Goal: Information Seeking & Learning: Learn about a topic

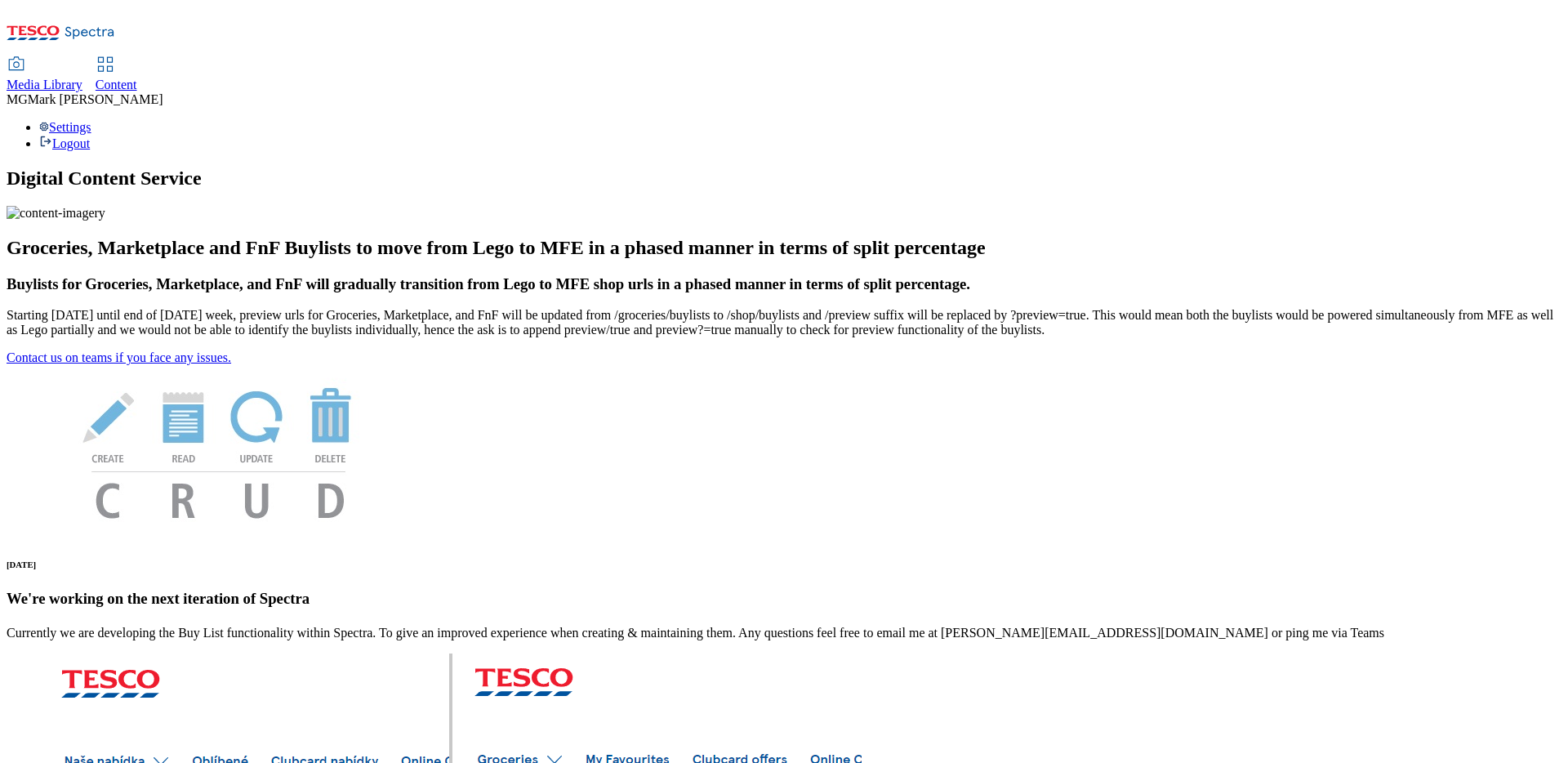
click at [83, 77] on div "Media Library" at bounding box center [44, 84] width 76 height 14
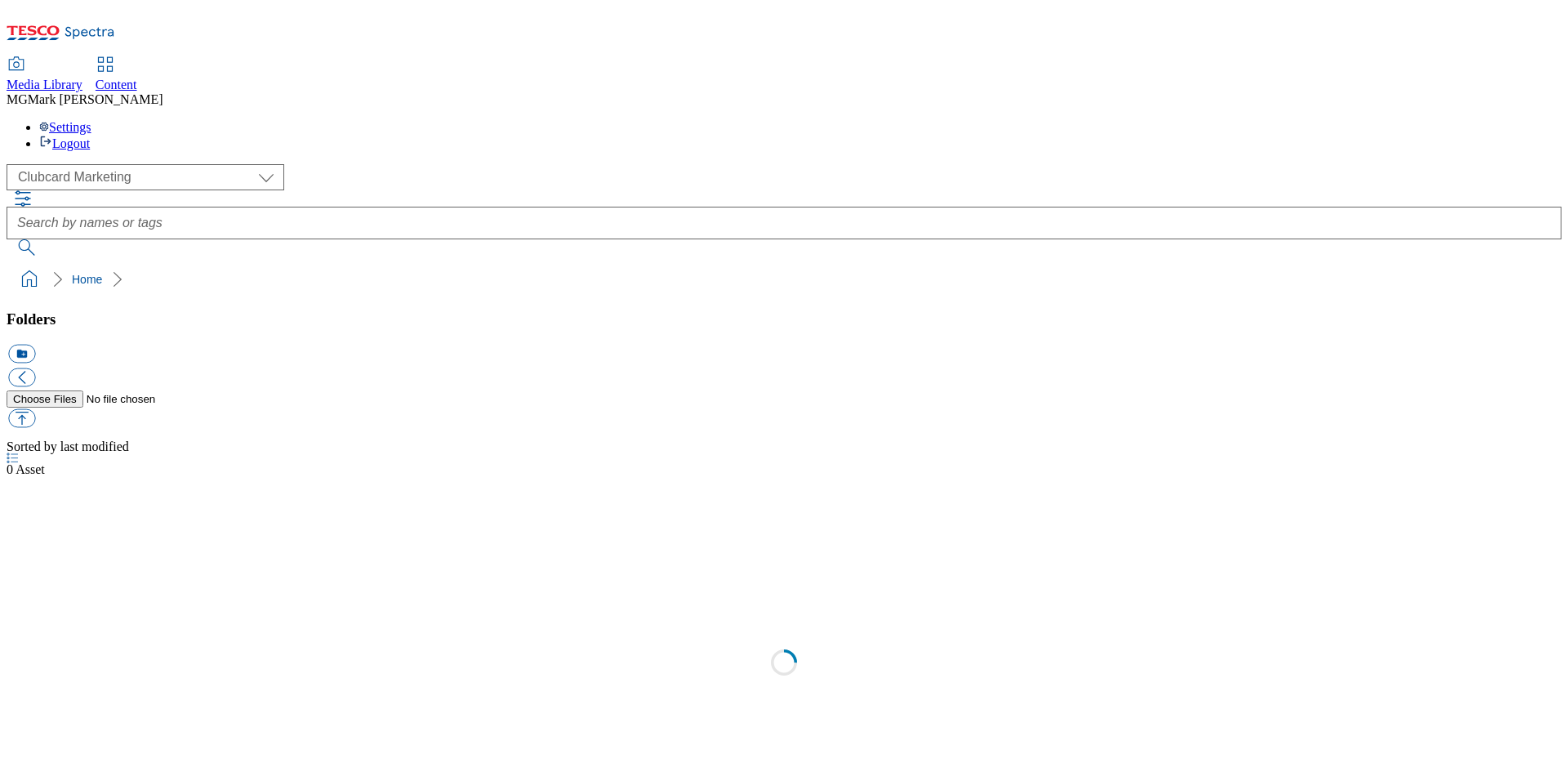
scroll to position [1, 0]
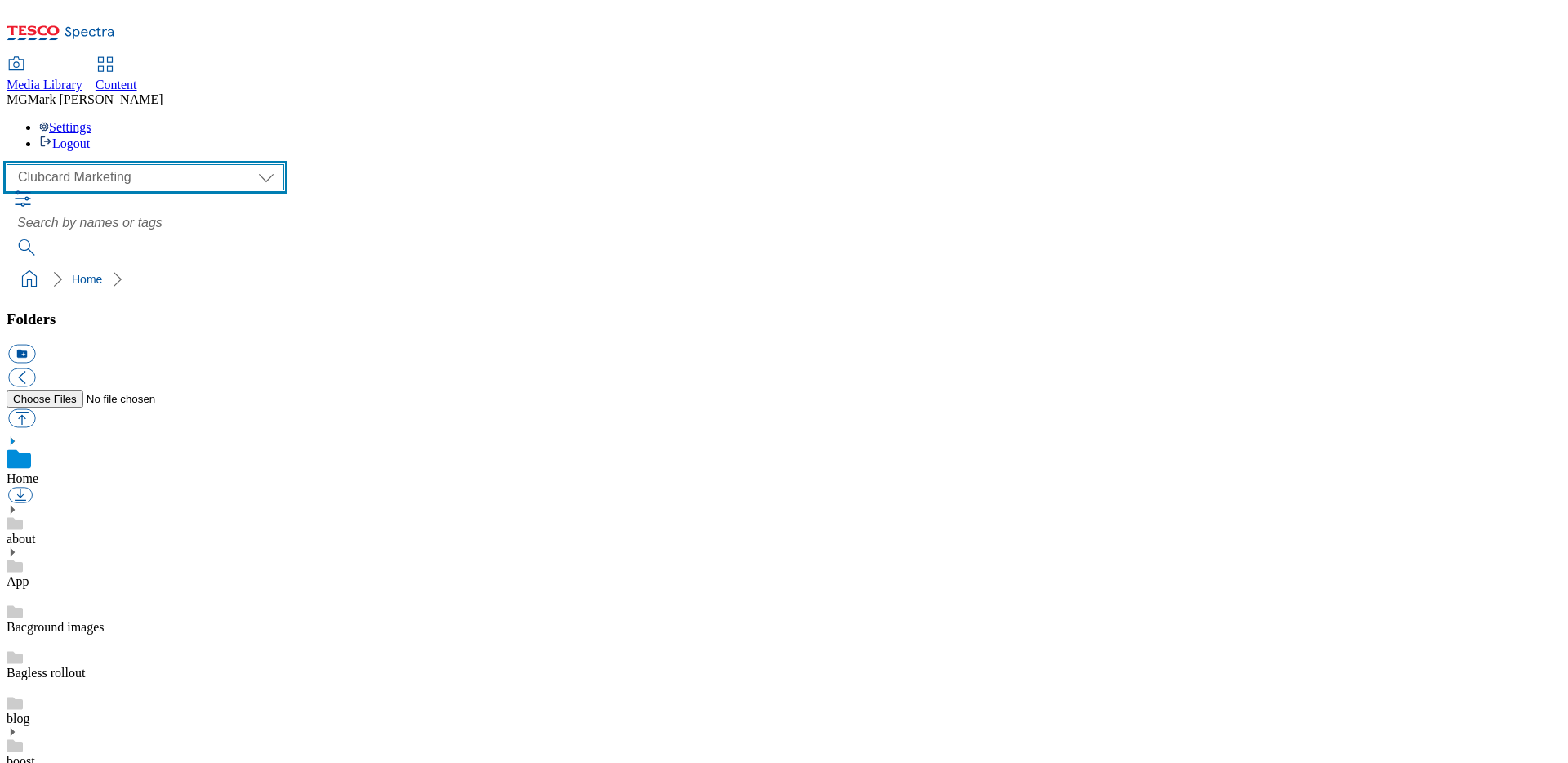
click at [125, 164] on select "Clubcard Marketing Dotcom UK FnF Stores GHS Marketing UK GHS Product UK GHS ROI…" at bounding box center [145, 177] width 278 height 26
select select "flare-ghs-mktg"
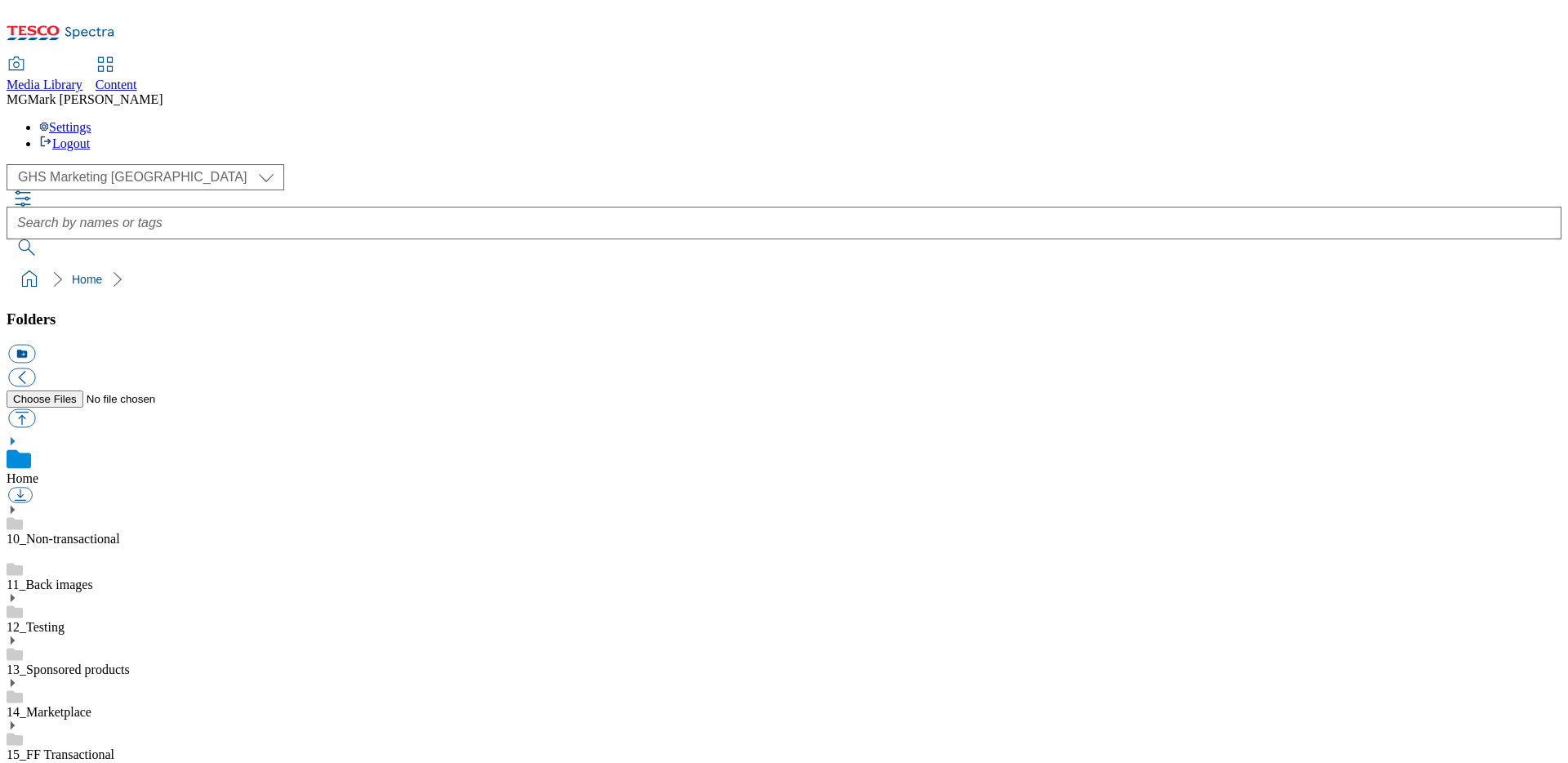
click at [18, 762] on icon at bounding box center [12, 767] width 12 height 12
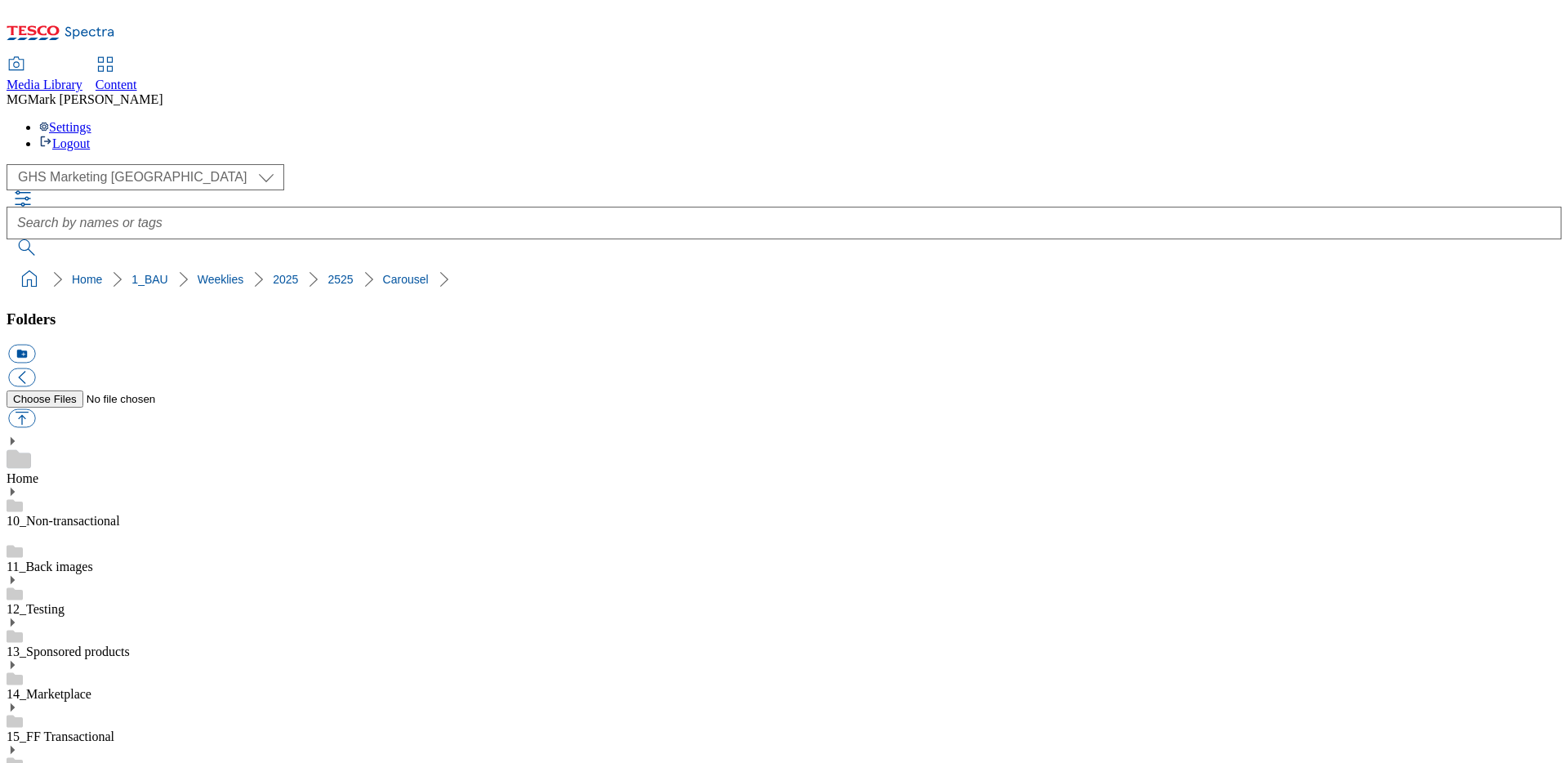
scroll to position [120, 0]
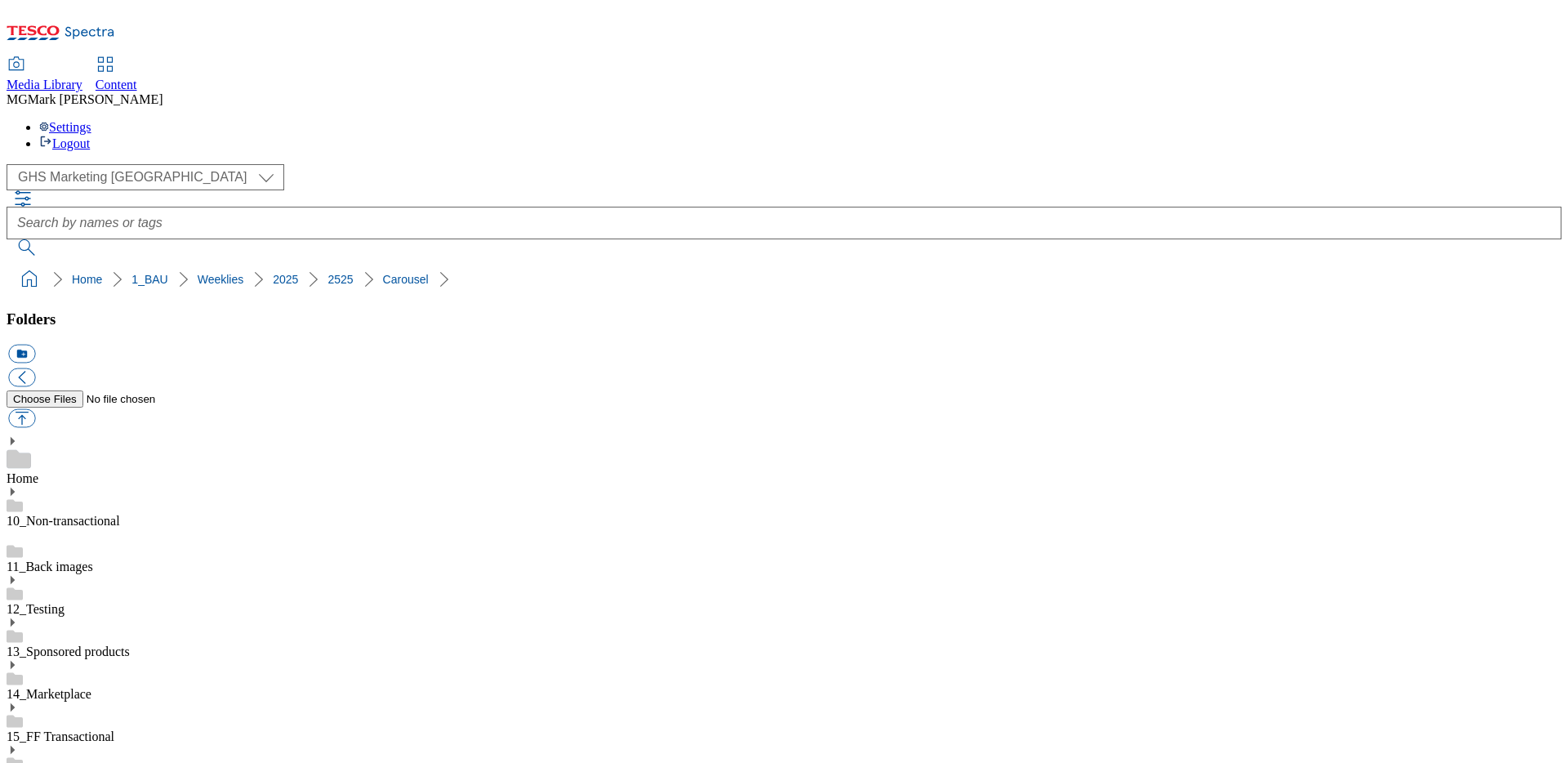
scroll to position [12, 0]
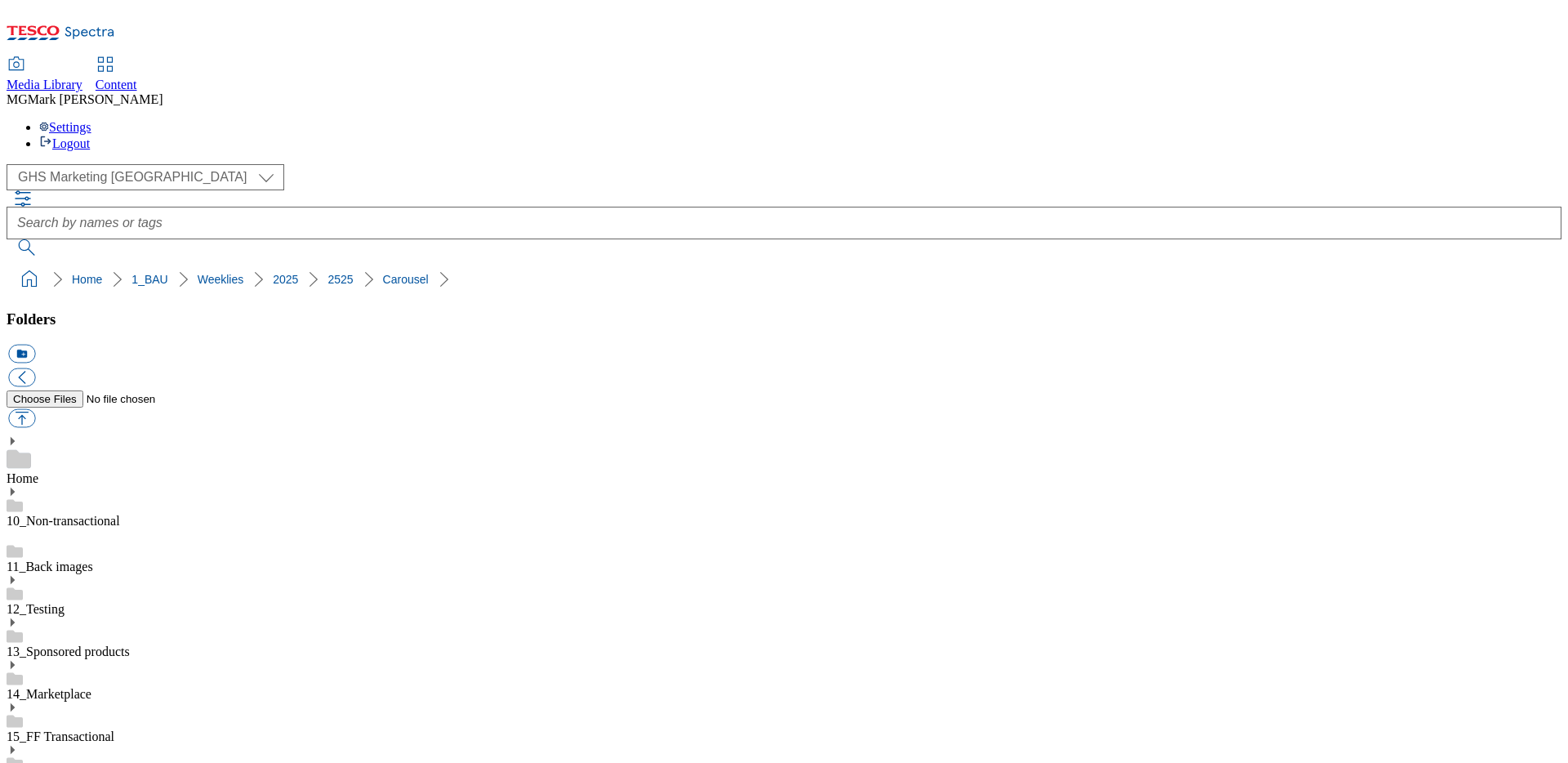
scroll to position [86, 0]
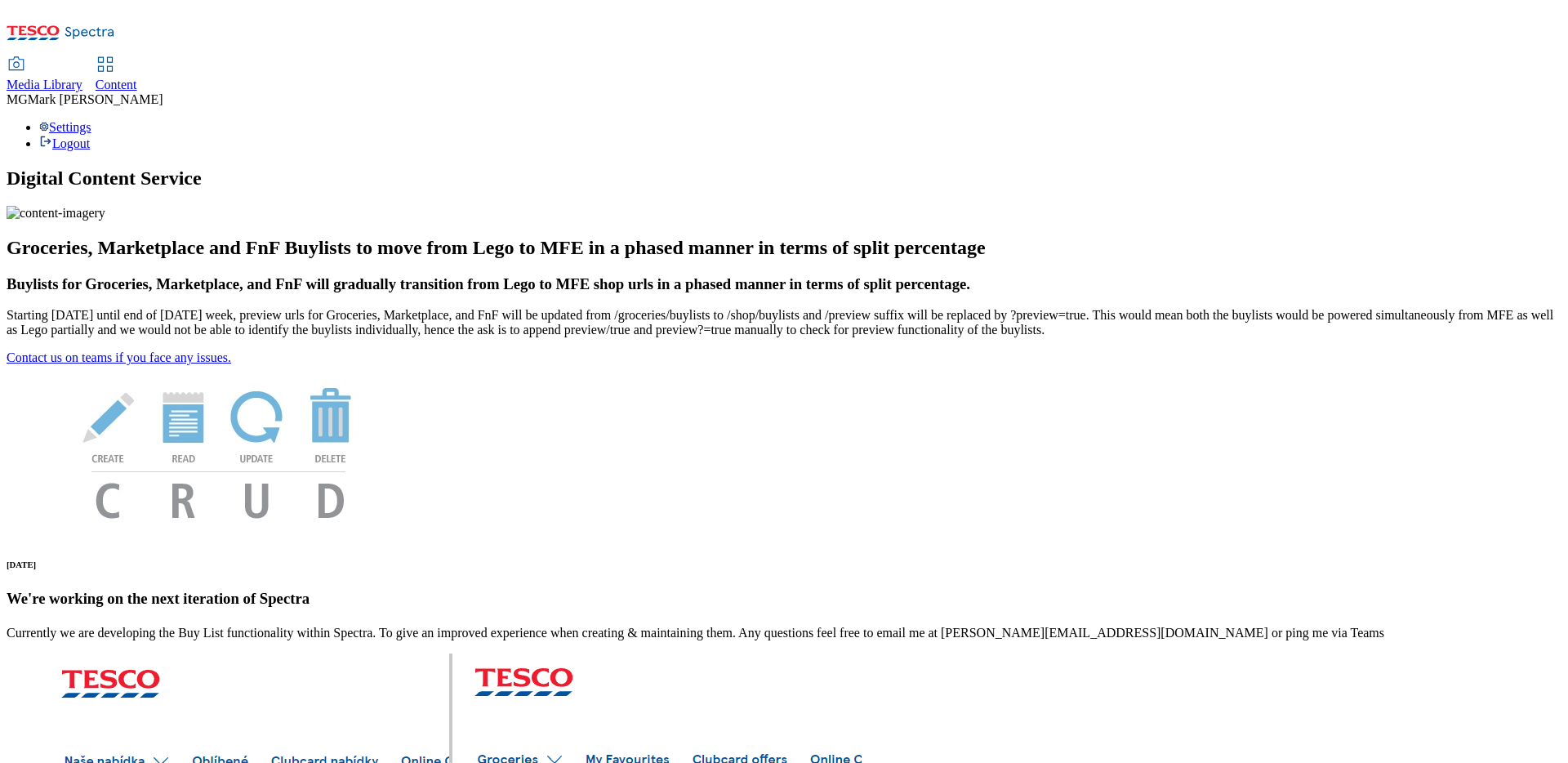
click at [138, 58] on link "Content" at bounding box center [116, 75] width 41 height 34
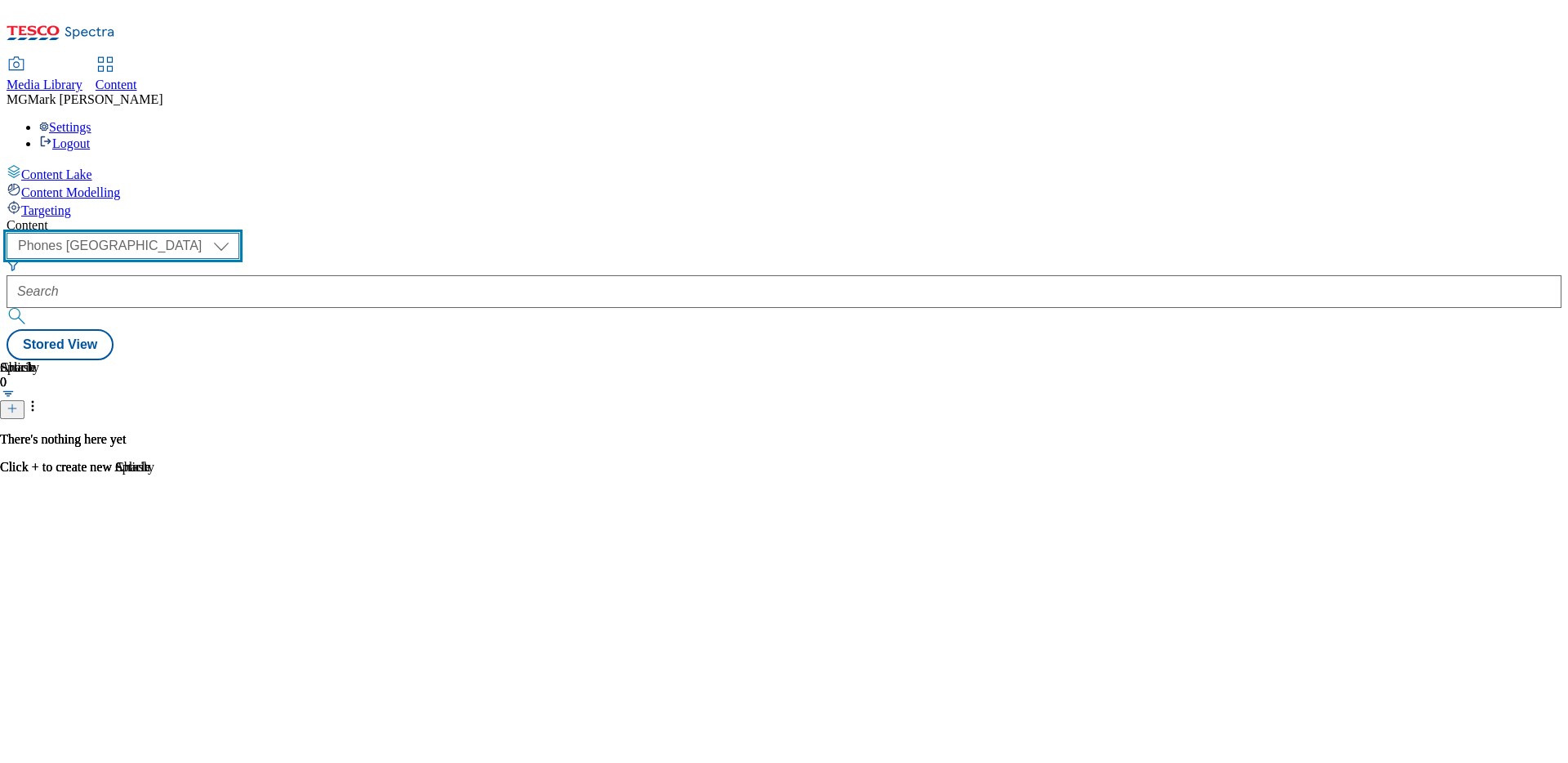
click at [239, 233] on select "Dotcom CZ Dotcom SK ghs-roi ghs-uk Phones [GEOGRAPHIC_DATA]" at bounding box center [122, 245] width 233 height 26
select select "ghs-[GEOGRAPHIC_DATA]"
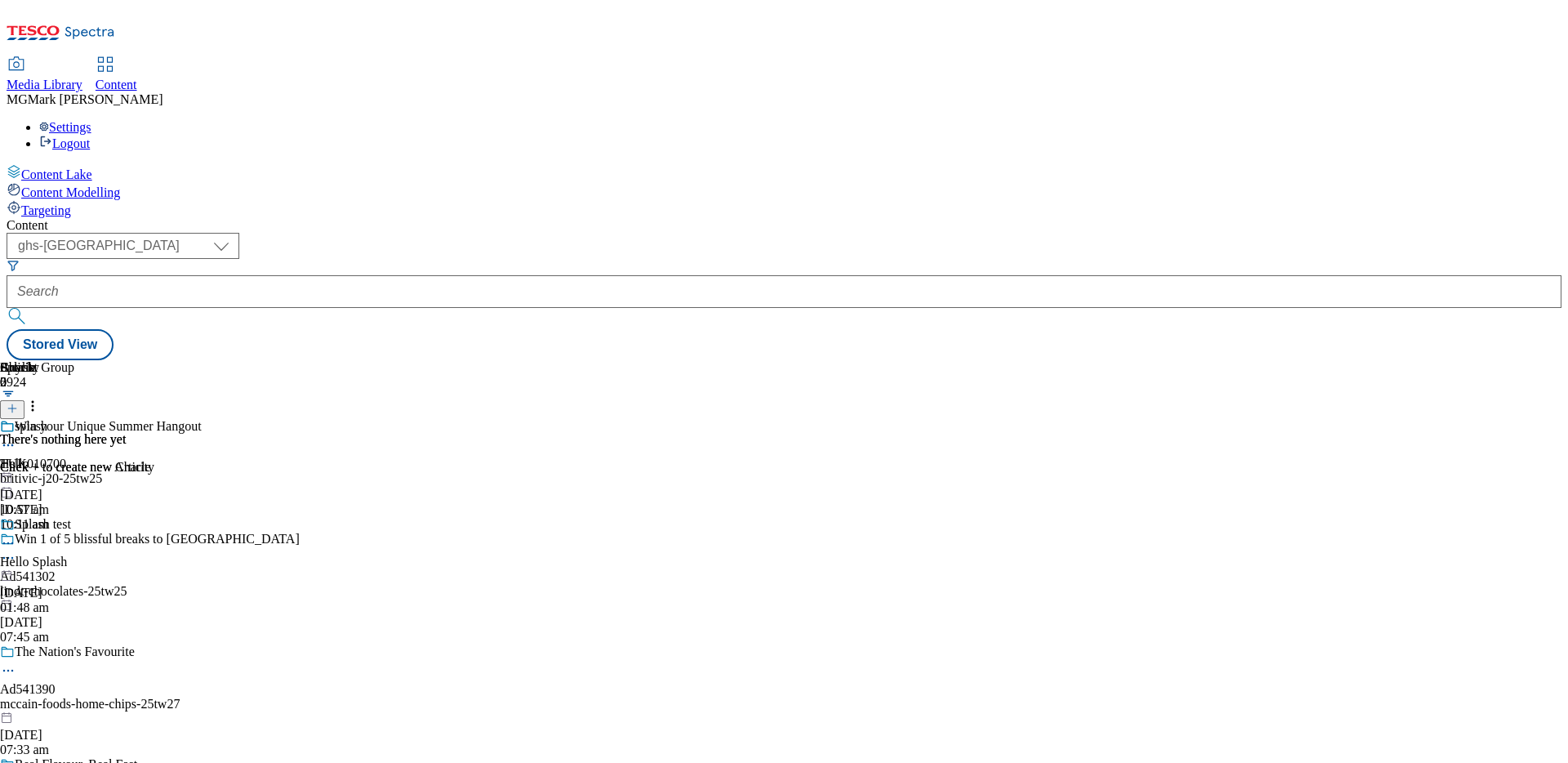
click at [83, 77] on span "Media Library" at bounding box center [44, 84] width 76 height 13
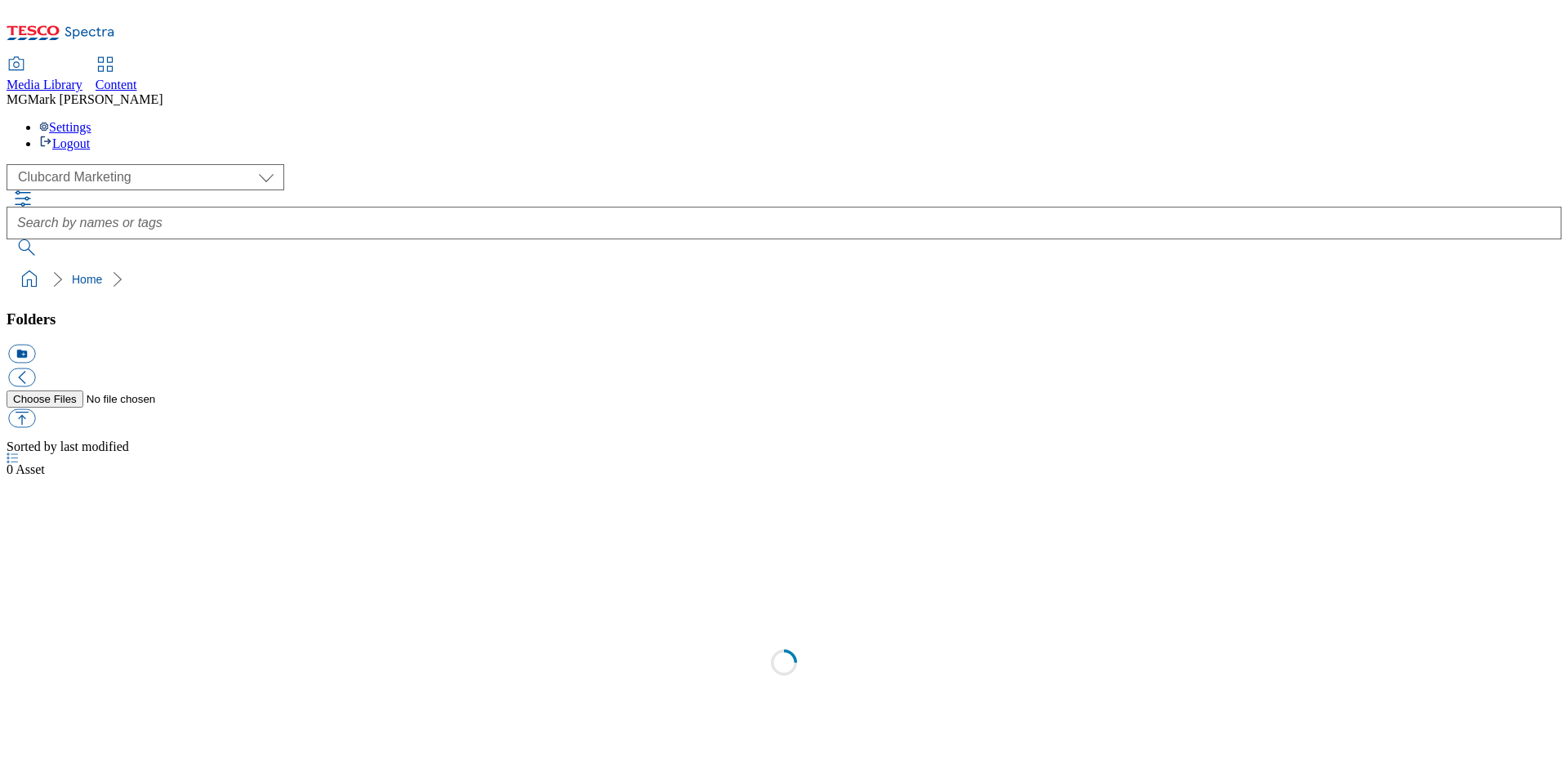
scroll to position [1, 0]
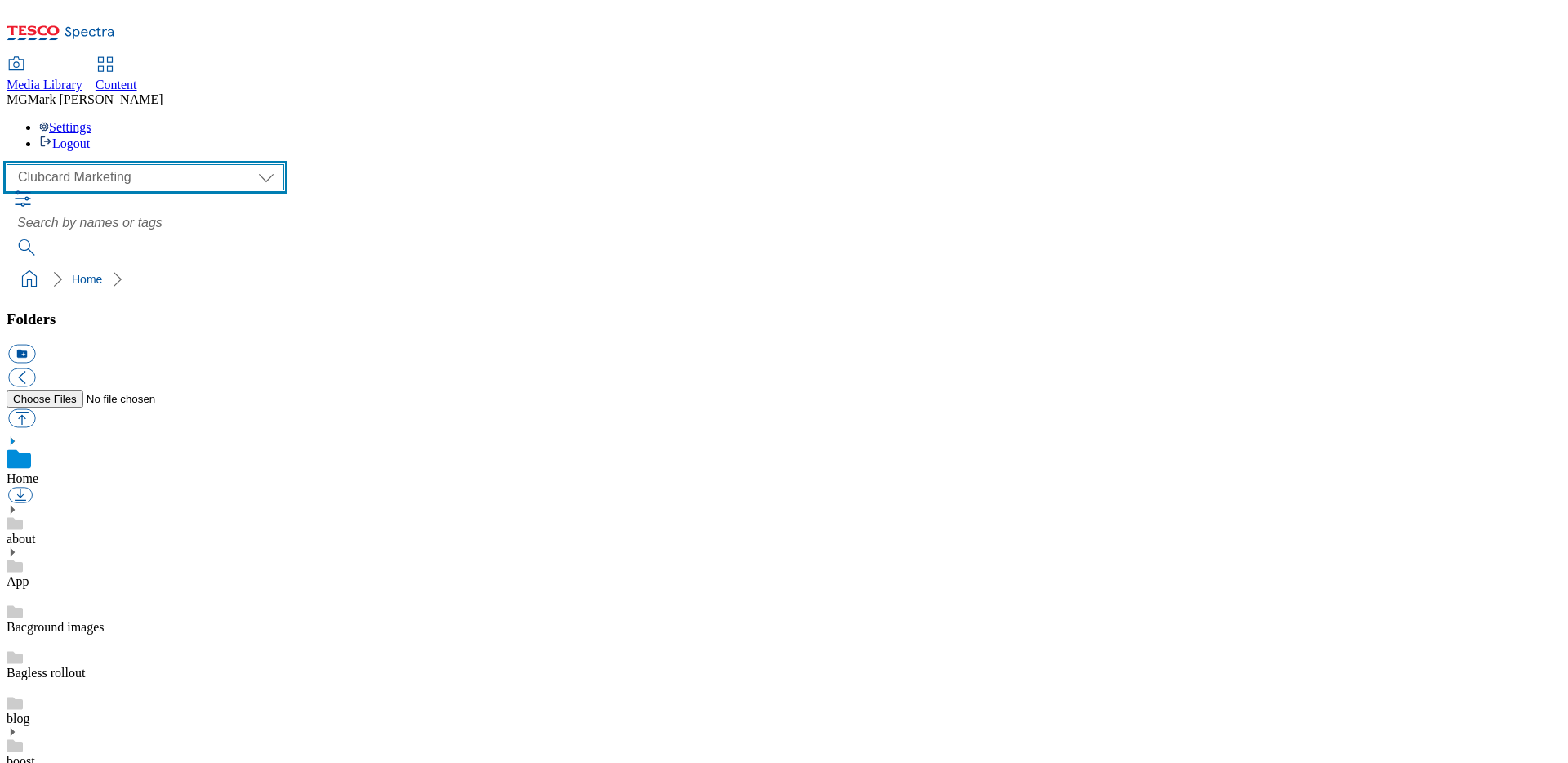
click at [138, 164] on select "Clubcard Marketing Dotcom UK FnF Stores GHS Marketing UK GHS Product UK GHS ROI…" at bounding box center [145, 177] width 278 height 26
select select "flare-ghs-mktg"
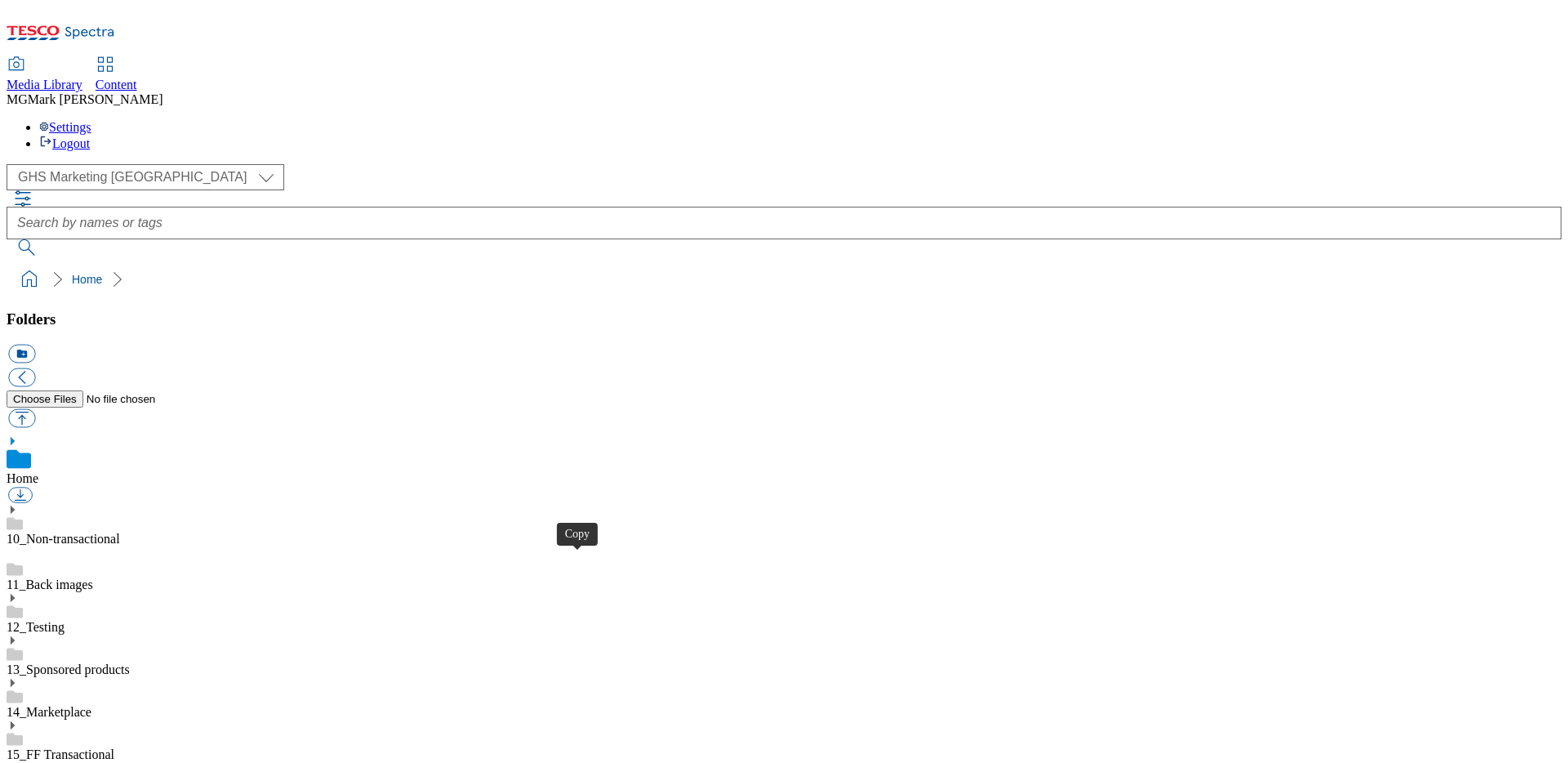
click at [138, 77] on span "Content" at bounding box center [116, 84] width 41 height 13
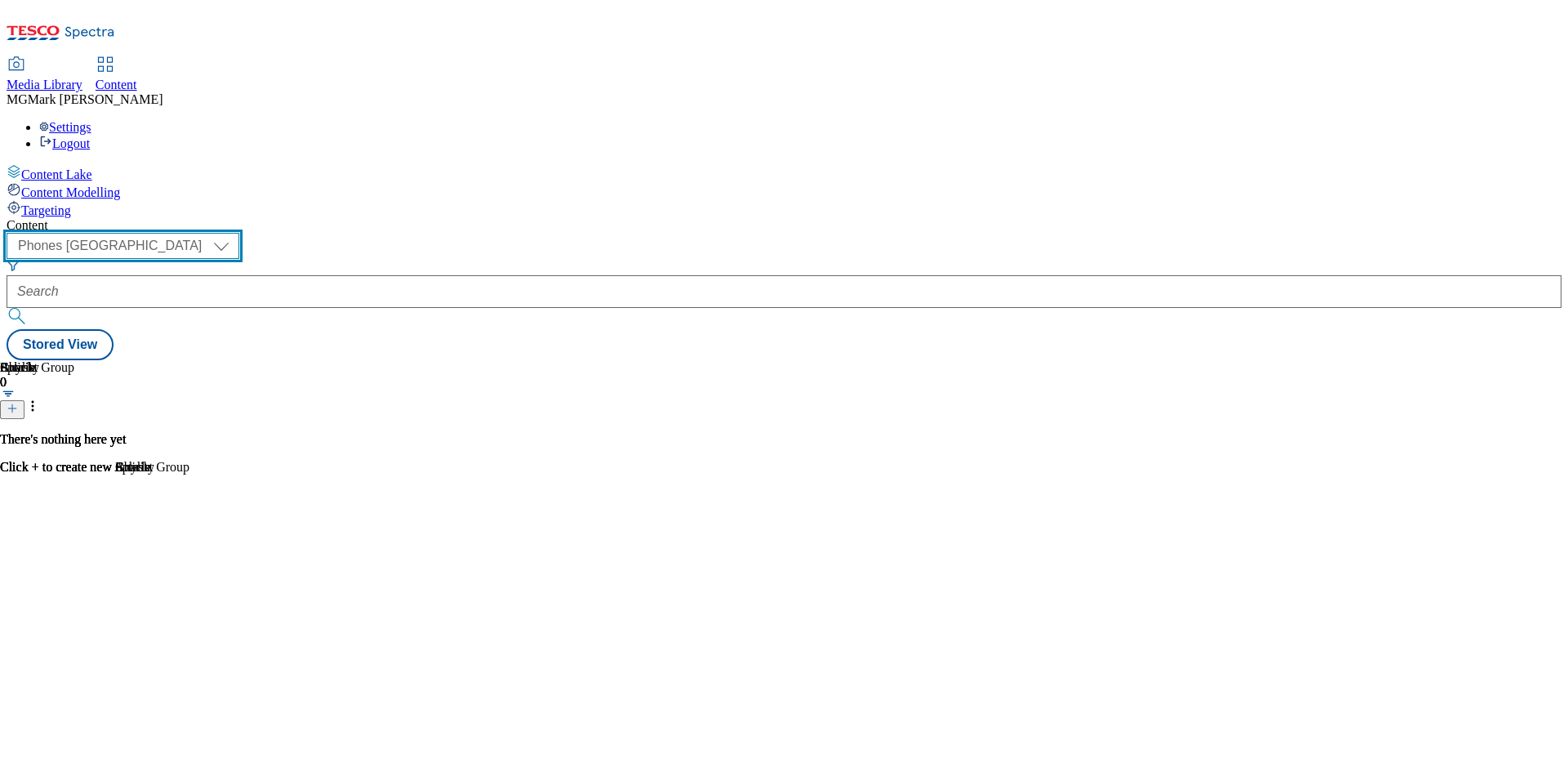
click at [239, 233] on select "Dotcom CZ Dotcom SK ghs-roi ghs-uk Phones [GEOGRAPHIC_DATA]" at bounding box center [122, 245] width 233 height 26
select select "ghs-[GEOGRAPHIC_DATA]"
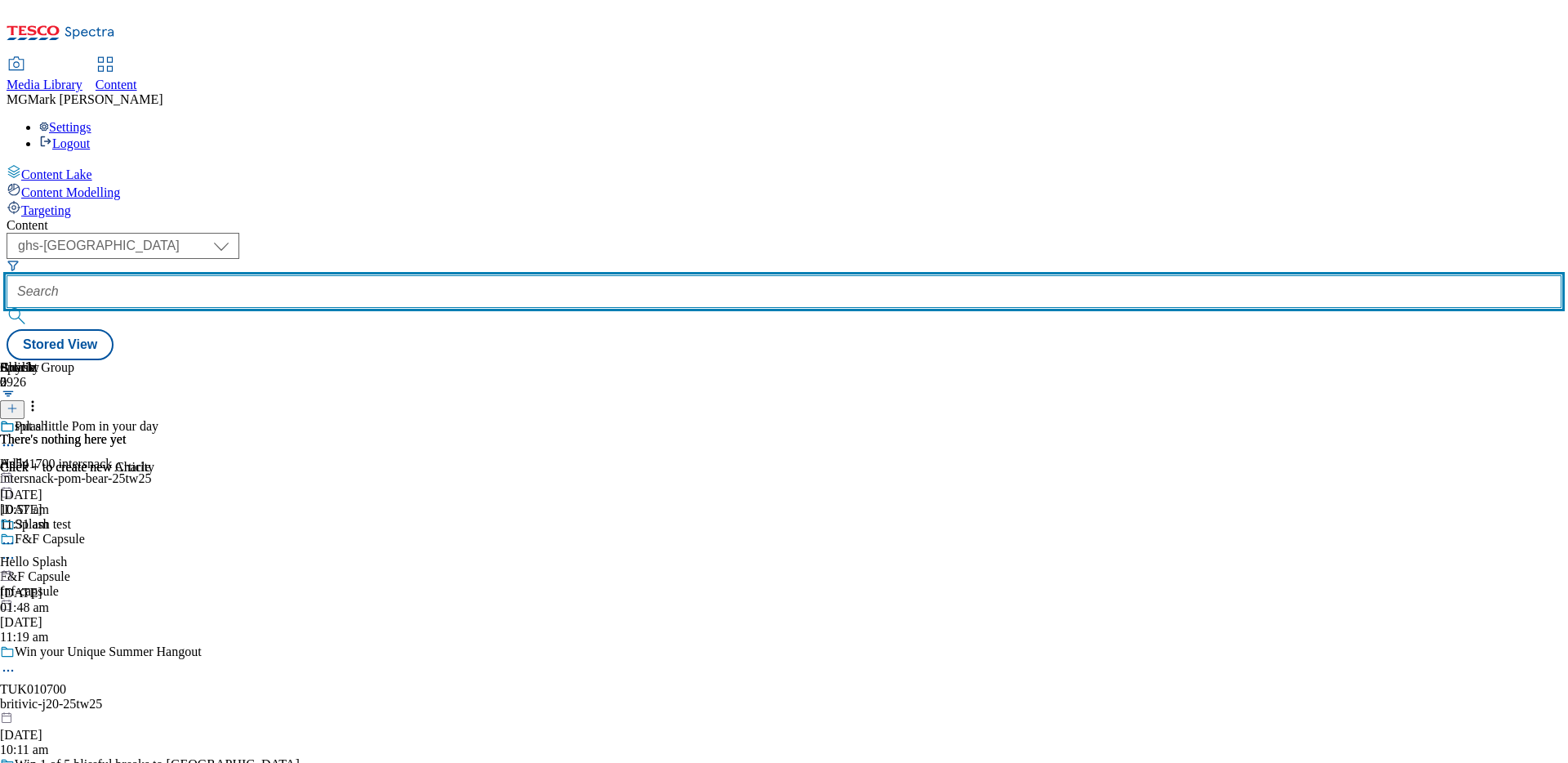
click at [431, 275] on input "text" at bounding box center [784, 291] width 1555 height 32
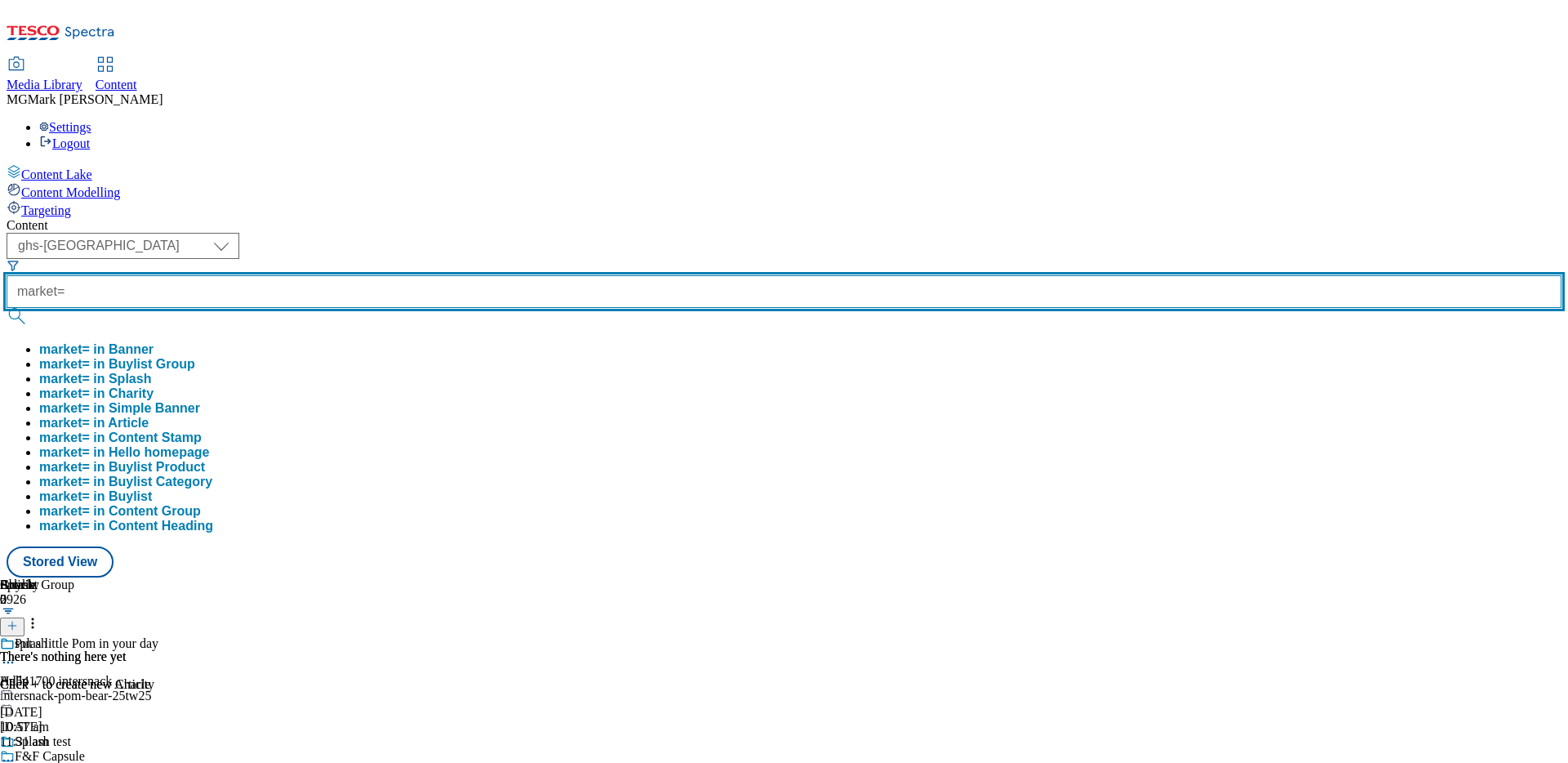
click at [429, 275] on input "market=" at bounding box center [784, 291] width 1555 height 32
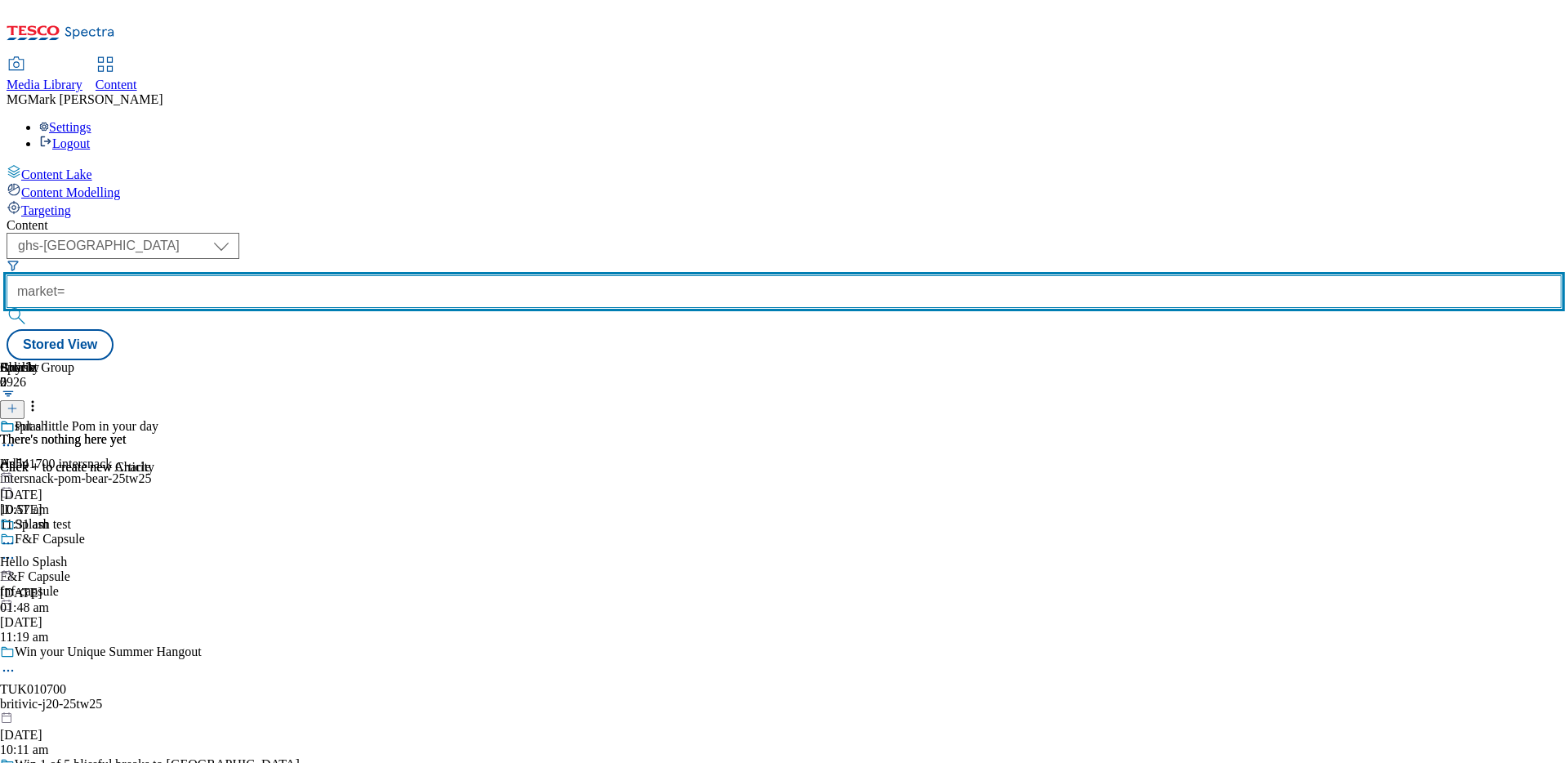
click at [429, 275] on input "market=" at bounding box center [784, 291] width 1555 height 32
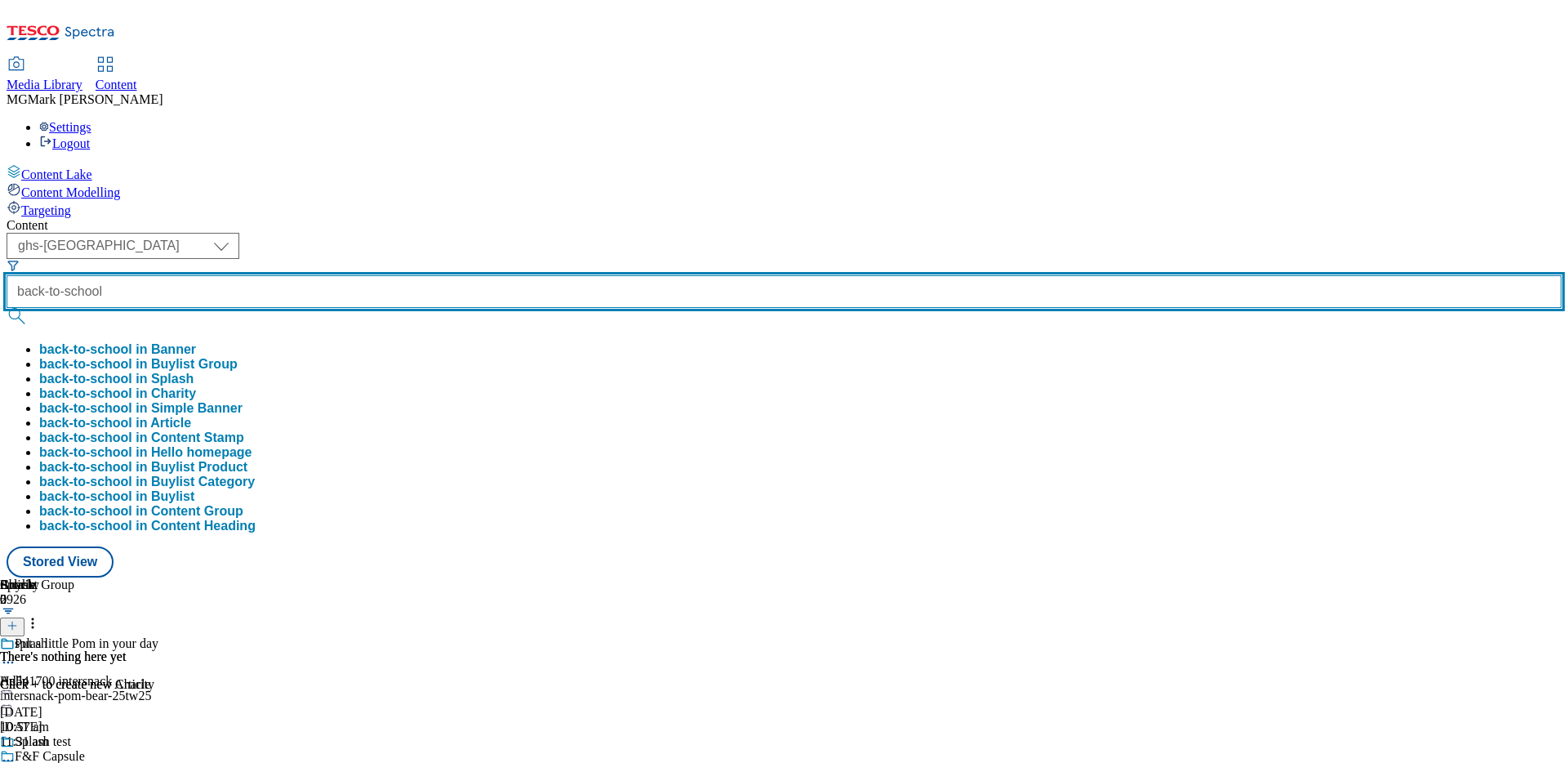
type input "back-to-school"
click at [6, 308] on button "submit" at bounding box center [17, 316] width 22 height 16
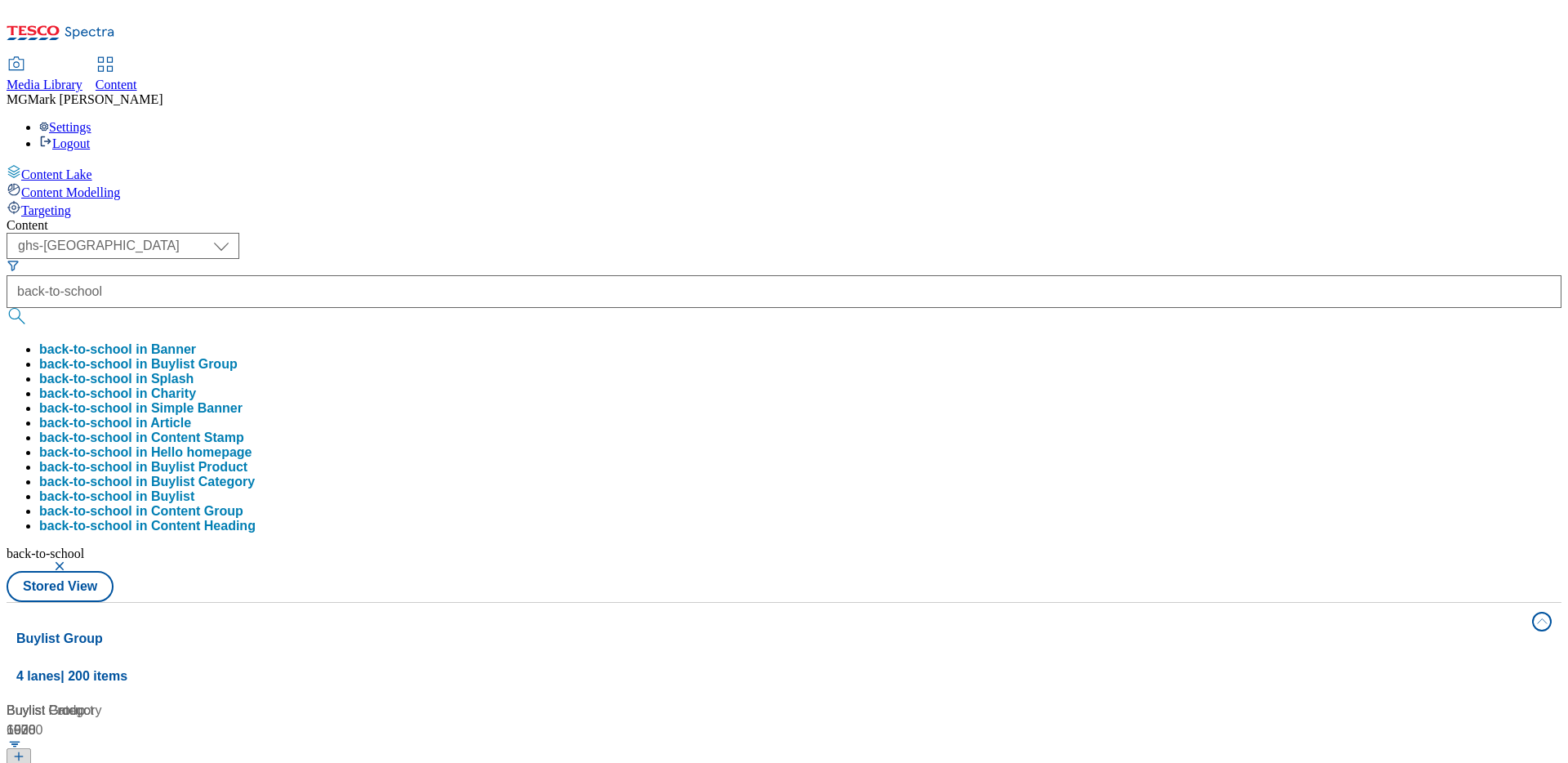
click at [740, 218] on div "Content" at bounding box center [784, 226] width 1555 height 14
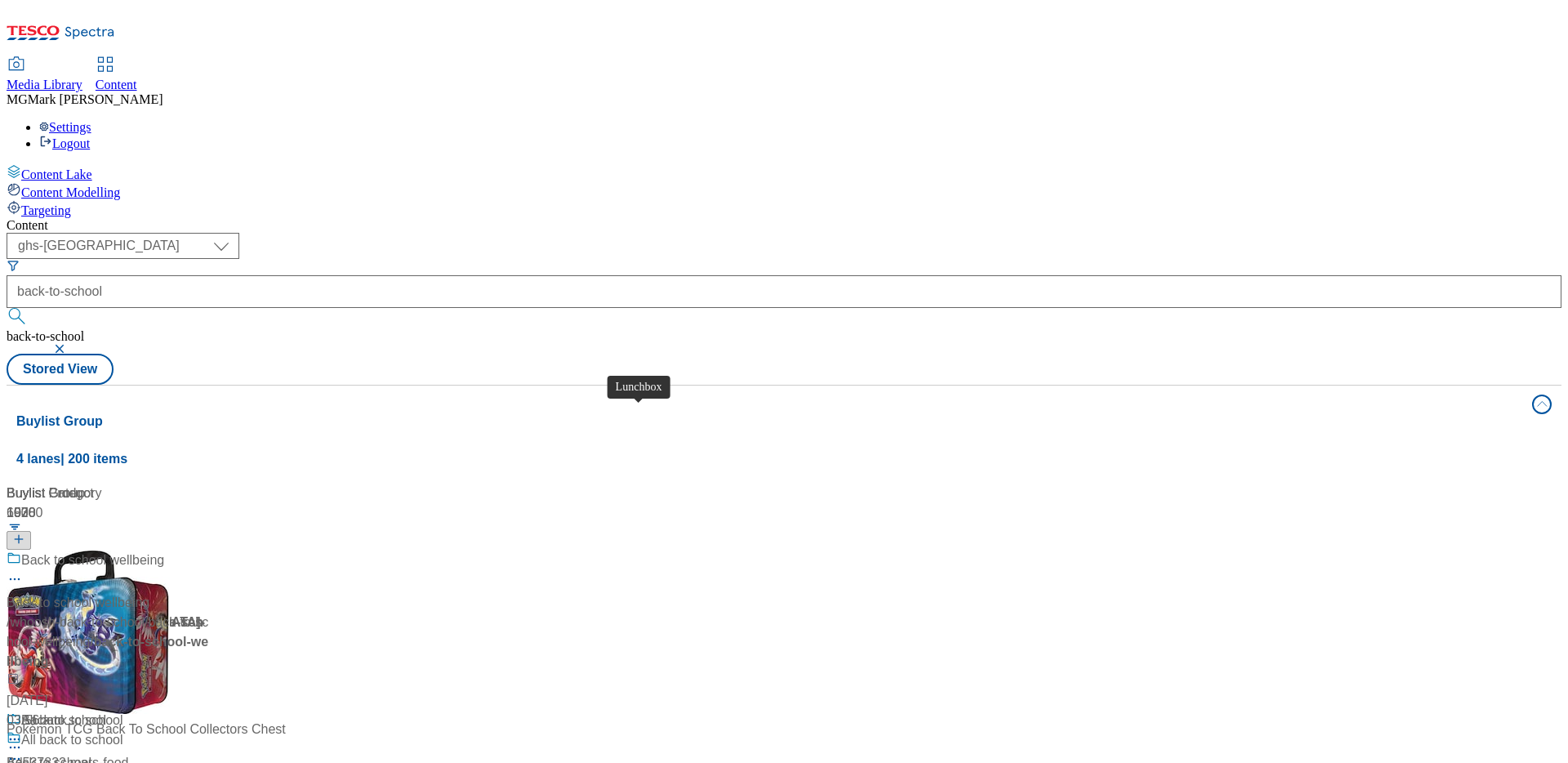
scroll to position [1146, 0]
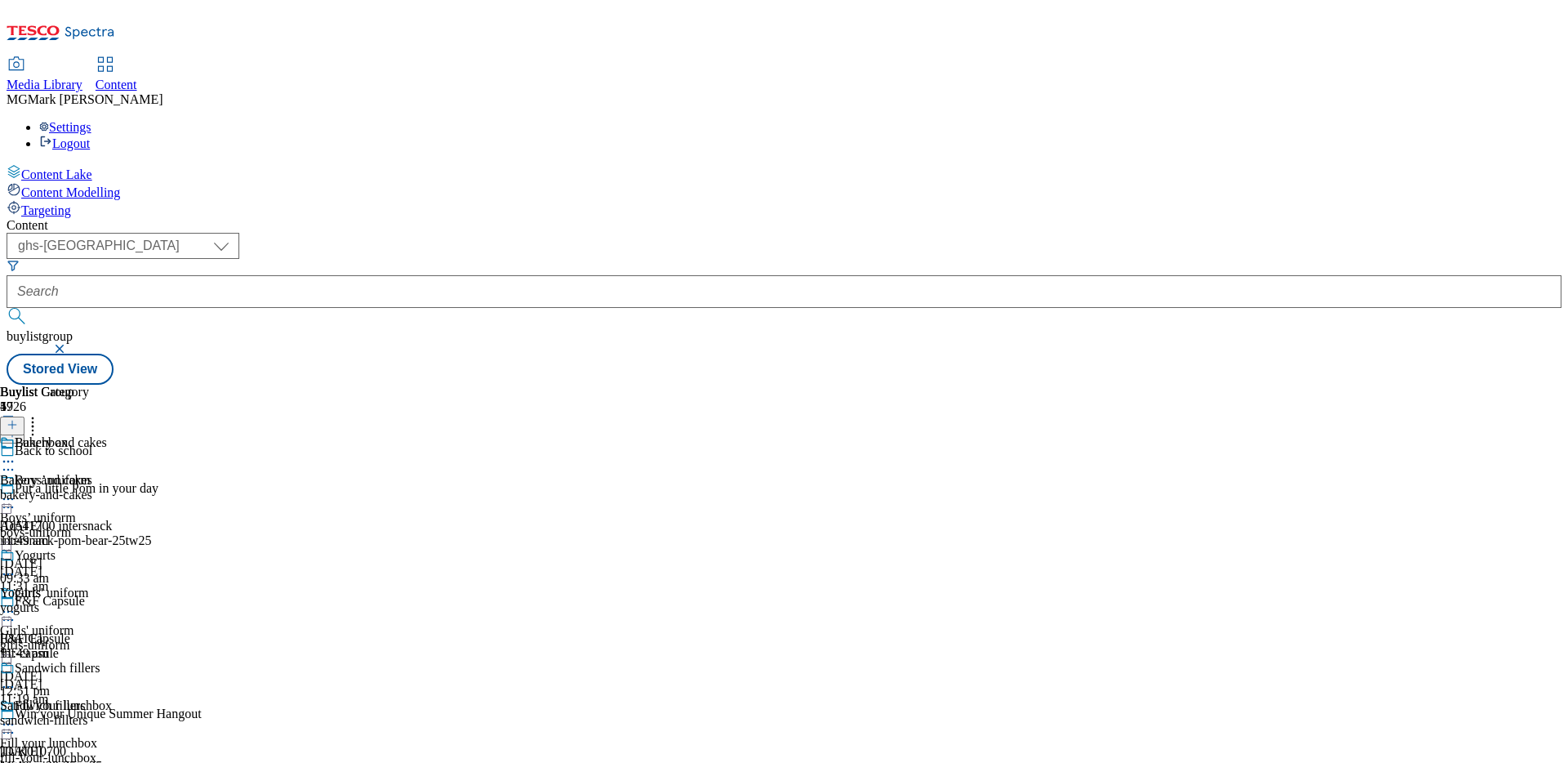
click at [299, 443] on div "Back to school" at bounding box center [149, 462] width 299 height 38
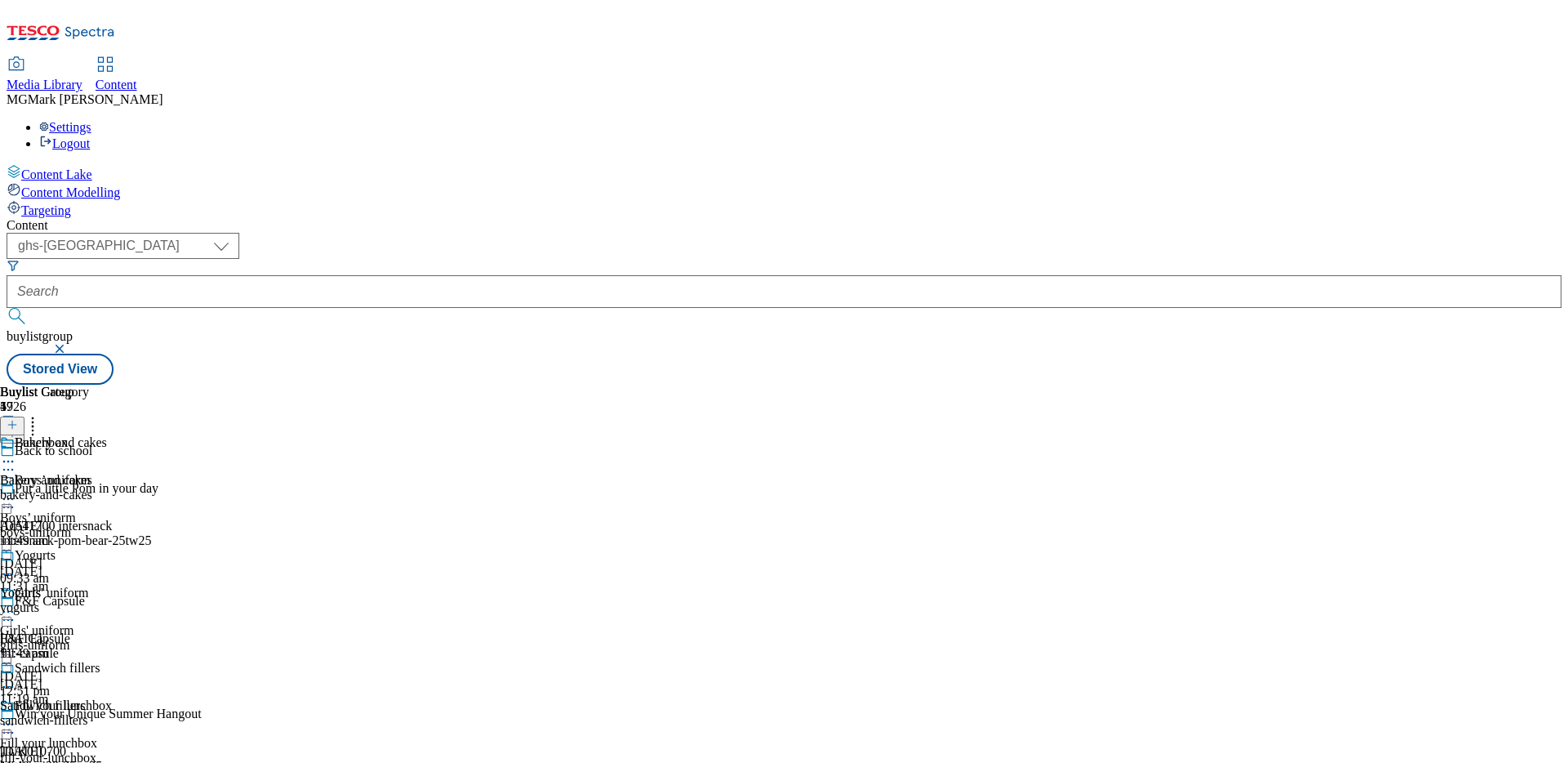
click at [69, 343] on button "button" at bounding box center [61, 348] width 16 height 10
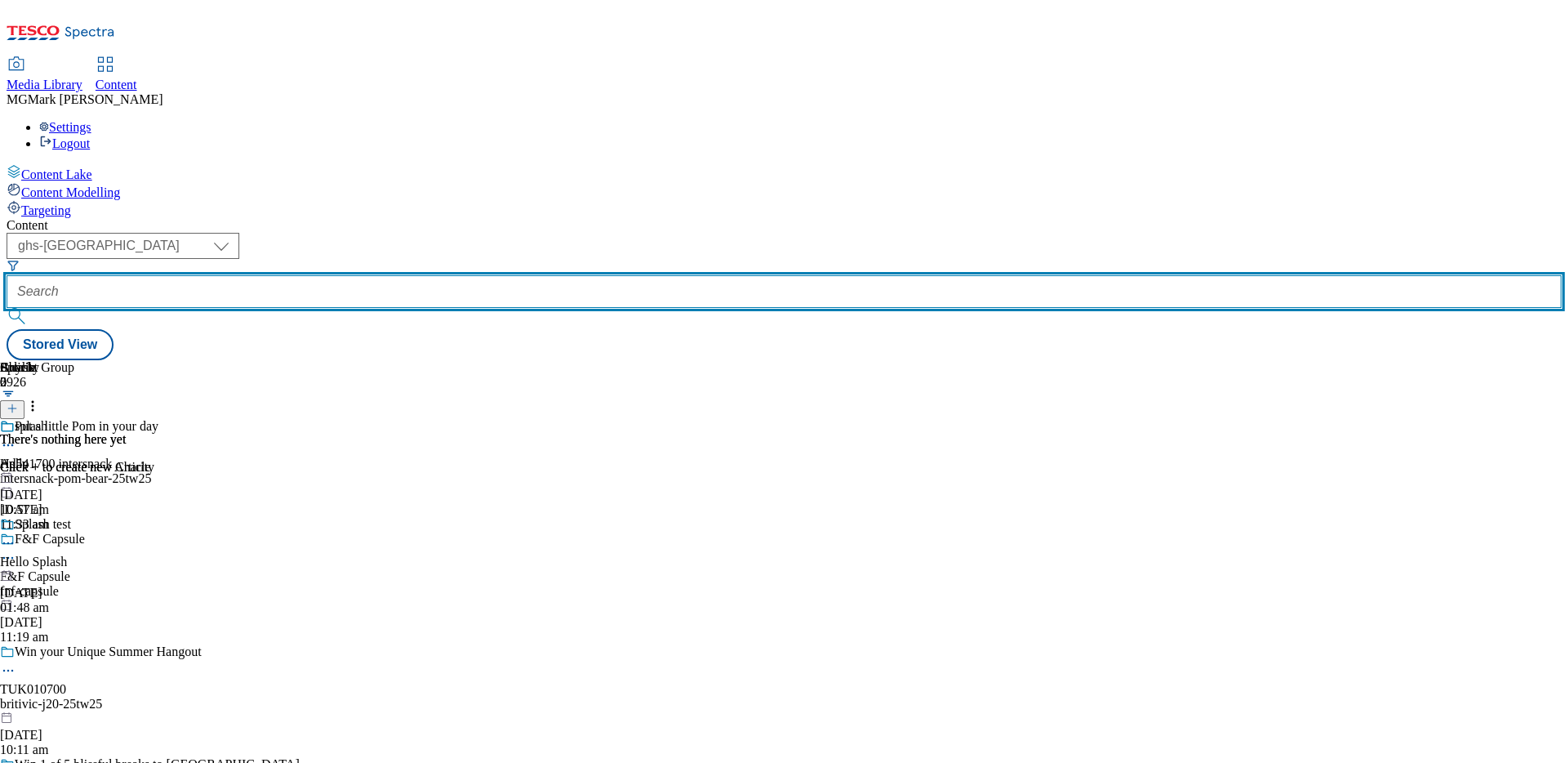
click at [405, 275] on input "text" at bounding box center [784, 291] width 1555 height 32
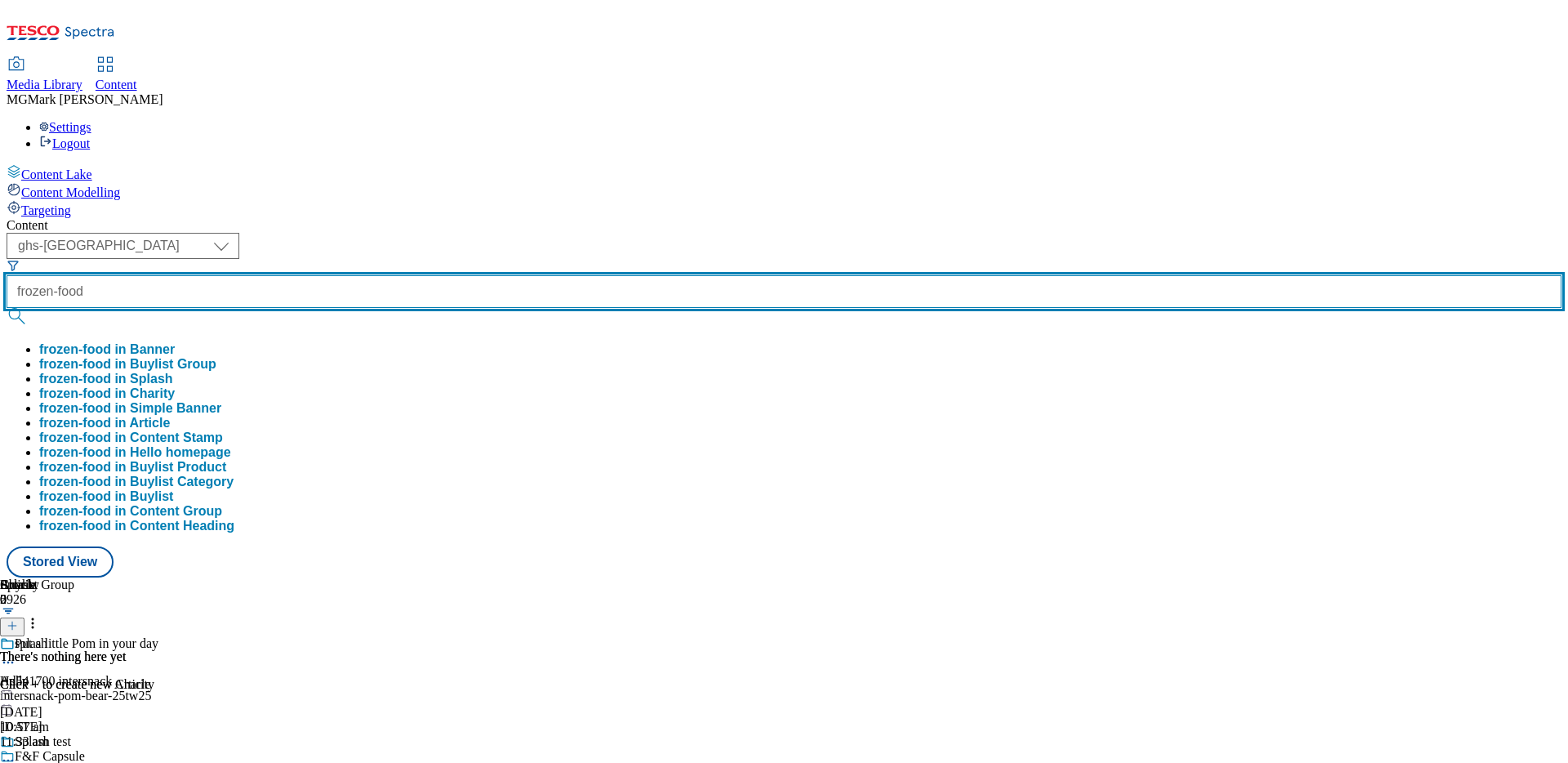
type input "frozen-food"
click at [6, 308] on button "submit" at bounding box center [17, 316] width 22 height 16
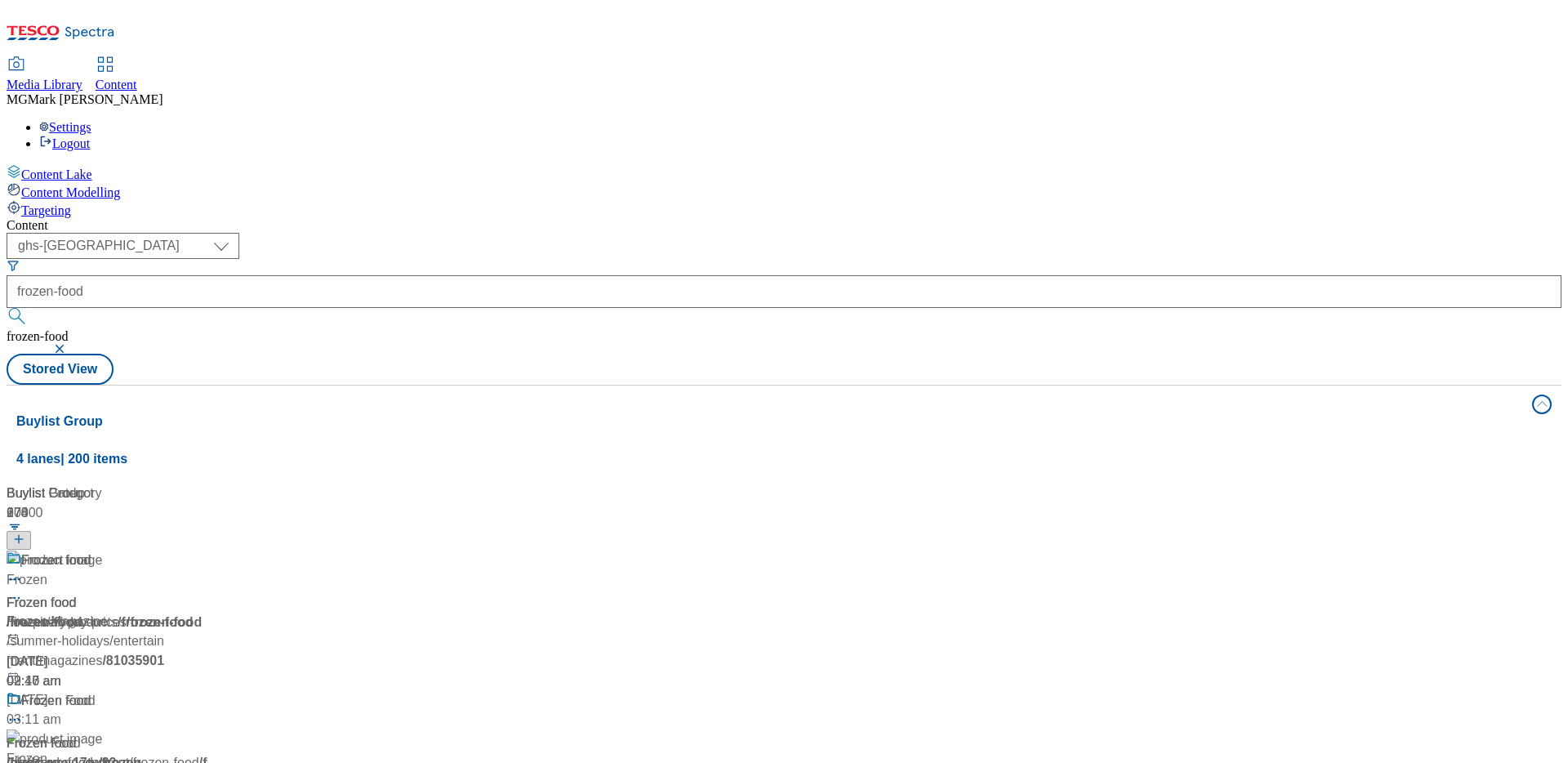
click at [754, 218] on div "Content ( optional ) Dotcom CZ Dotcom SK ghs-roi ghs-uk Phones UK ghs-uk frozen…" at bounding box center [784, 658] width 1555 height 879
click at [127, 615] on span "/ low-everyday-prices" at bounding box center [67, 621] width 120 height 13
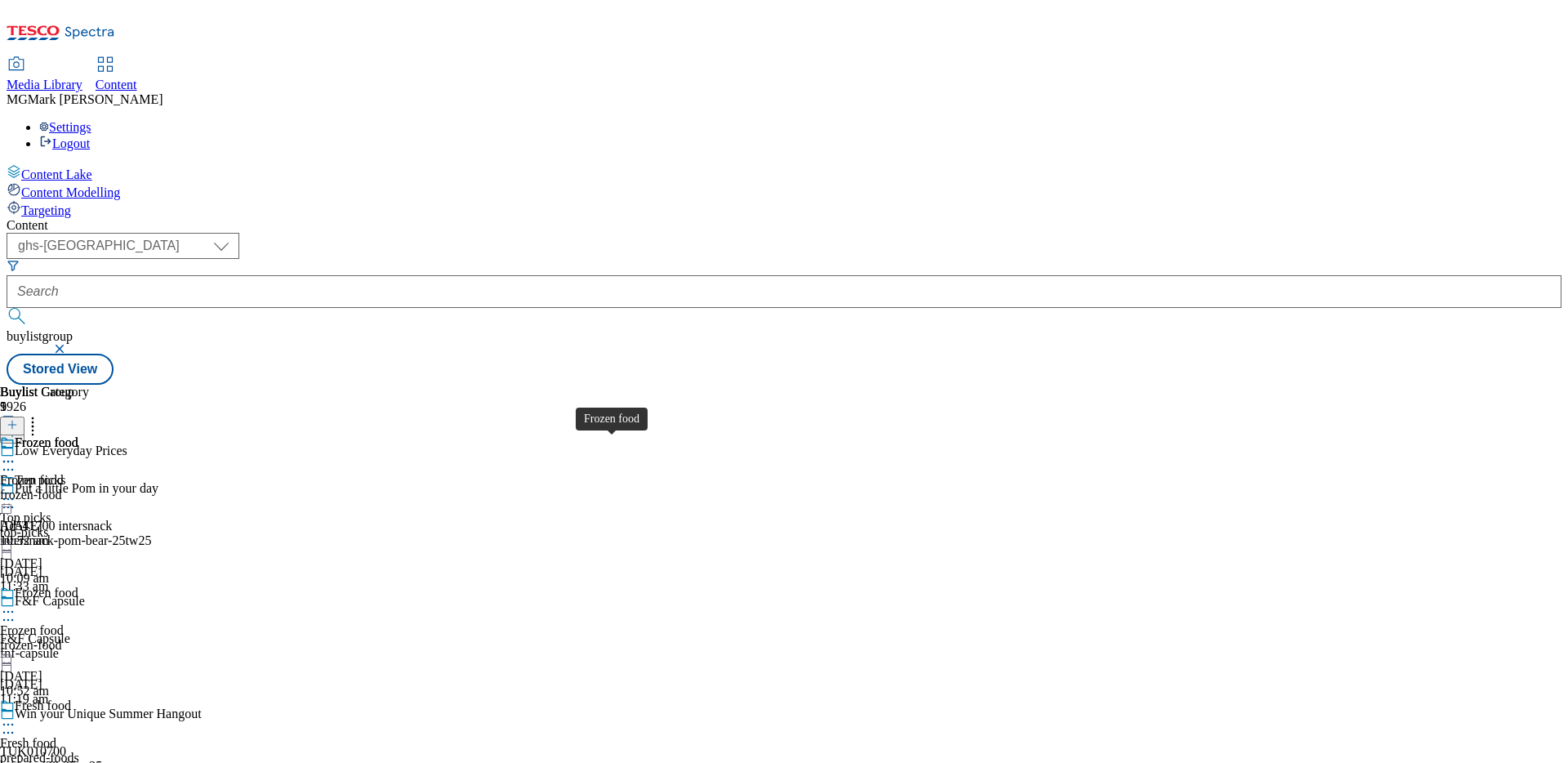
click at [64, 623] on div "Frozen food" at bounding box center [31, 630] width 64 height 14
click at [16, 603] on icon at bounding box center [8, 611] width 16 height 16
click at [89, 715] on span "Preview" at bounding box center [69, 722] width 39 height 13
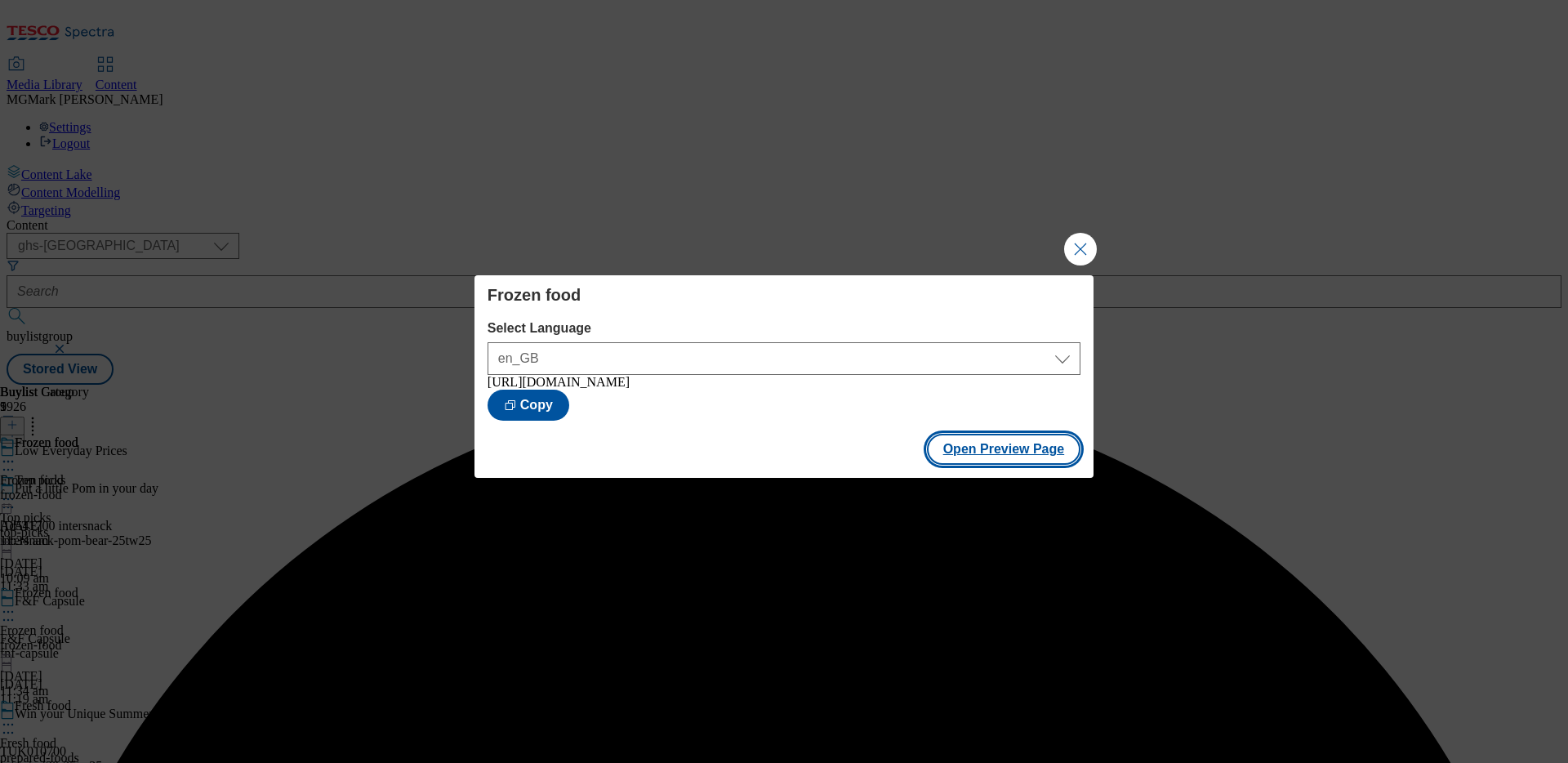
click at [1018, 451] on button "Open Preview Page" at bounding box center [1004, 448] width 155 height 31
click at [1089, 254] on button "Close Modal" at bounding box center [1081, 249] width 32 height 32
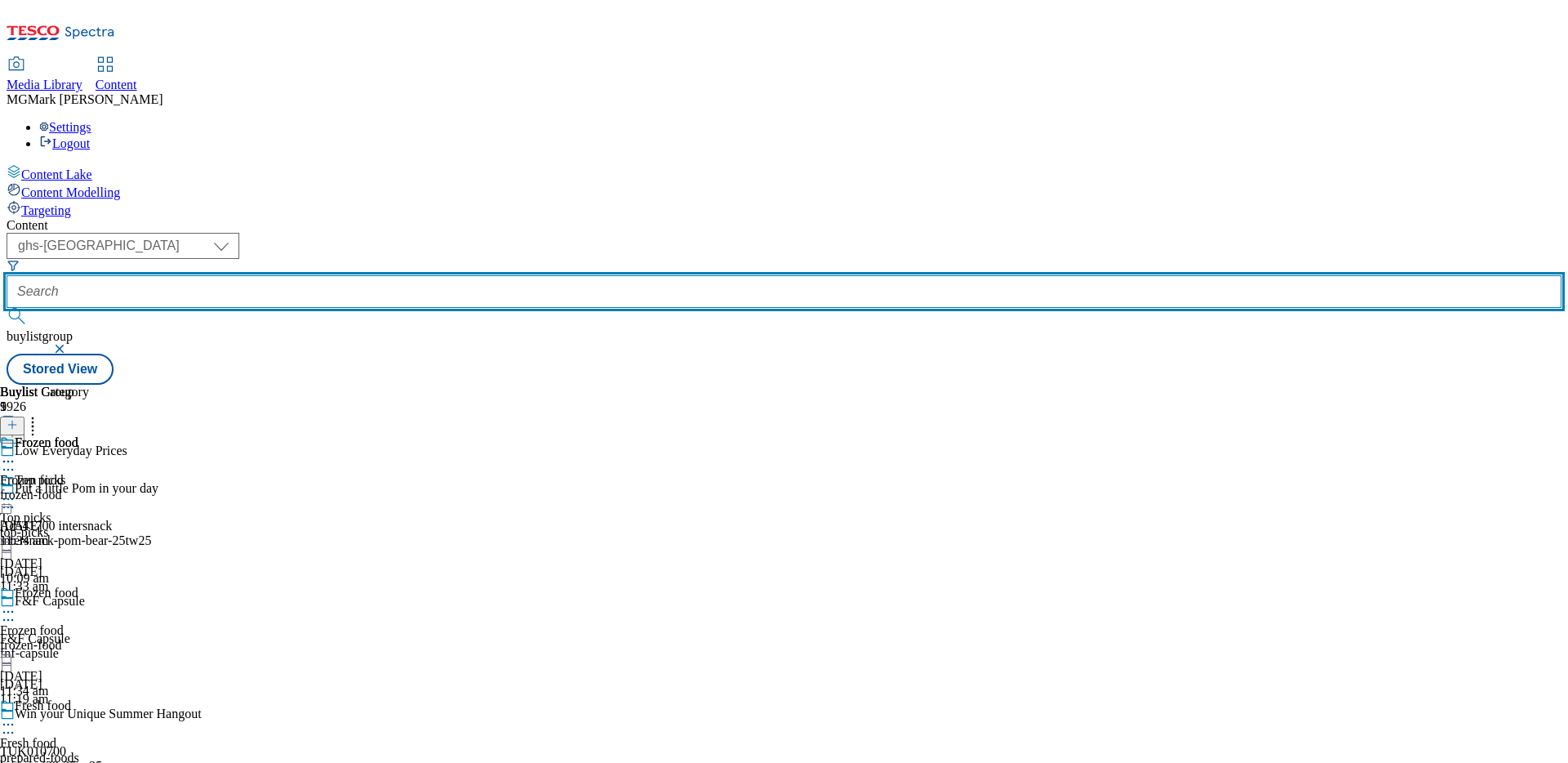
click at [414, 275] on input "text" at bounding box center [784, 291] width 1555 height 32
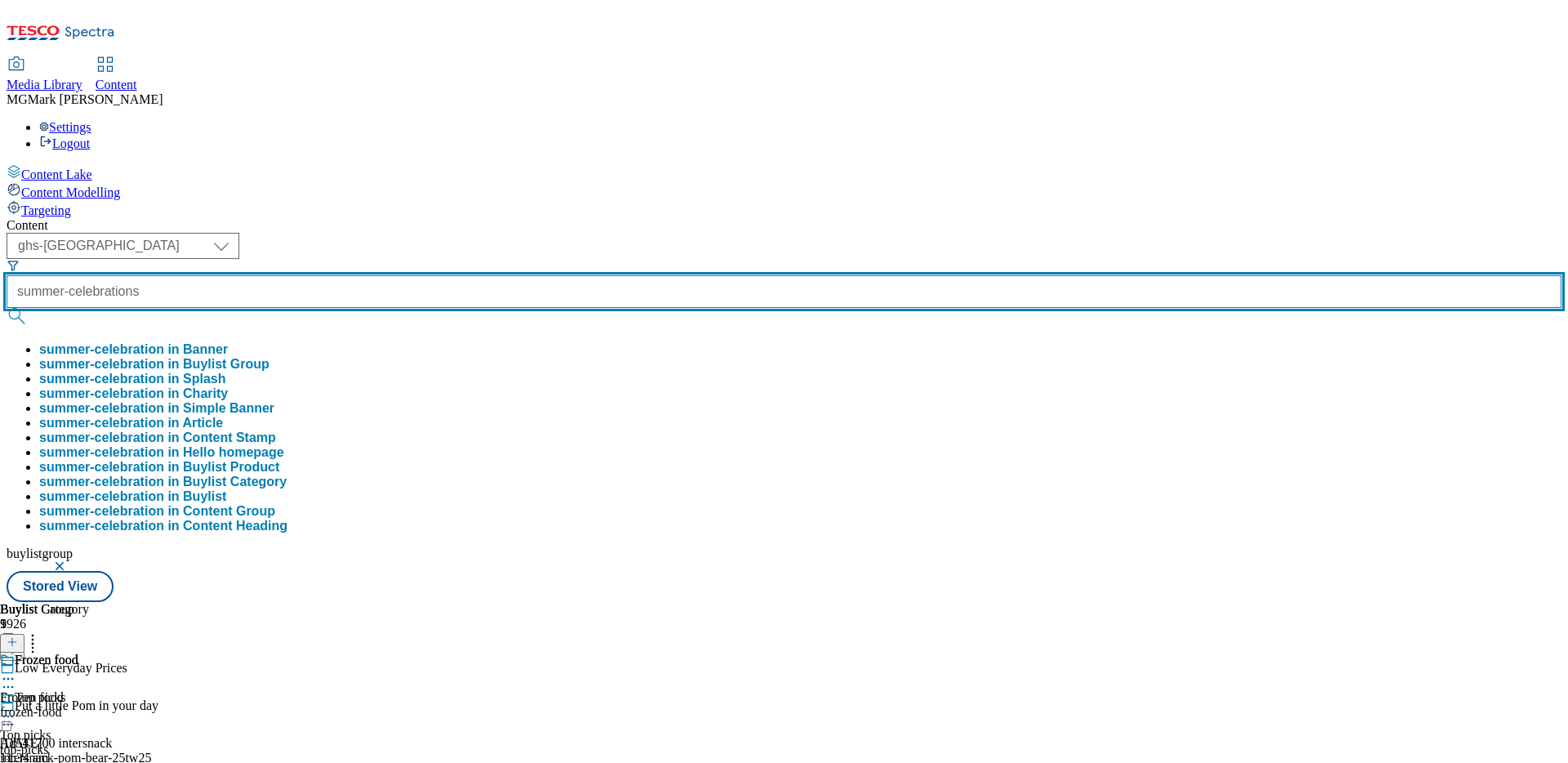
type input "summer-celebrations"
click at [6, 308] on button "submit" at bounding box center [17, 316] width 22 height 16
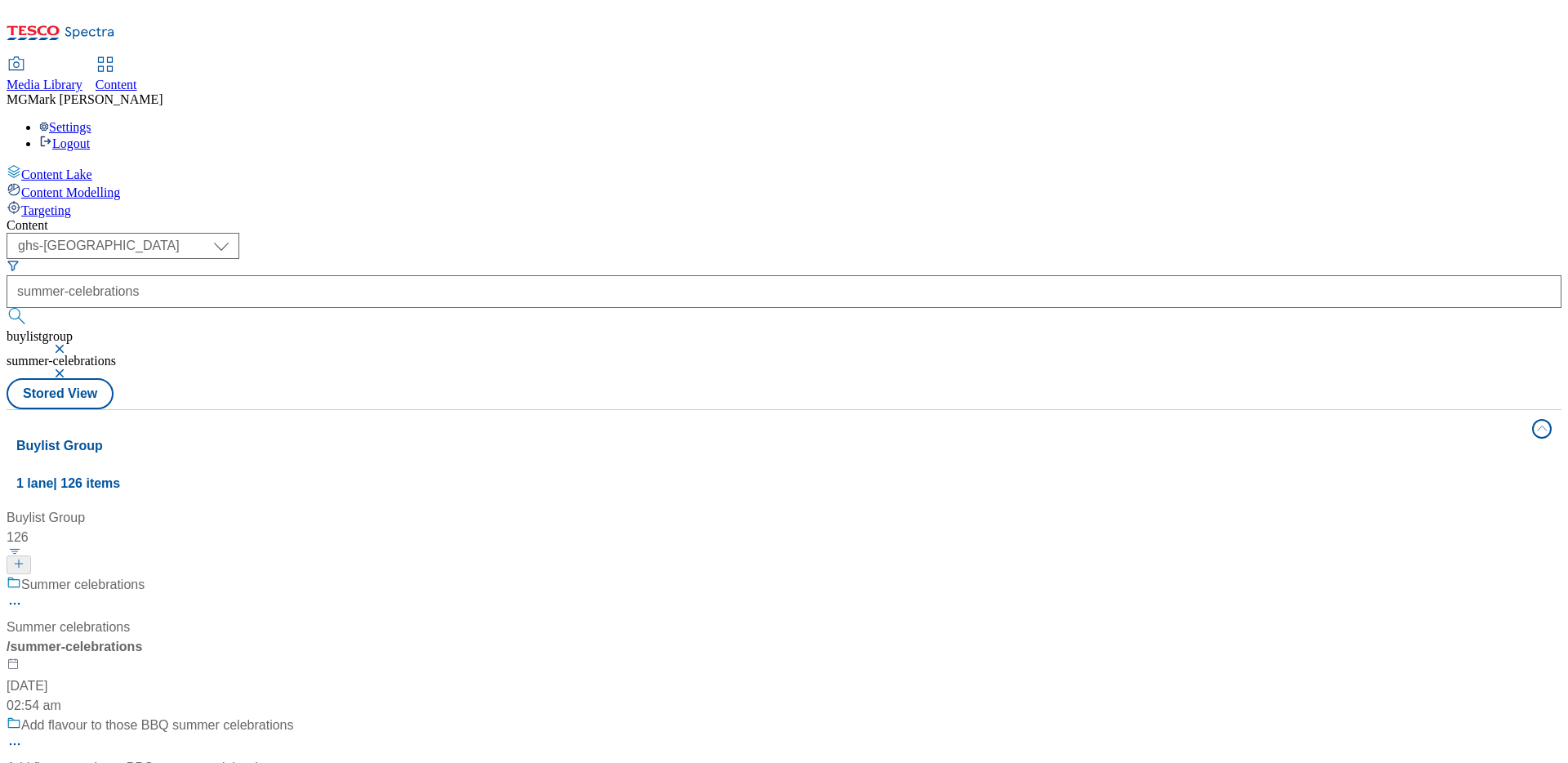
click at [294, 575] on div "Summer celebrations Summer celebrations / summer-celebrations 17 Jul 2024 02:54…" at bounding box center [150, 645] width 288 height 140
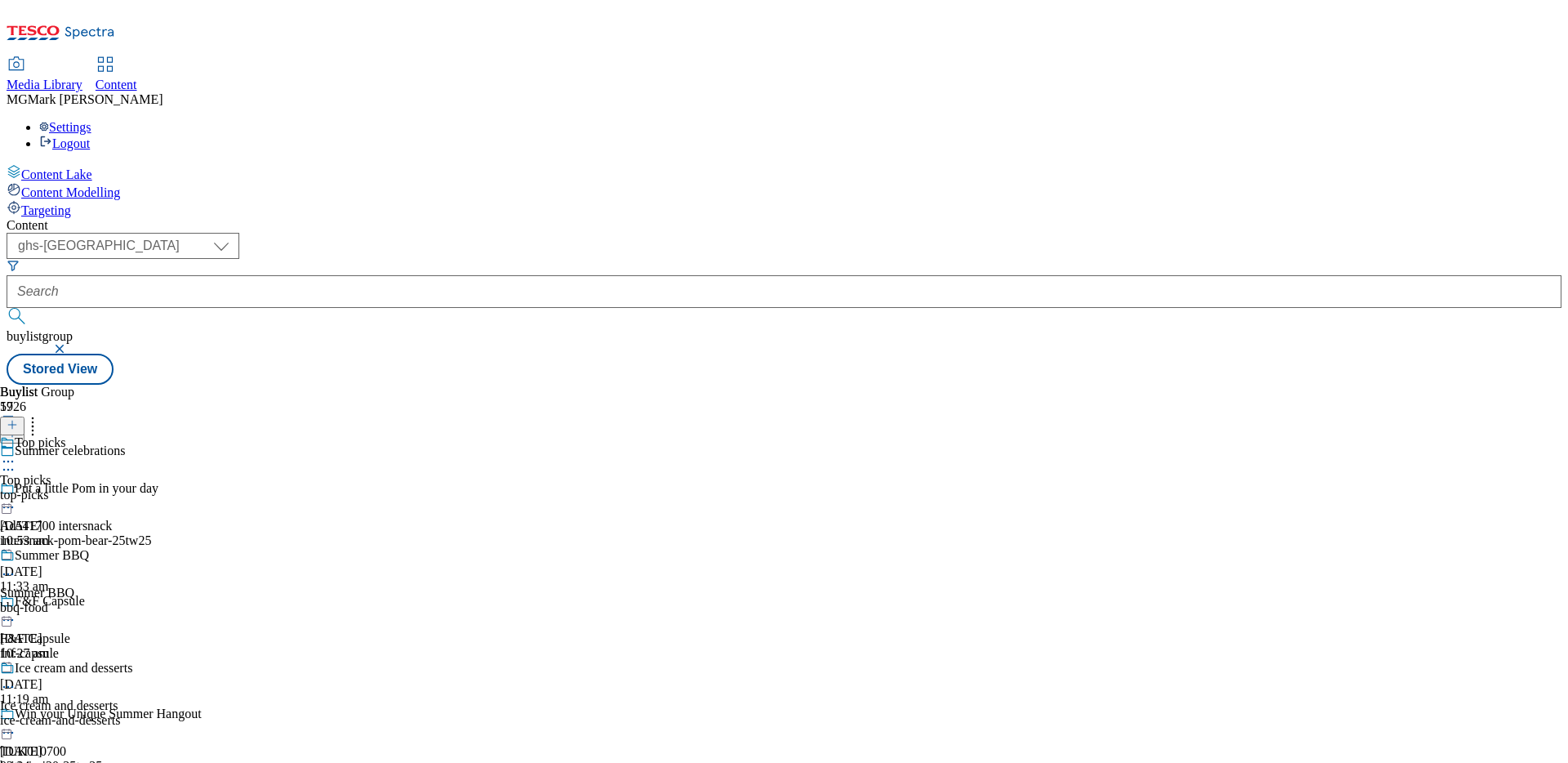
click at [156, 487] on div "top-picks" at bounding box center [78, 494] width 156 height 14
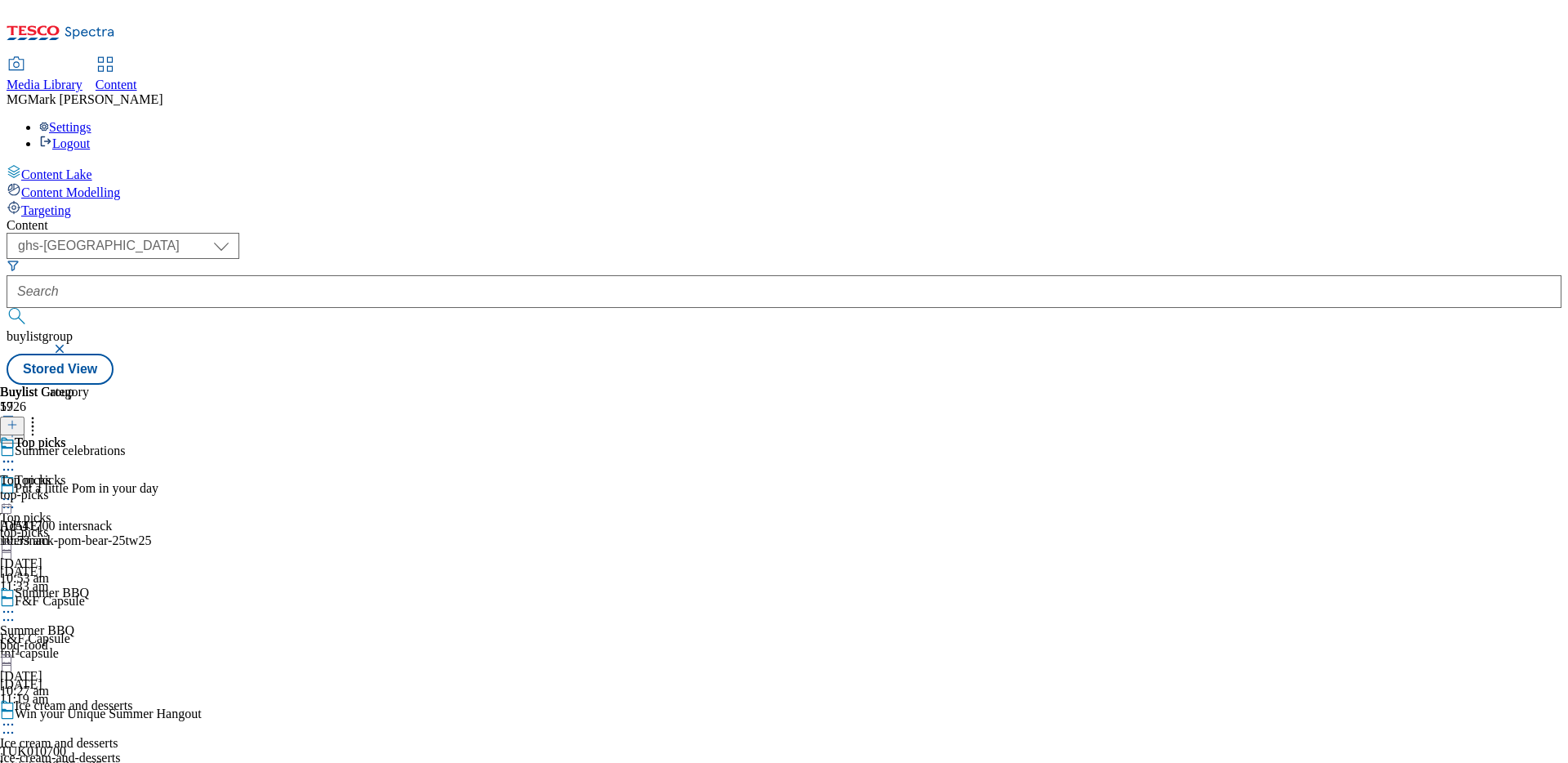
click at [16, 491] on icon at bounding box center [8, 499] width 16 height 16
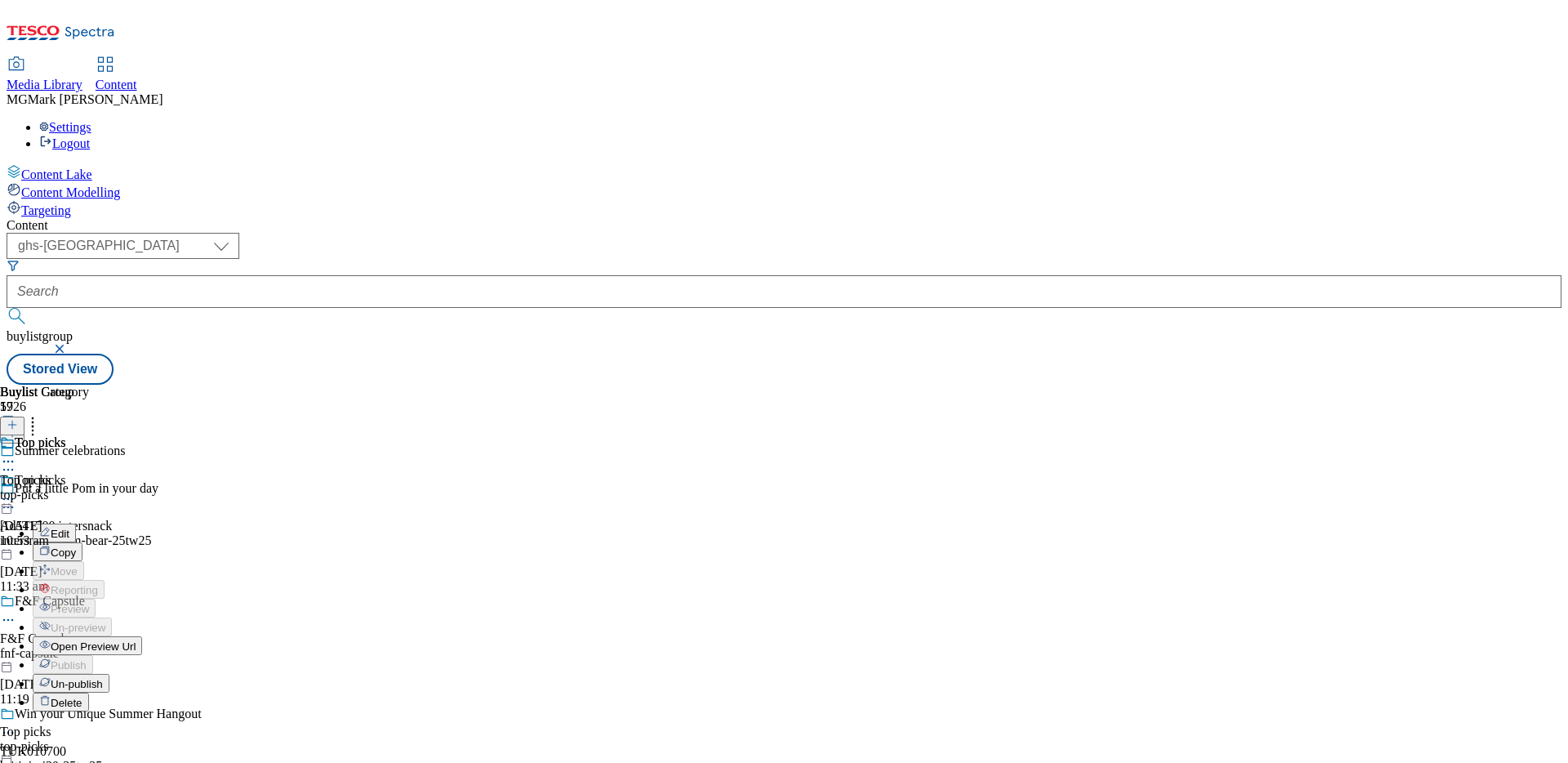
click at [136, 640] on span "Open Preview Url" at bounding box center [93, 646] width 85 height 13
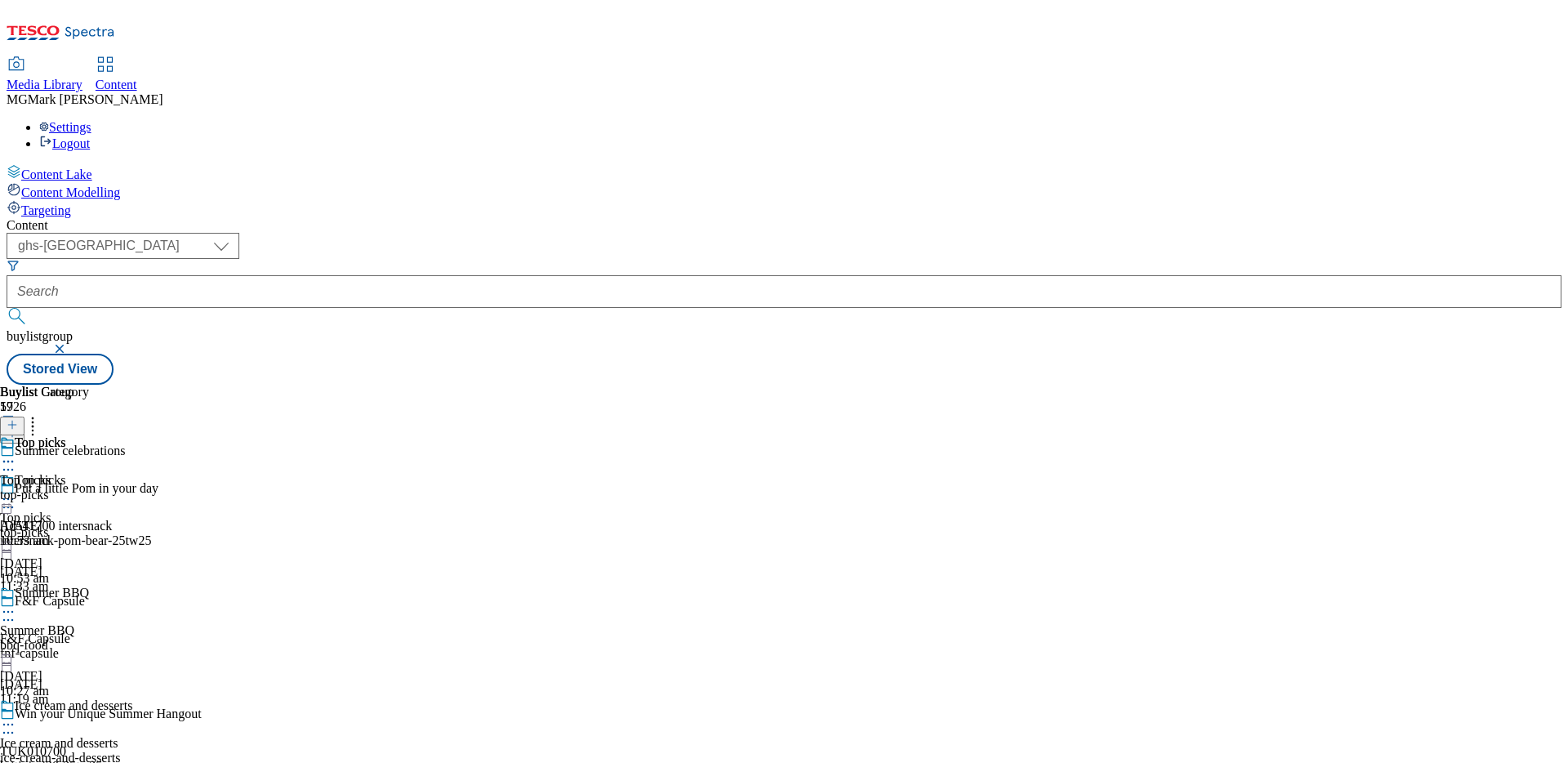
click at [16, 716] on icon at bounding box center [8, 724] width 16 height 16
click at [69, 343] on button "button" at bounding box center [61, 348] width 16 height 10
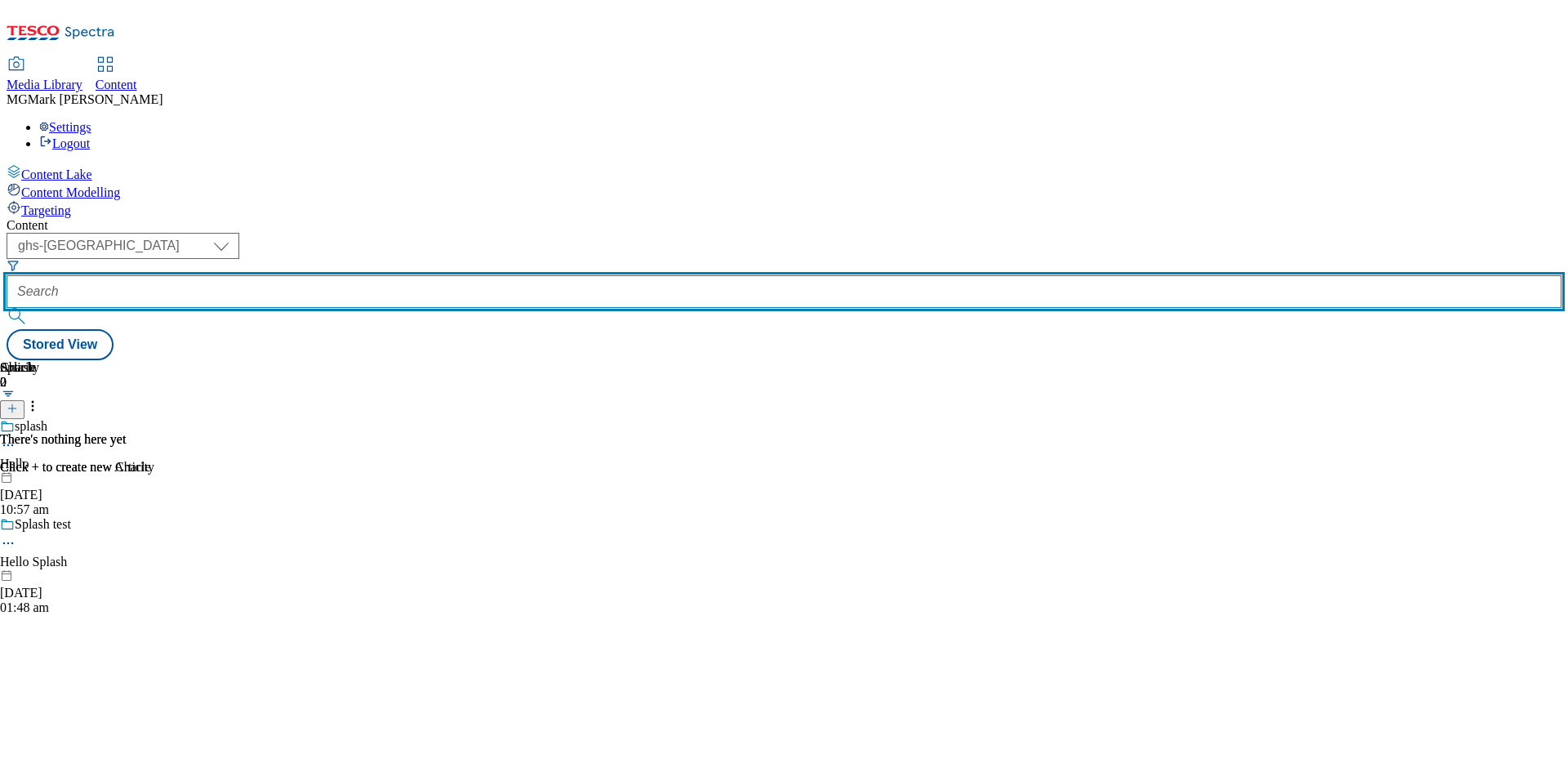
click at [397, 275] on input "text" at bounding box center [784, 291] width 1555 height 32
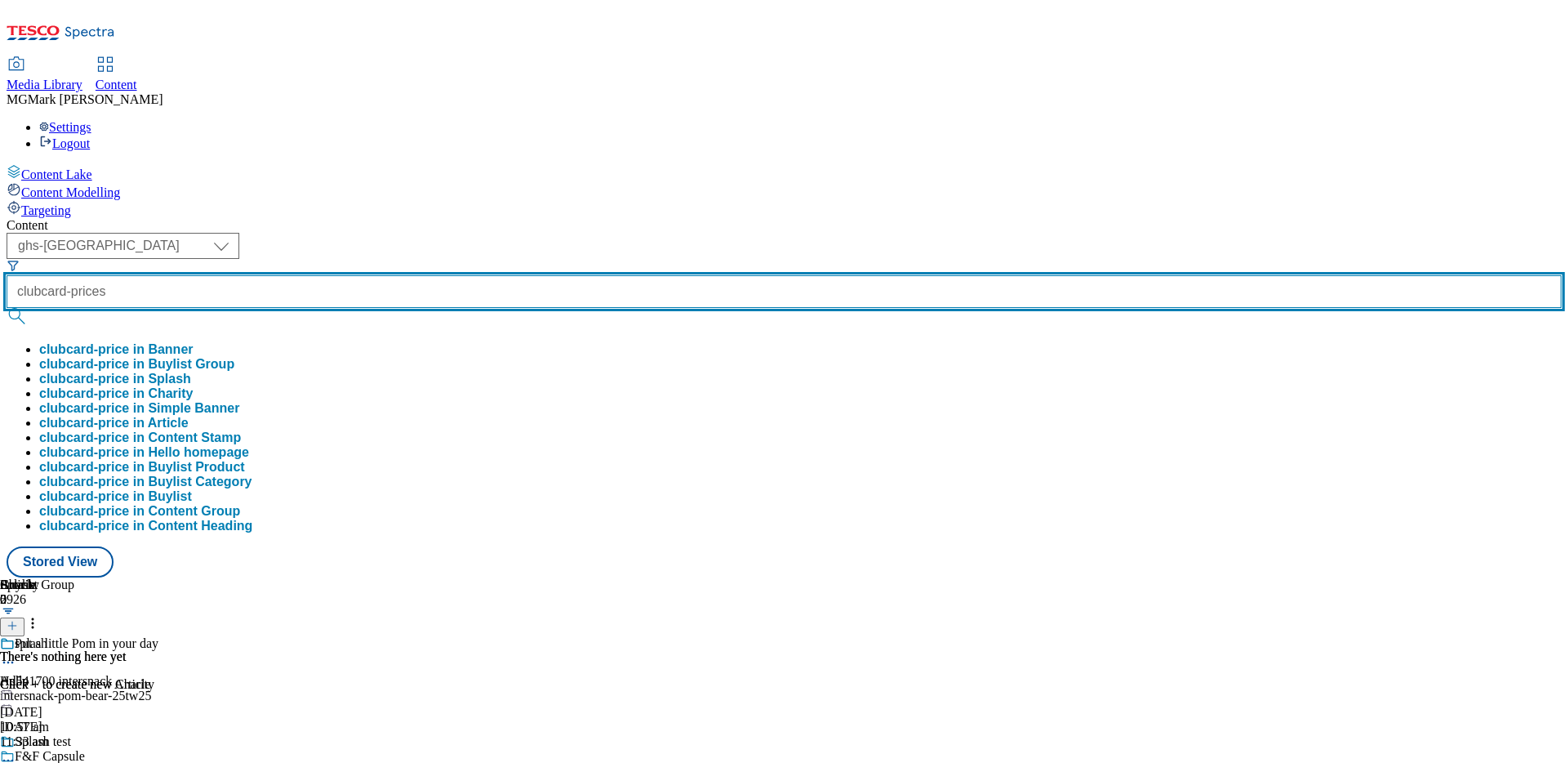
type input "clubcard-prices"
click at [6, 308] on button "submit" at bounding box center [17, 316] width 22 height 16
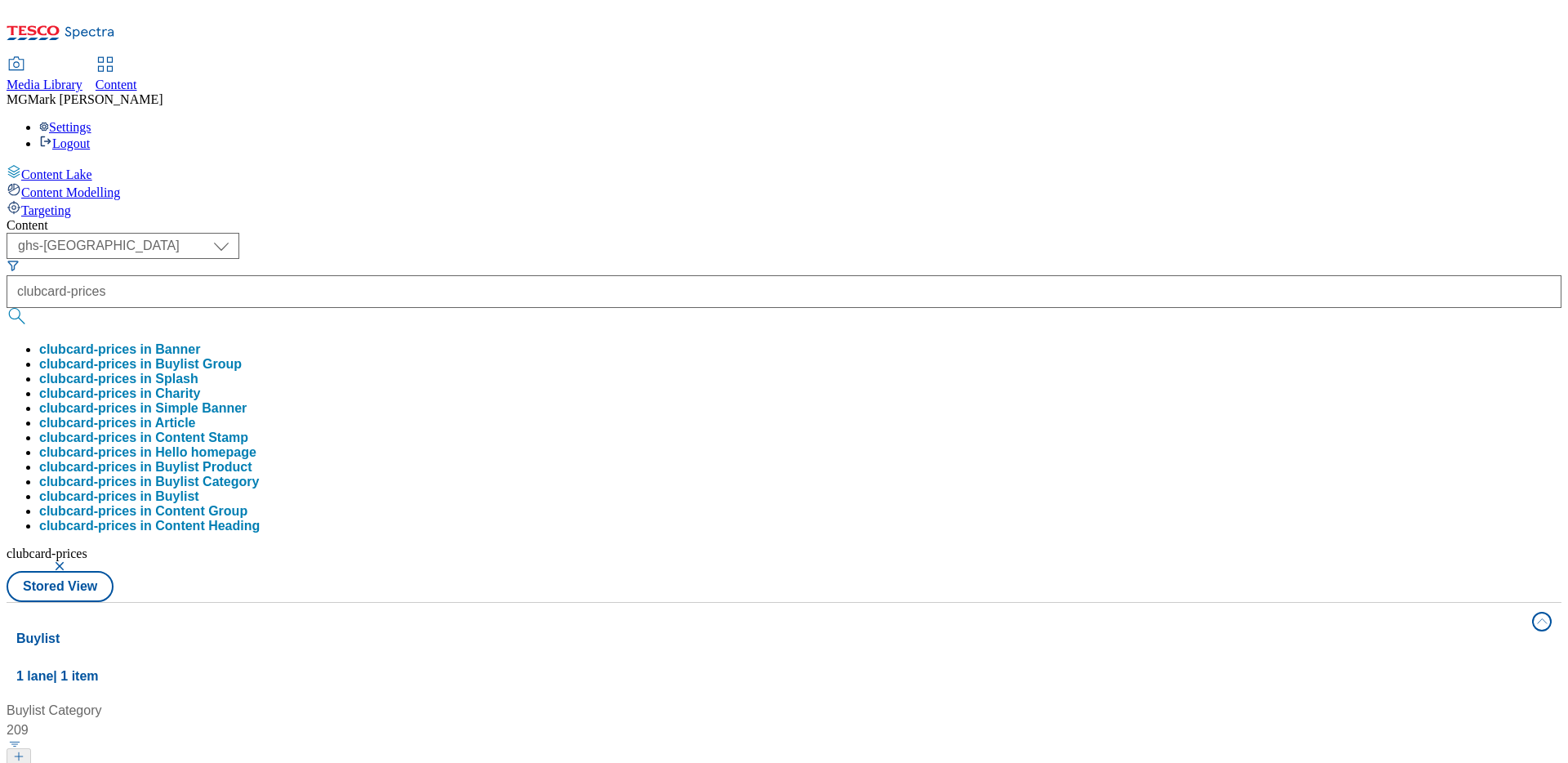
click at [755, 233] on div "( optional ) Dotcom CZ Dotcom SK ghs-roi ghs-uk Phones UK ghs-uk clubcard-price…" at bounding box center [784, 417] width 1555 height 369
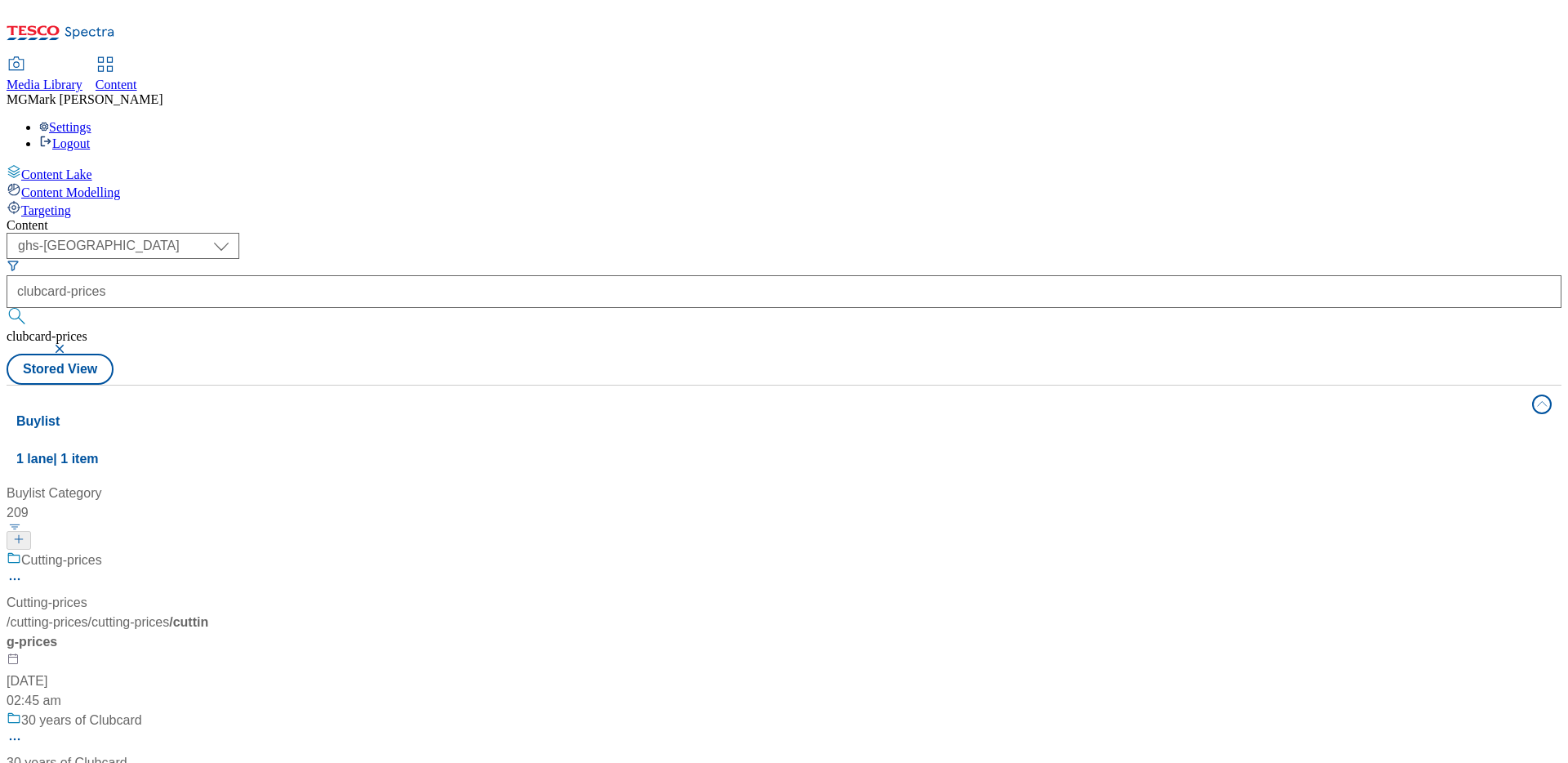
scroll to position [245, 0]
click at [69, 343] on button "button" at bounding box center [61, 348] width 16 height 10
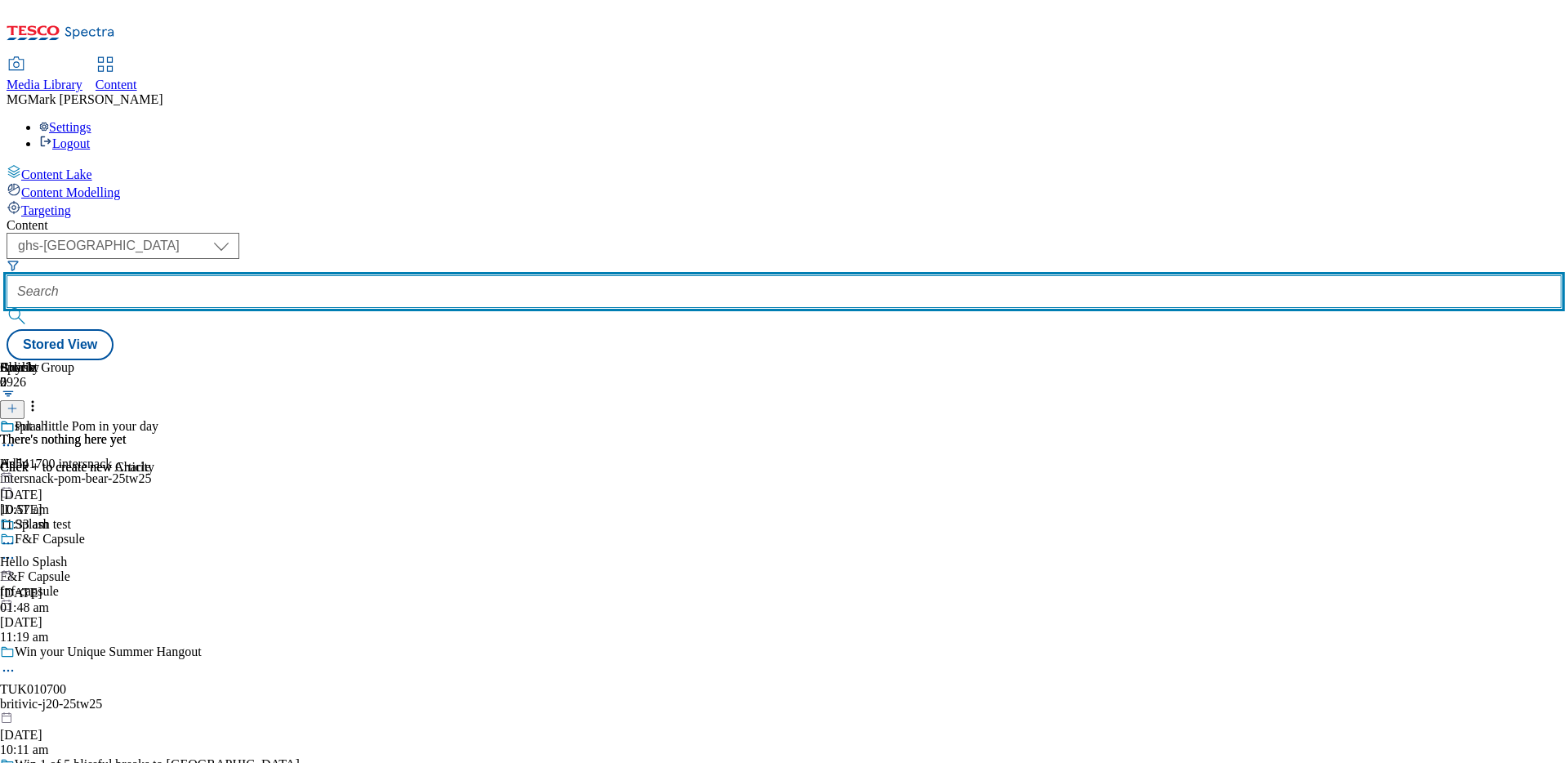
click at [425, 275] on input "text" at bounding box center [784, 291] width 1555 height 32
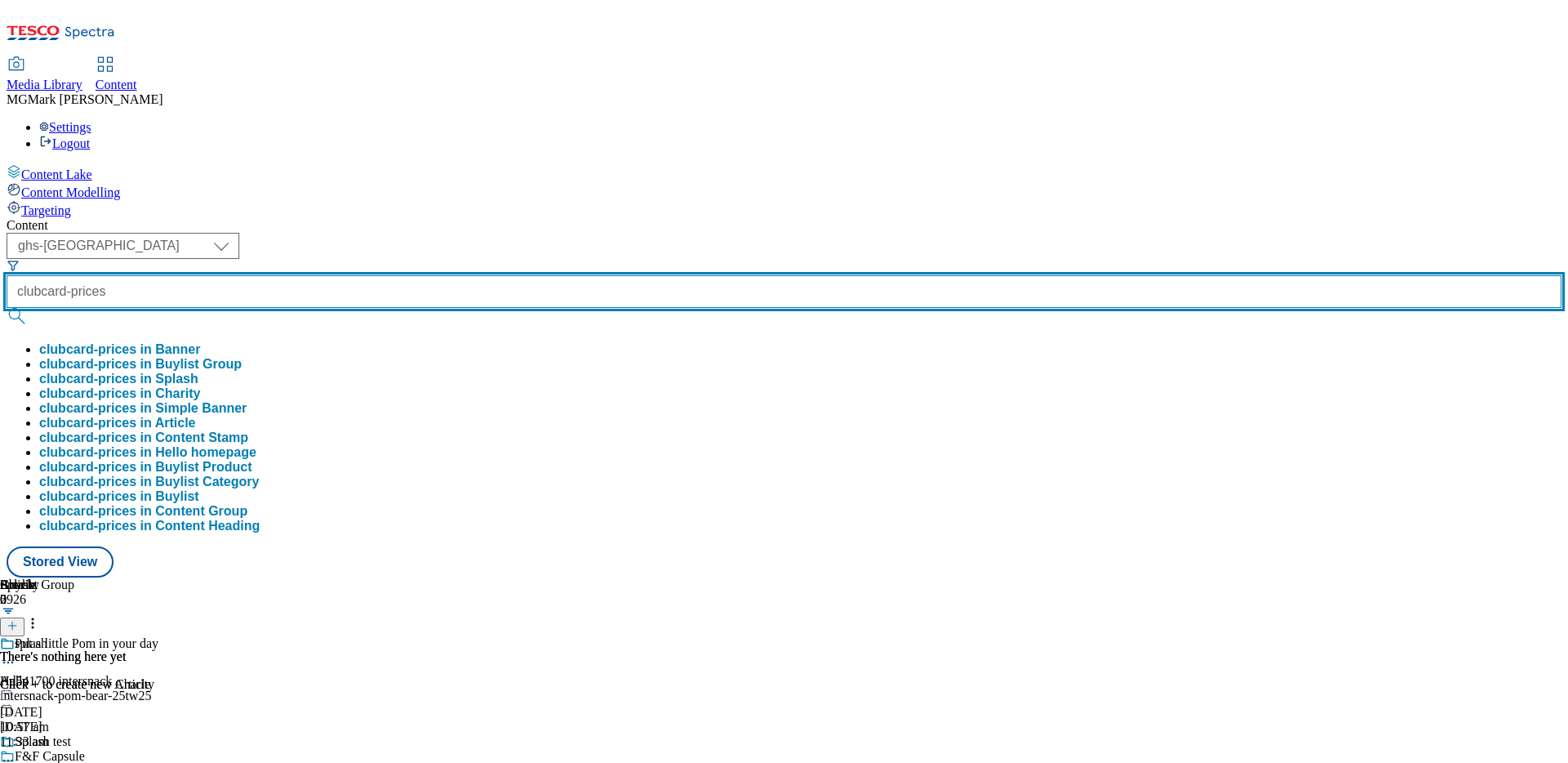
type input "clubcard-prices"
click at [6, 308] on button "submit" at bounding box center [17, 316] width 22 height 16
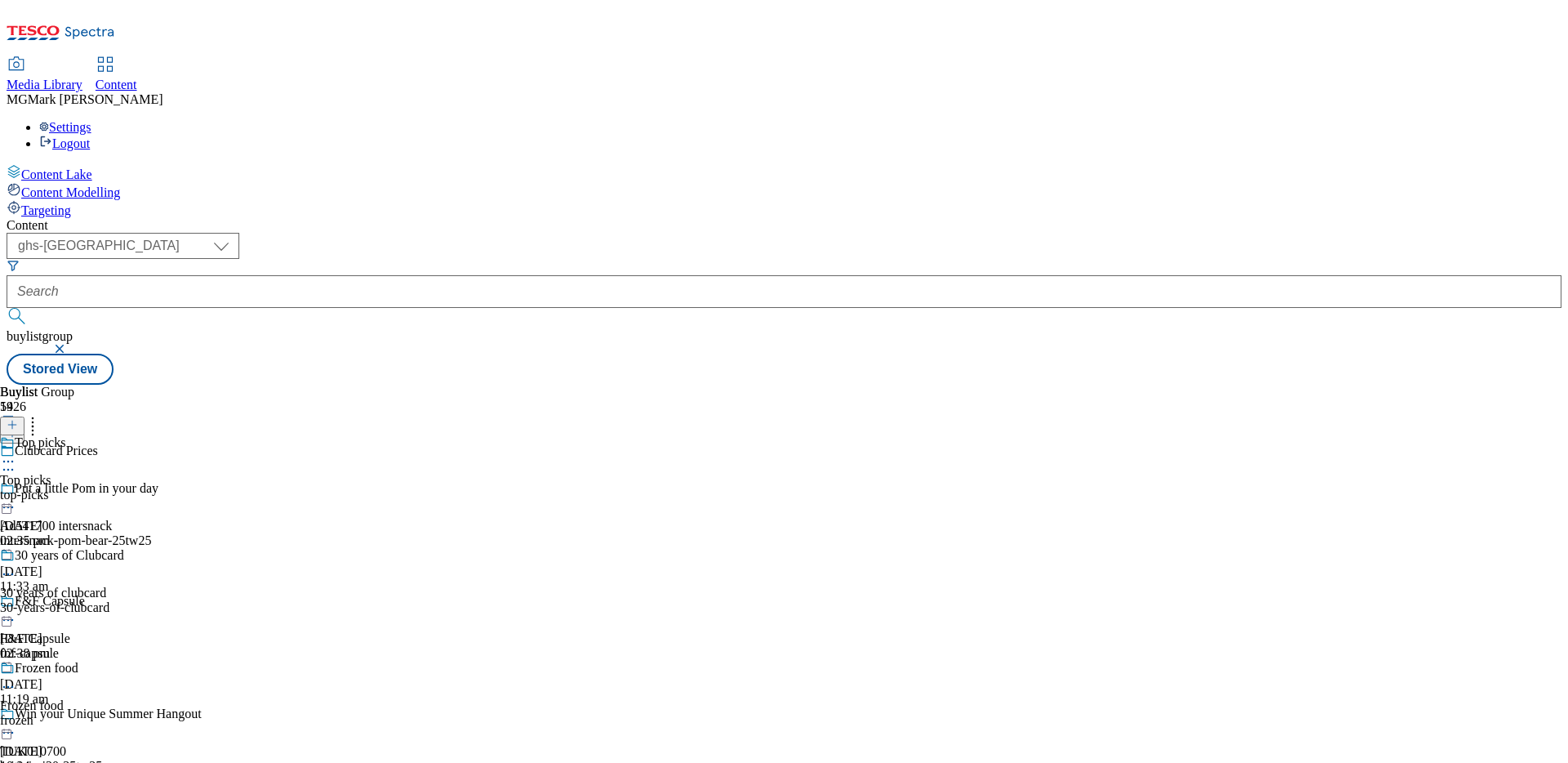
click at [16, 453] on icon at bounding box center [8, 461] width 16 height 16
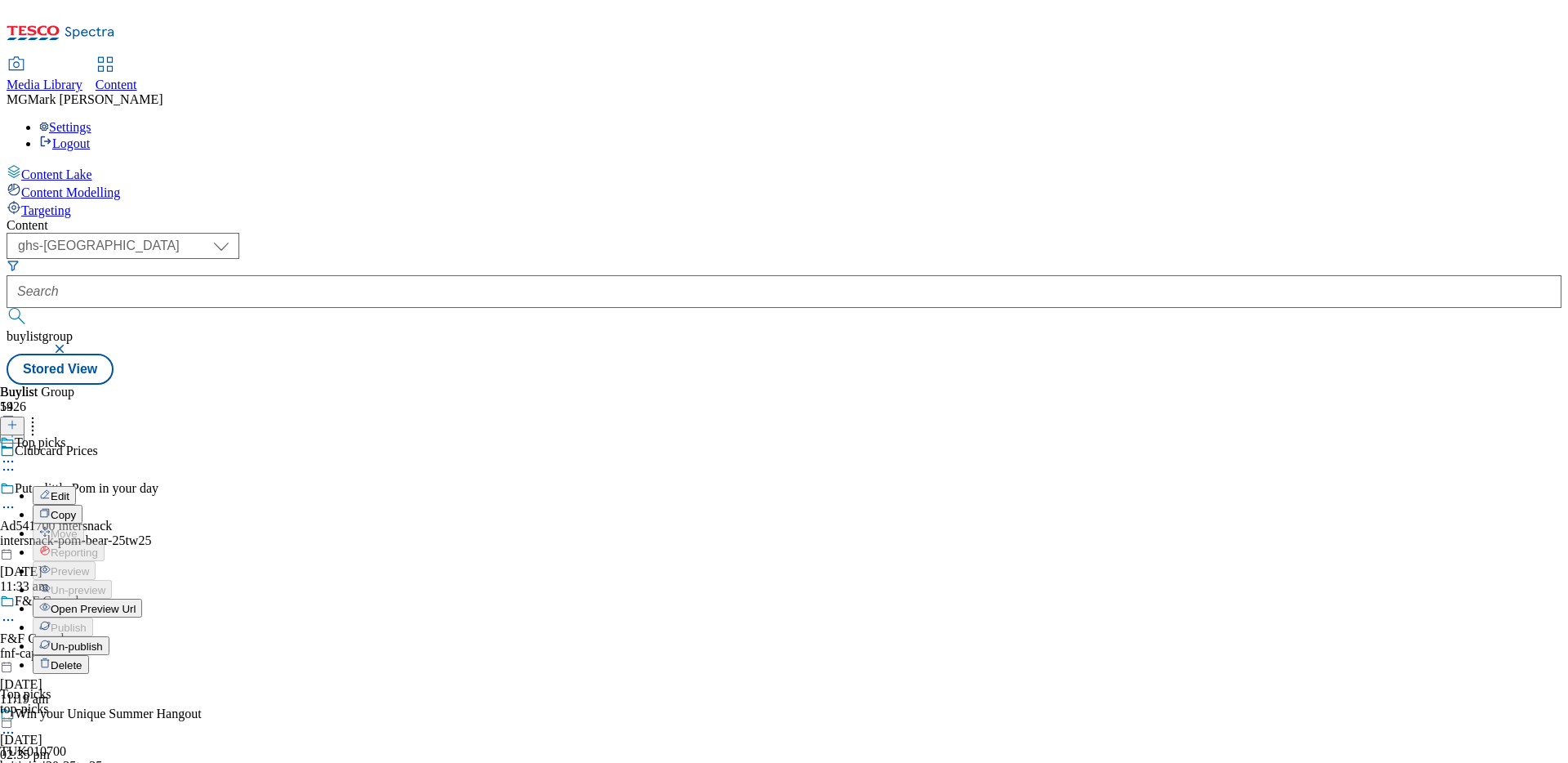
click at [136, 602] on span "Open Preview Url" at bounding box center [93, 608] width 85 height 13
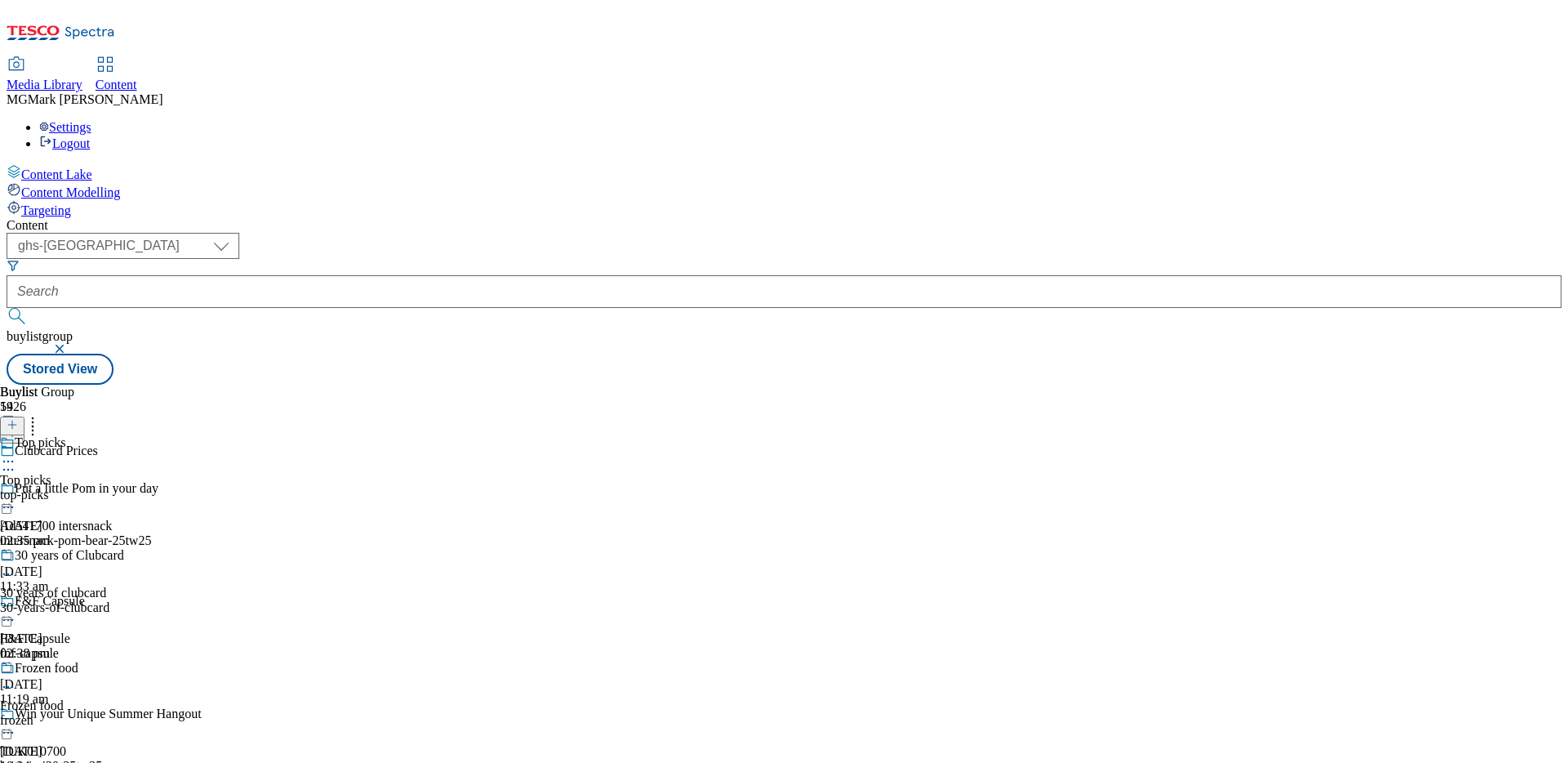
scroll to position [145, 0]
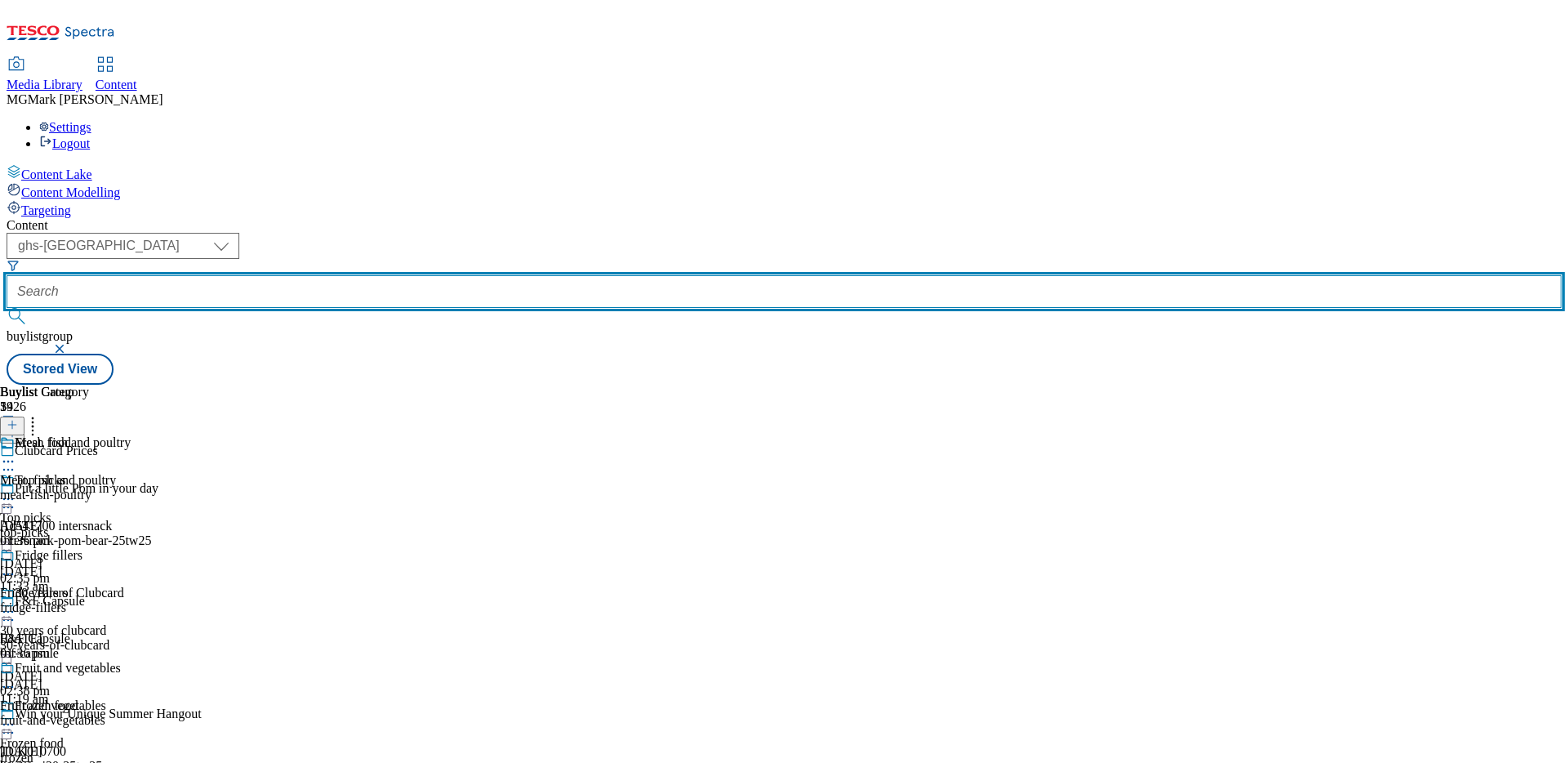
click at [444, 275] on input "text" at bounding box center [784, 291] width 1555 height 32
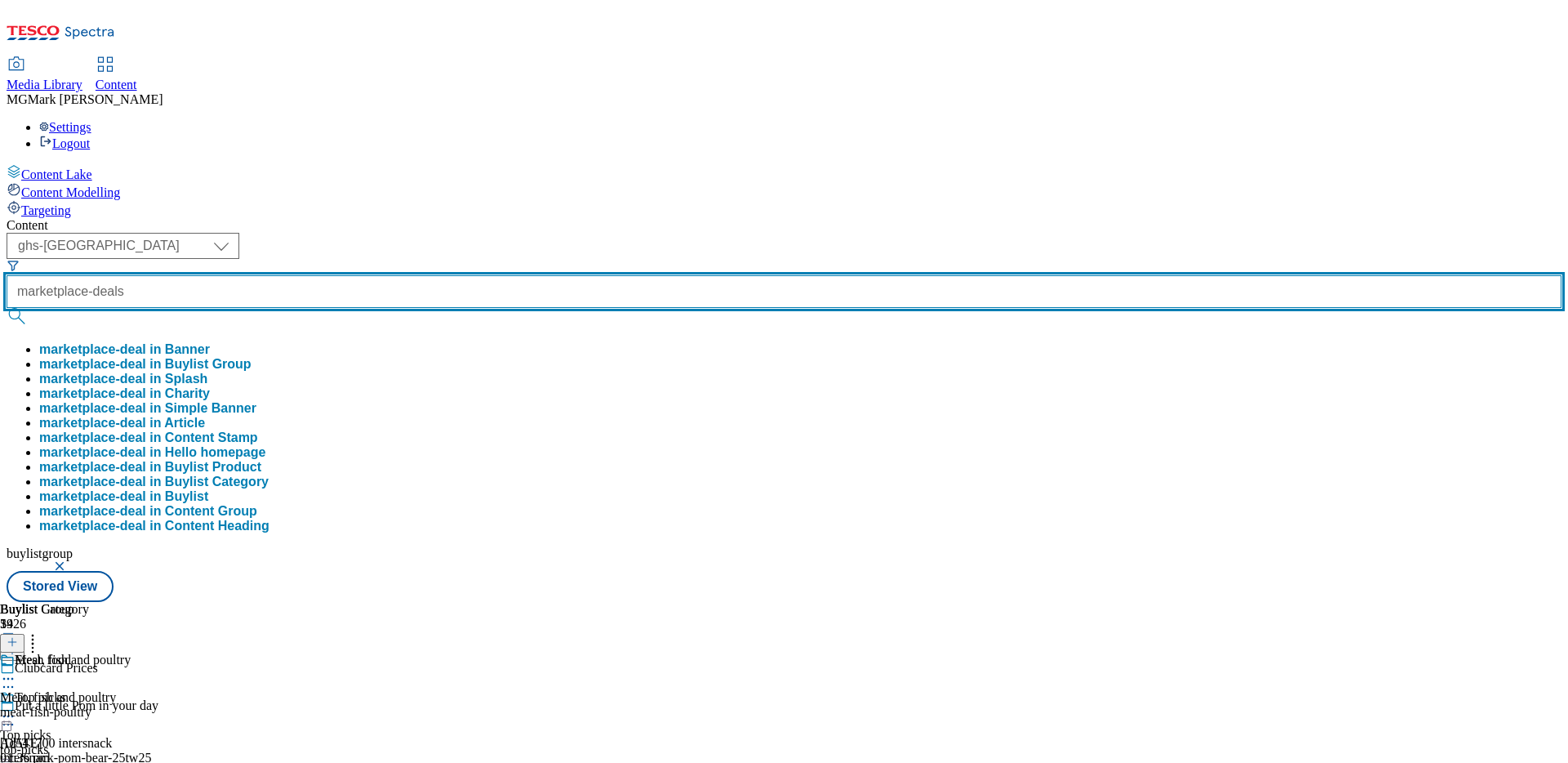
type input "marketplace-deals"
click at [6, 308] on button "submit" at bounding box center [17, 316] width 22 height 16
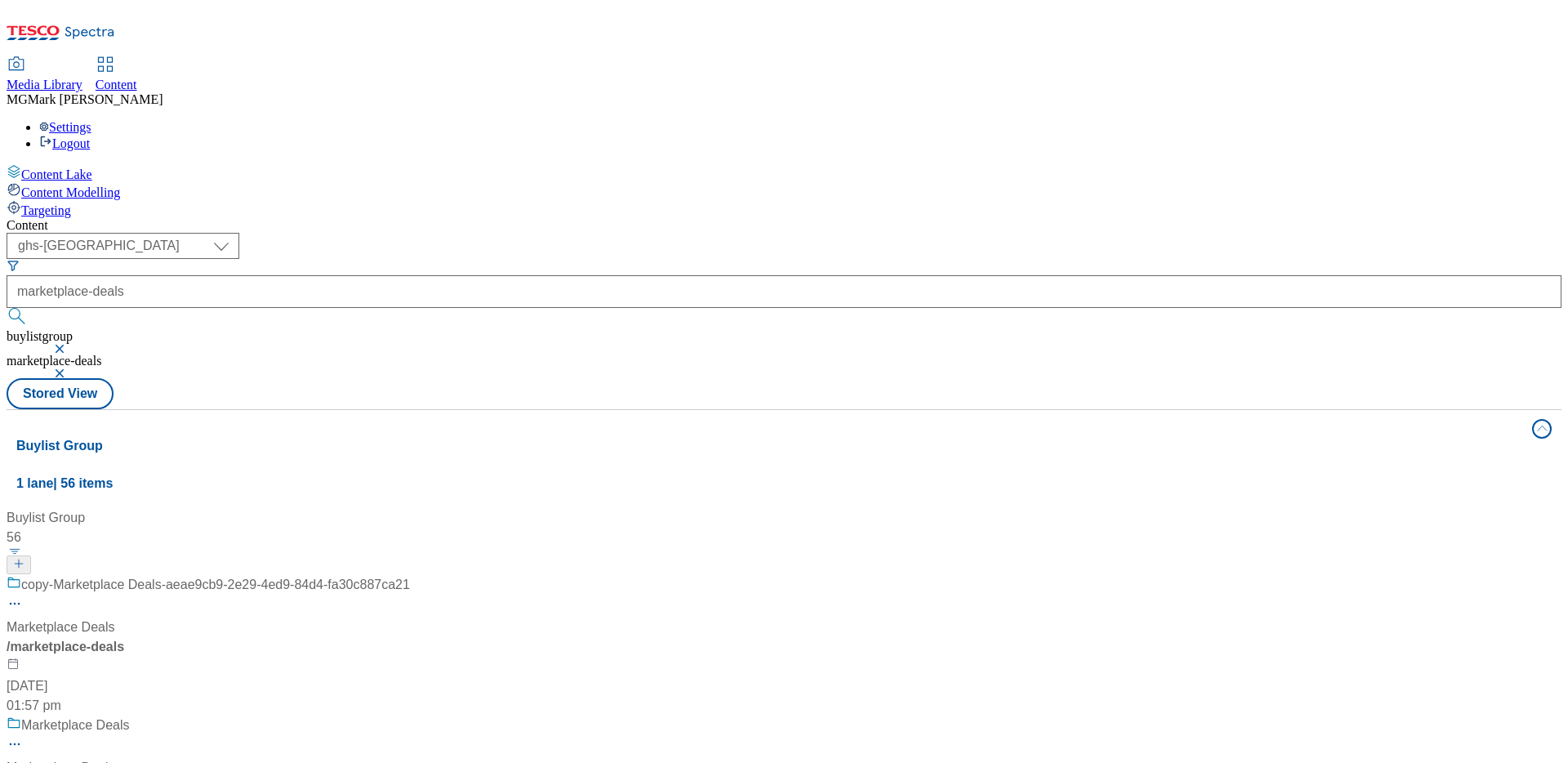
click at [69, 343] on button "button" at bounding box center [61, 348] width 16 height 10
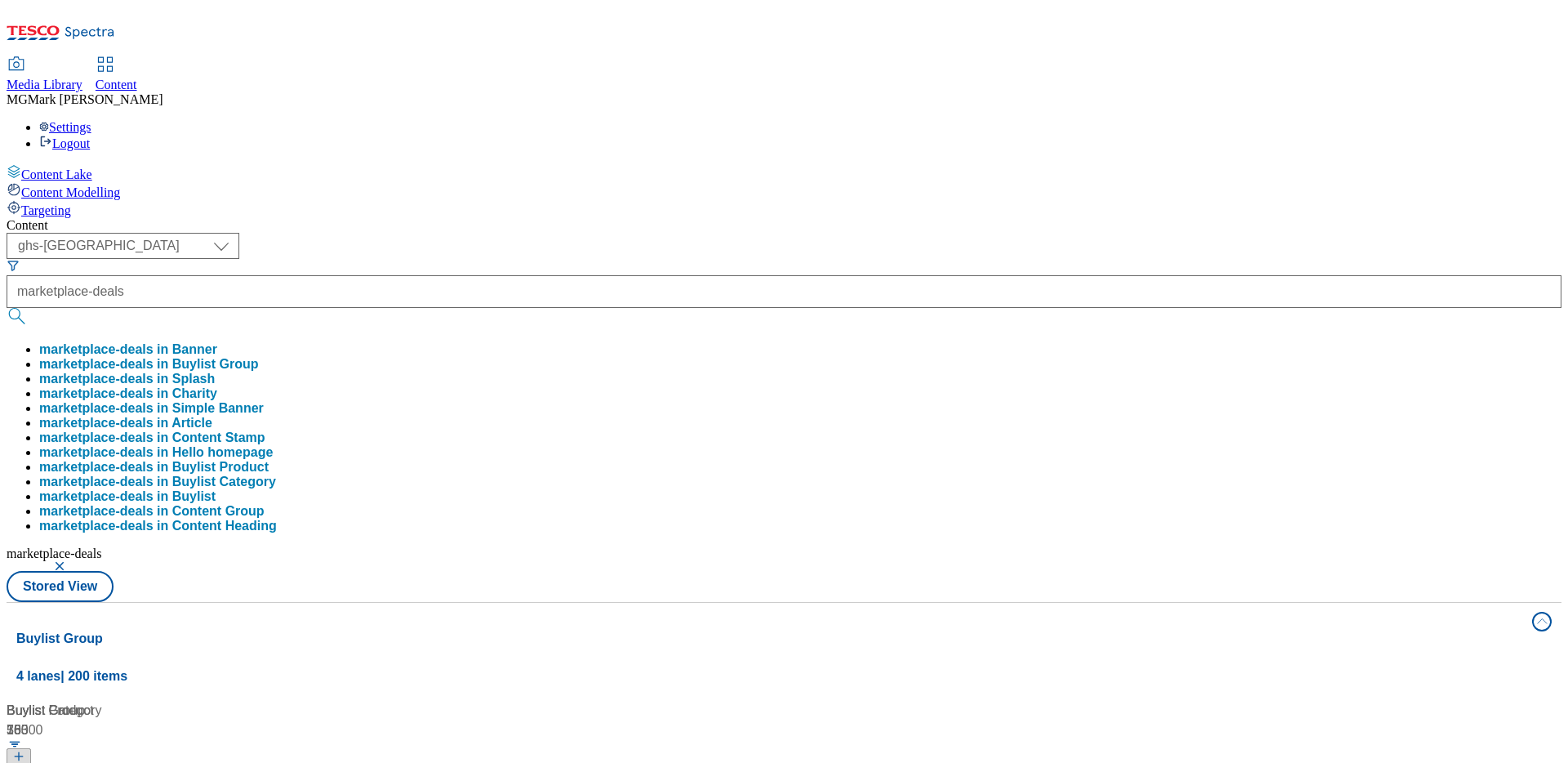
click at [762, 233] on div "( optional ) Dotcom CZ Dotcom SK ghs-roi ghs-uk Phones UK ghs-uk marketplace-de…" at bounding box center [784, 417] width 1555 height 369
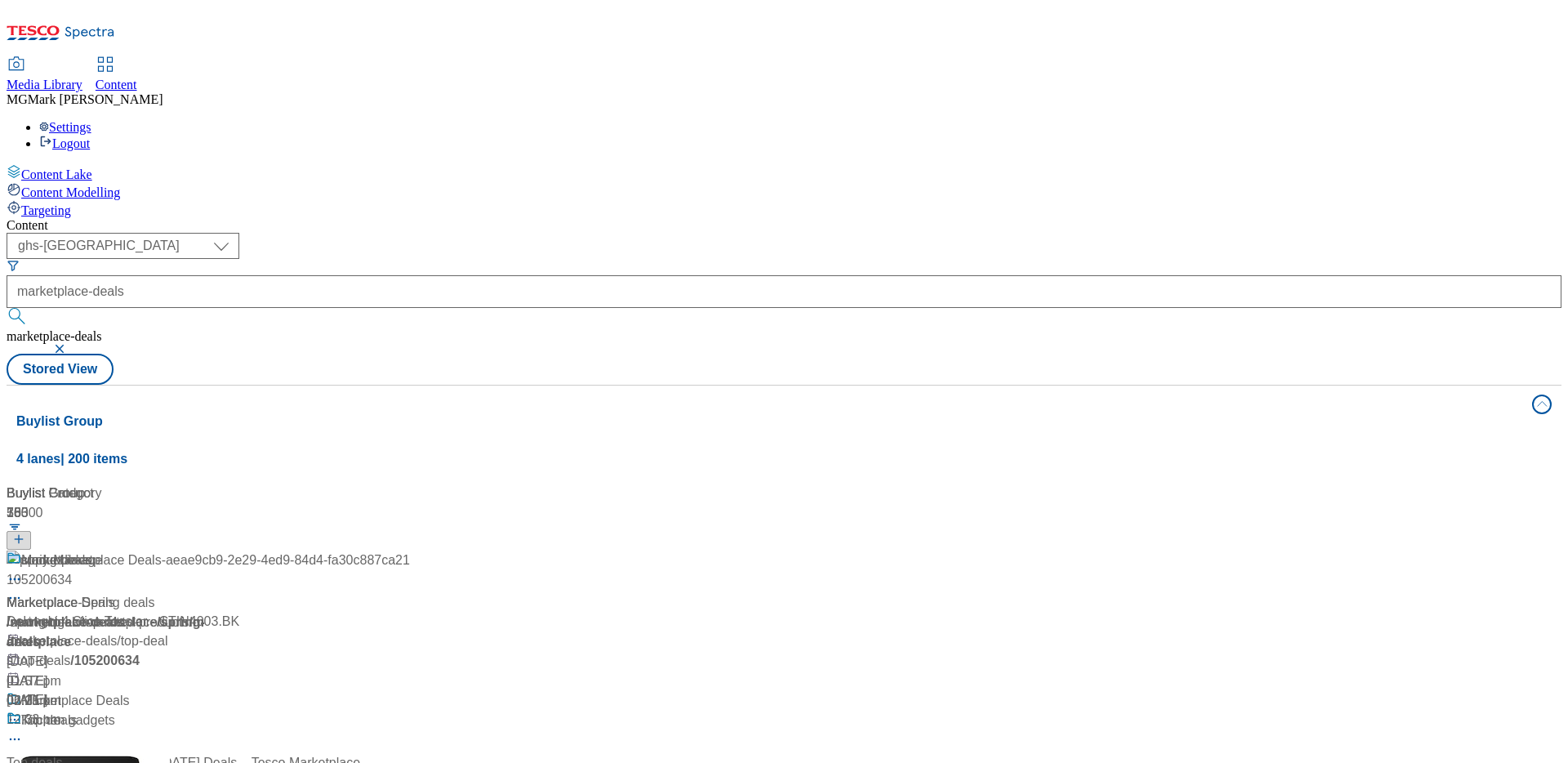
scroll to position [75, 0]
click at [410, 691] on div "Marketplace Deals Marketplace Deals / marketplace-deals 20 May 2025 01:12 pm" at bounding box center [208, 761] width 404 height 140
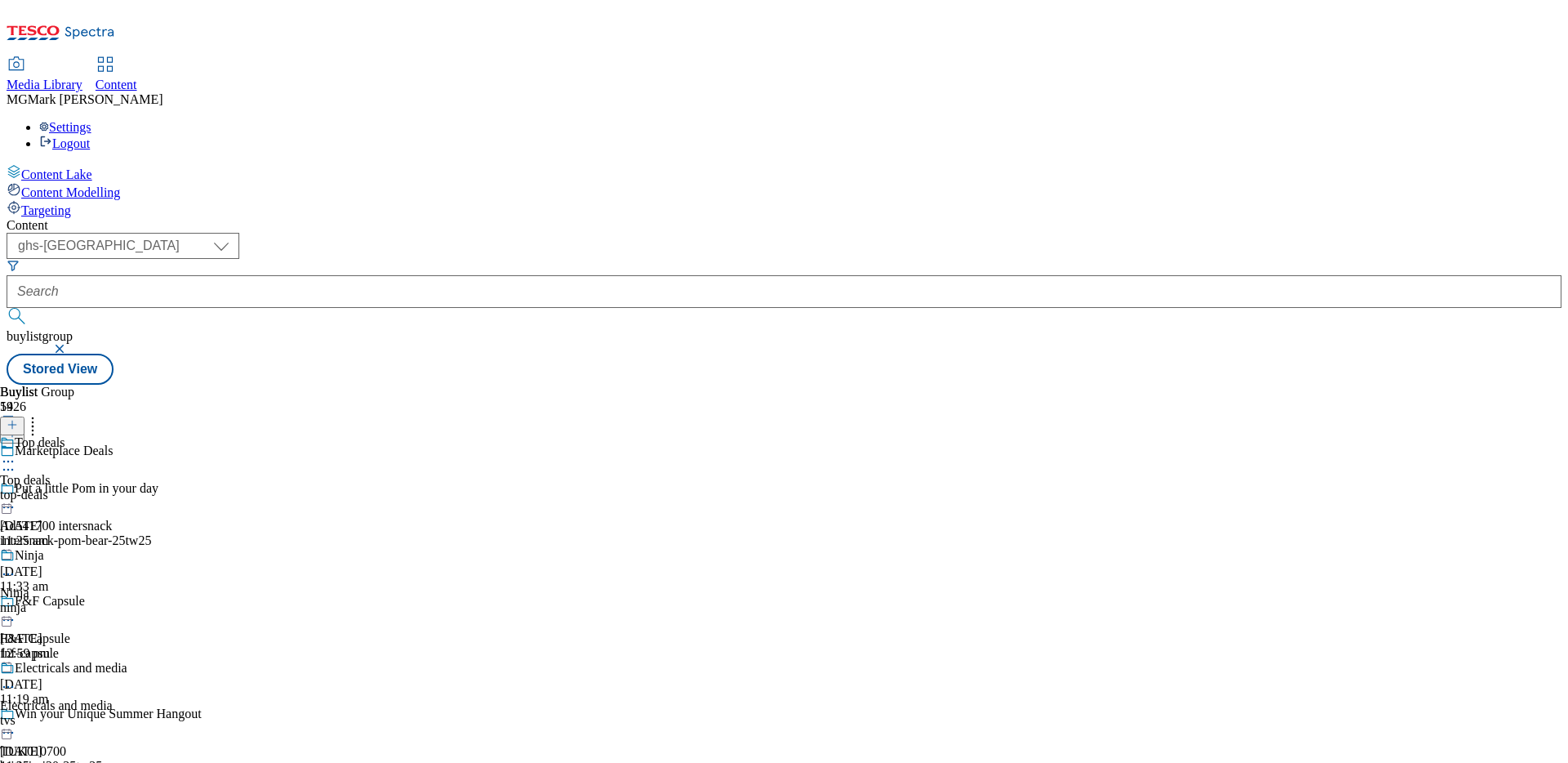
scroll to position [617, 0]
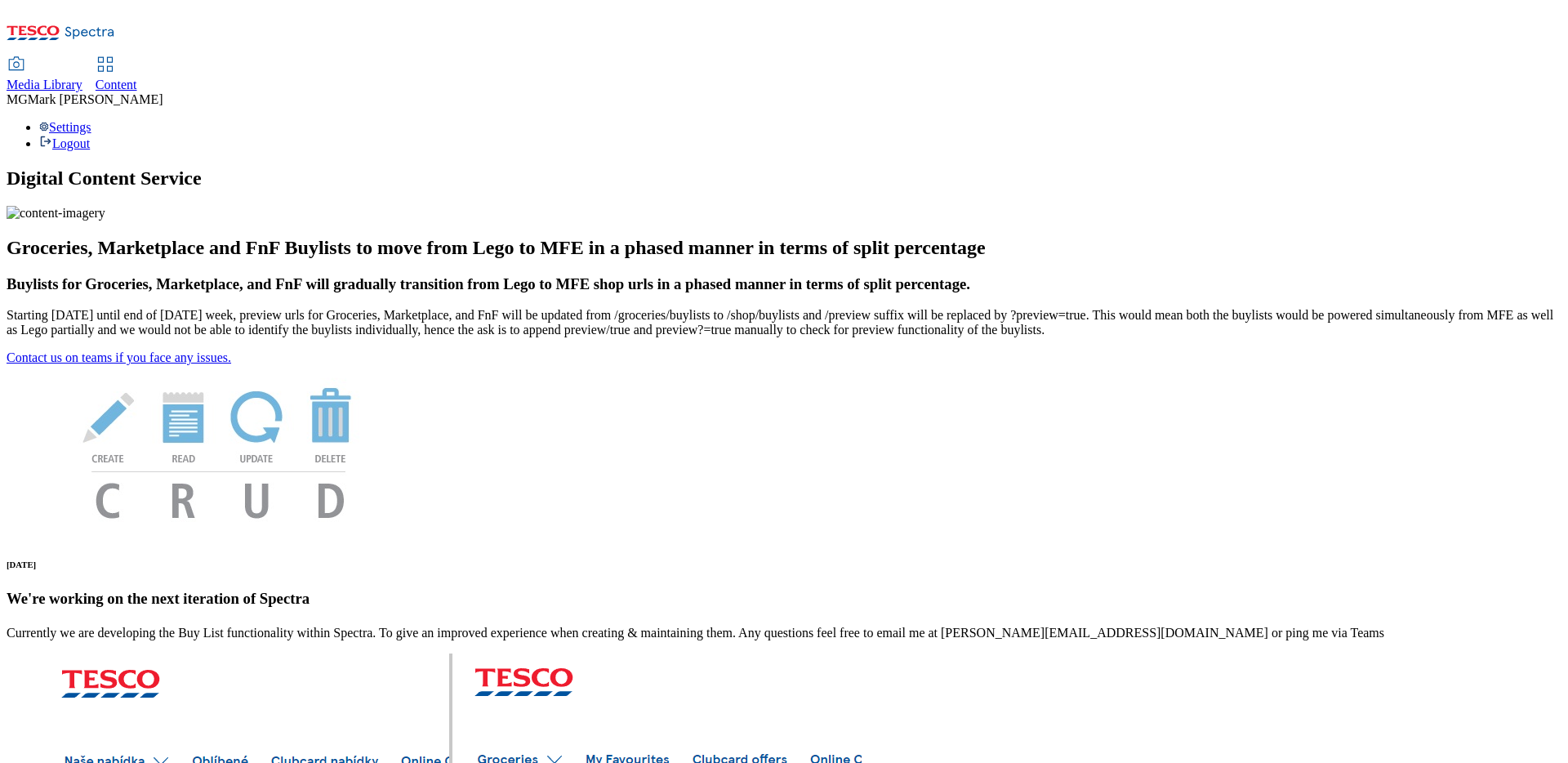
click at [83, 77] on span "Media Library" at bounding box center [44, 84] width 76 height 13
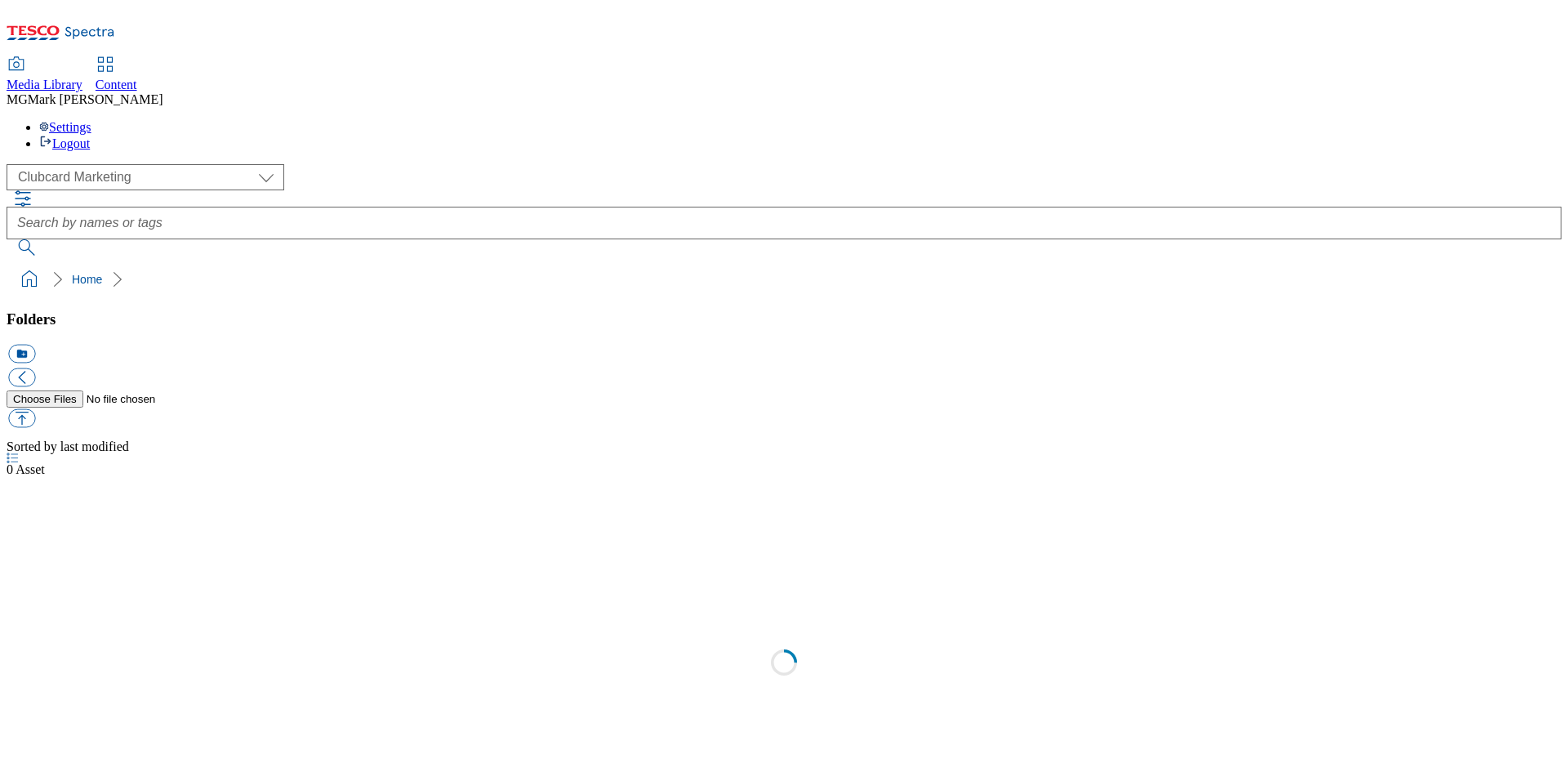
select select "flare-clubcard-mktg"
click at [138, 77] on div "Content" at bounding box center [116, 84] width 41 height 14
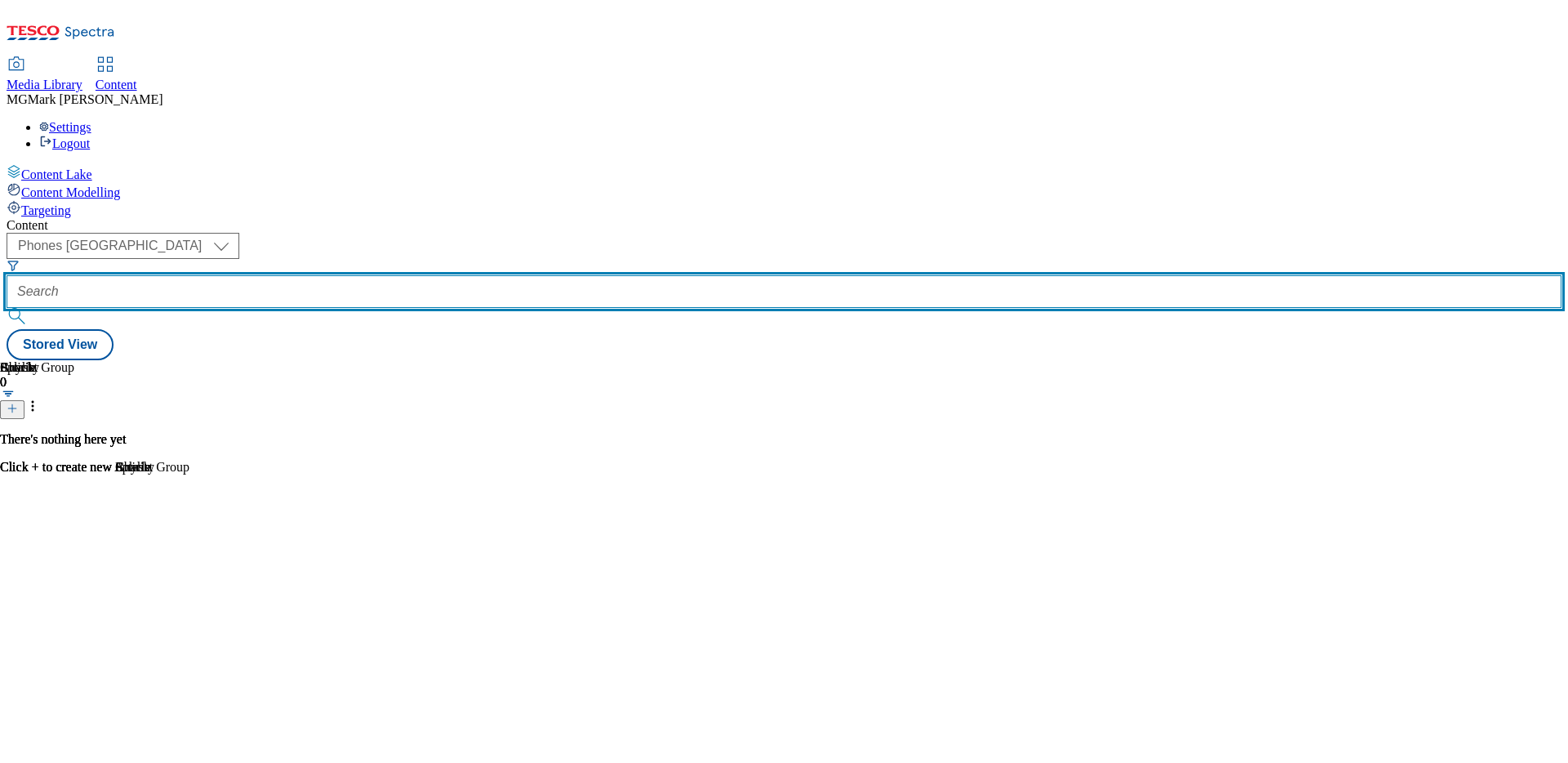
click at [400, 275] on input "text" at bounding box center [784, 291] width 1555 height 32
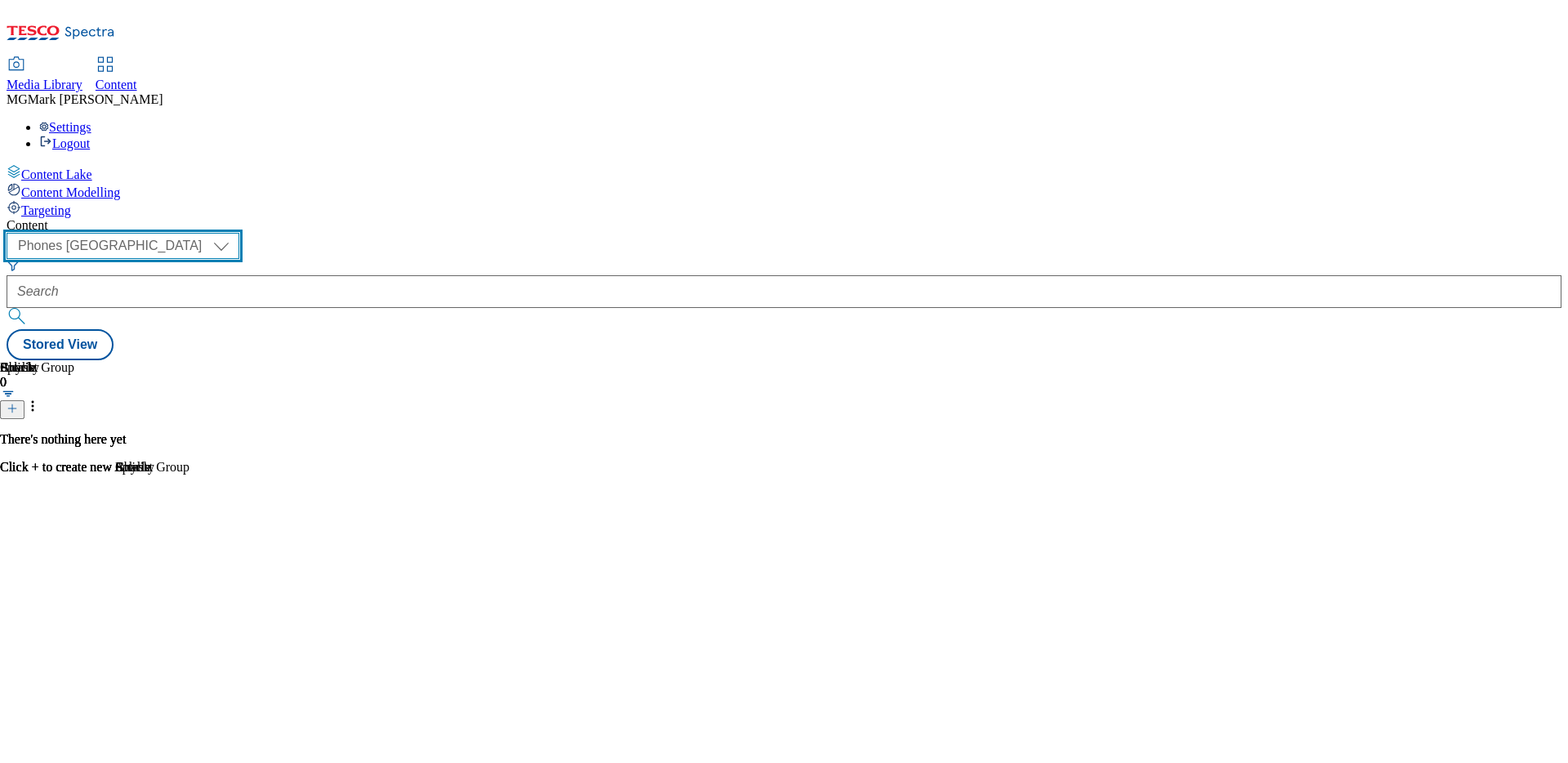
click at [239, 233] on select "Dotcom CZ Dotcom SK ghs-roi ghs-uk Phones [GEOGRAPHIC_DATA]" at bounding box center [122, 245] width 233 height 26
select select "ghs-[GEOGRAPHIC_DATA]"
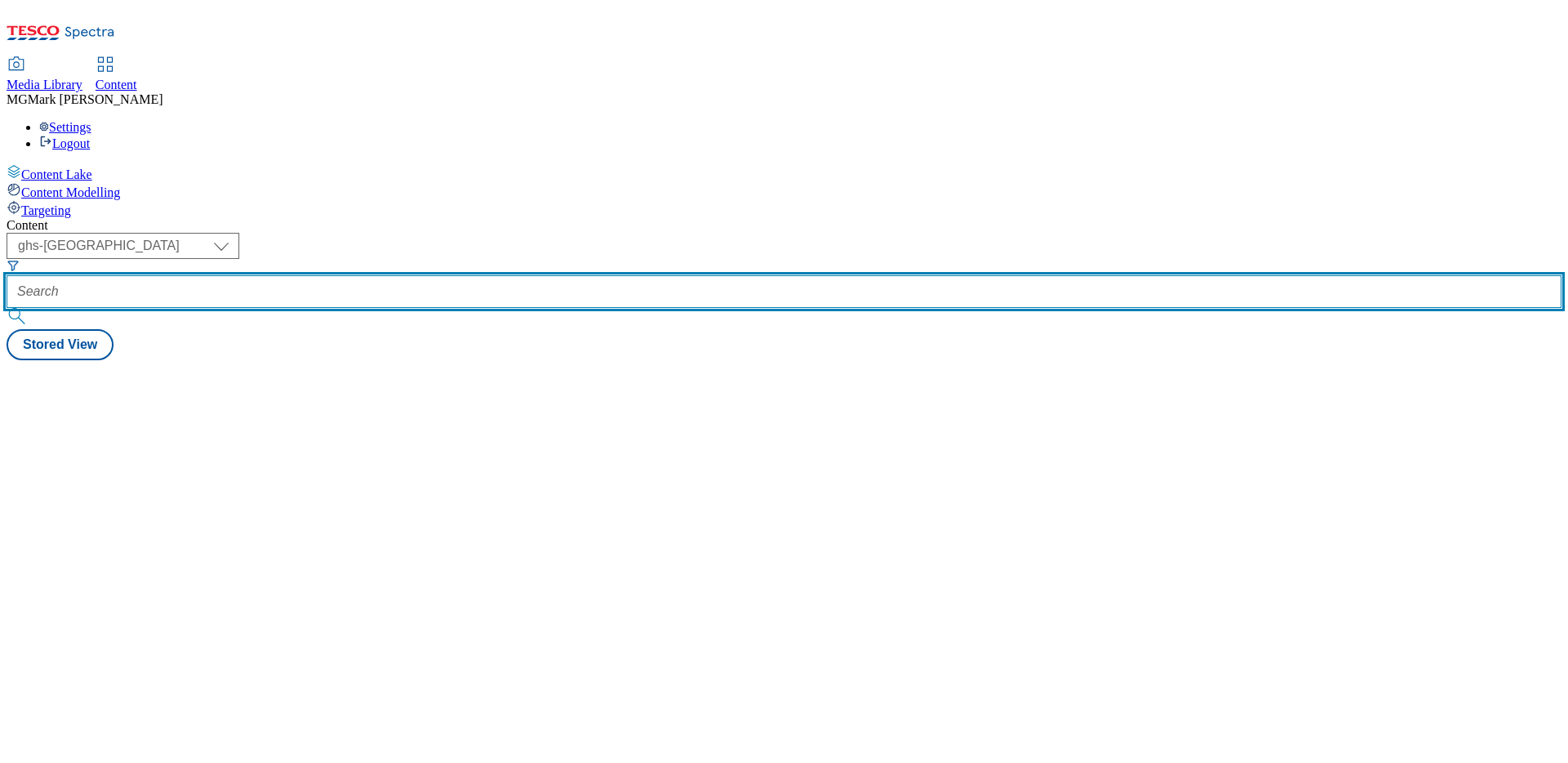
click at [417, 275] on input "text" at bounding box center [784, 291] width 1555 height 32
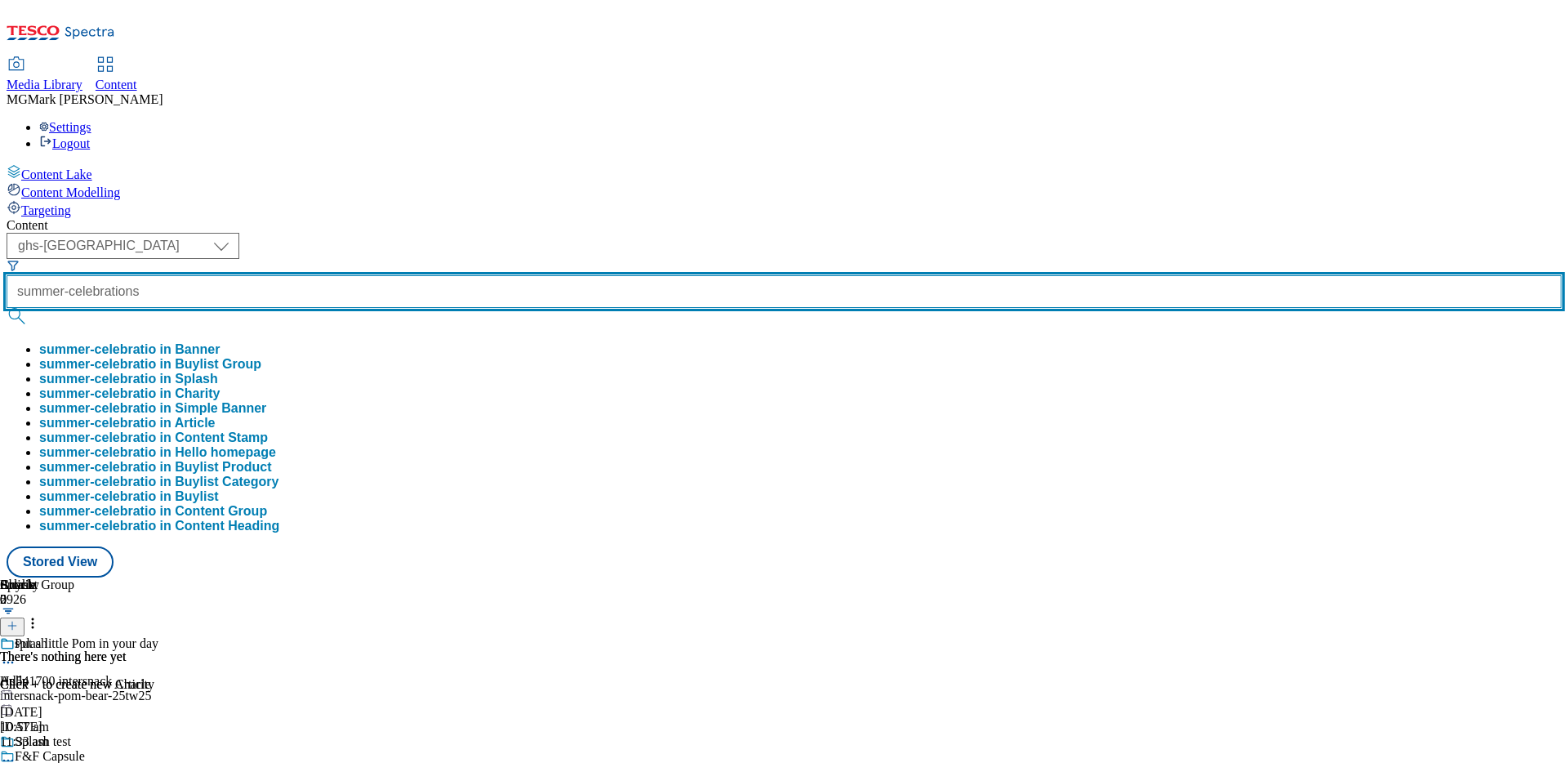
type input "summer-celebrations"
click at [6, 308] on button "submit" at bounding box center [17, 316] width 22 height 16
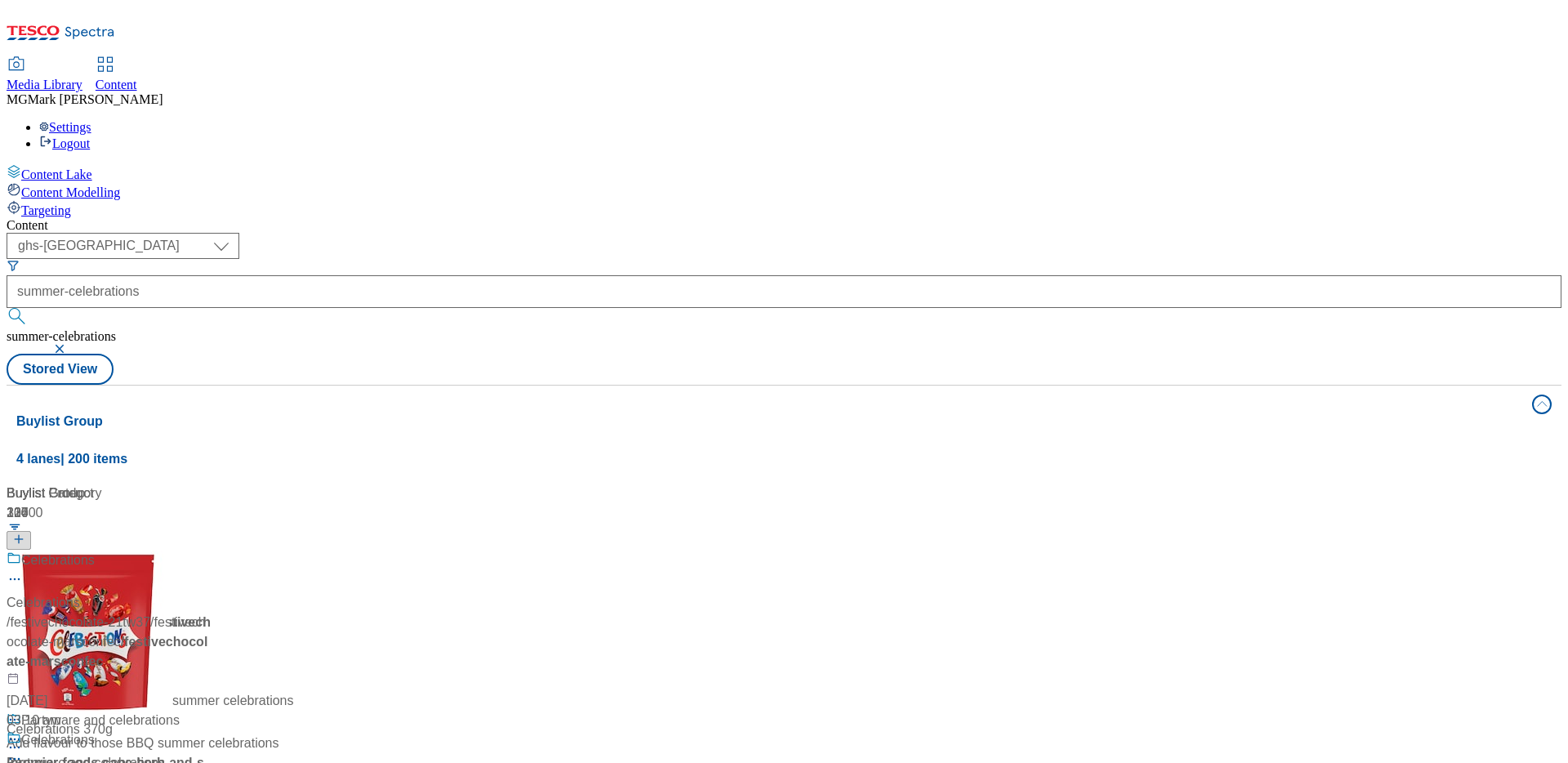
click at [770, 233] on div "( optional ) Dotcom CZ Dotcom SK ghs-roi ghs-uk Phones [GEOGRAPHIC_DATA] ghs-[G…" at bounding box center [784, 308] width 1555 height 152
click at [210, 612] on div "/ summer-celebrations" at bounding box center [108, 622] width 204 height 20
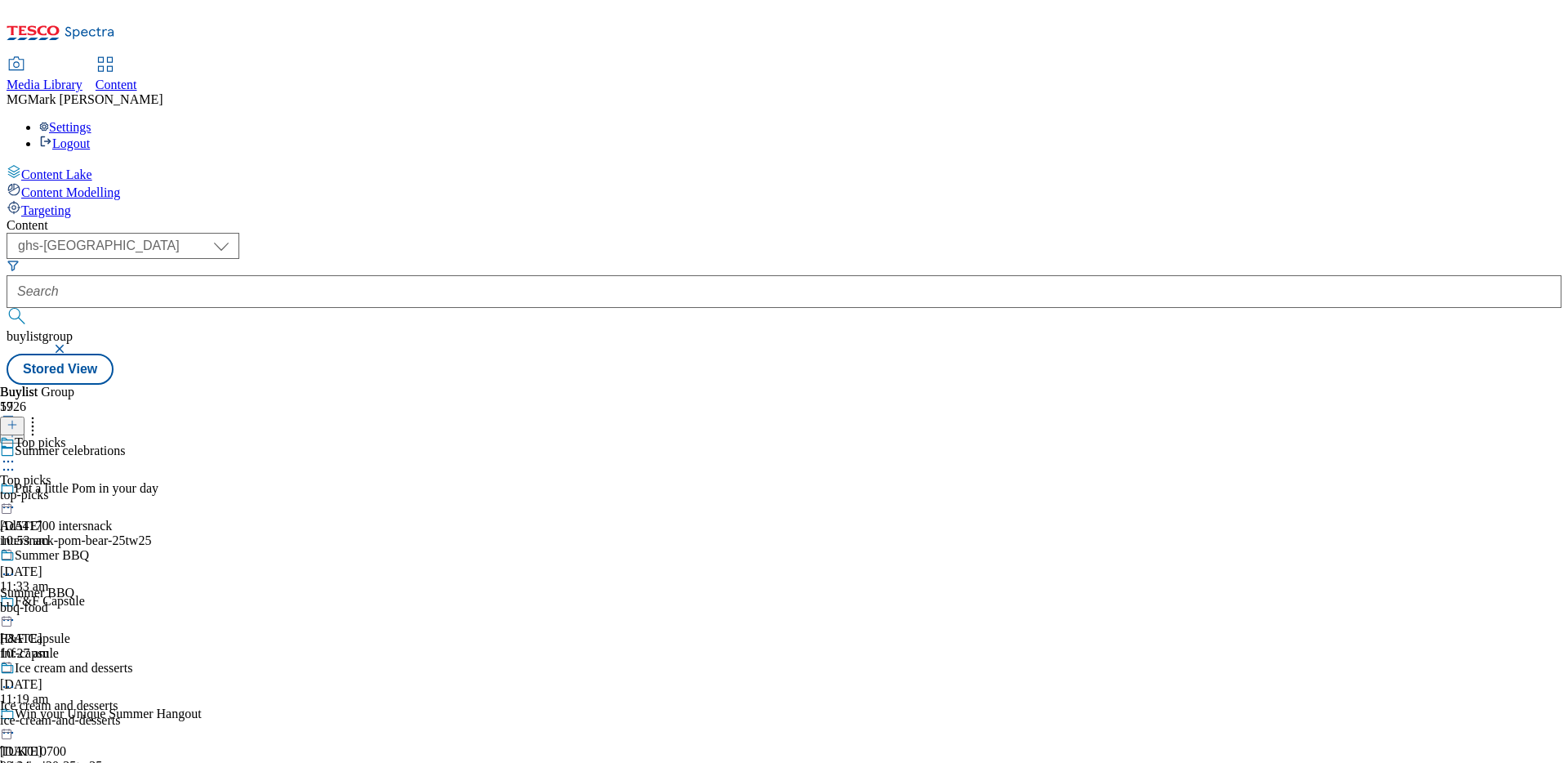
click at [156, 661] on div "Ice cream and desserts Ice cream and desserts ice-cream-and-desserts [DATE] 02:…" at bounding box center [78, 716] width 156 height 112
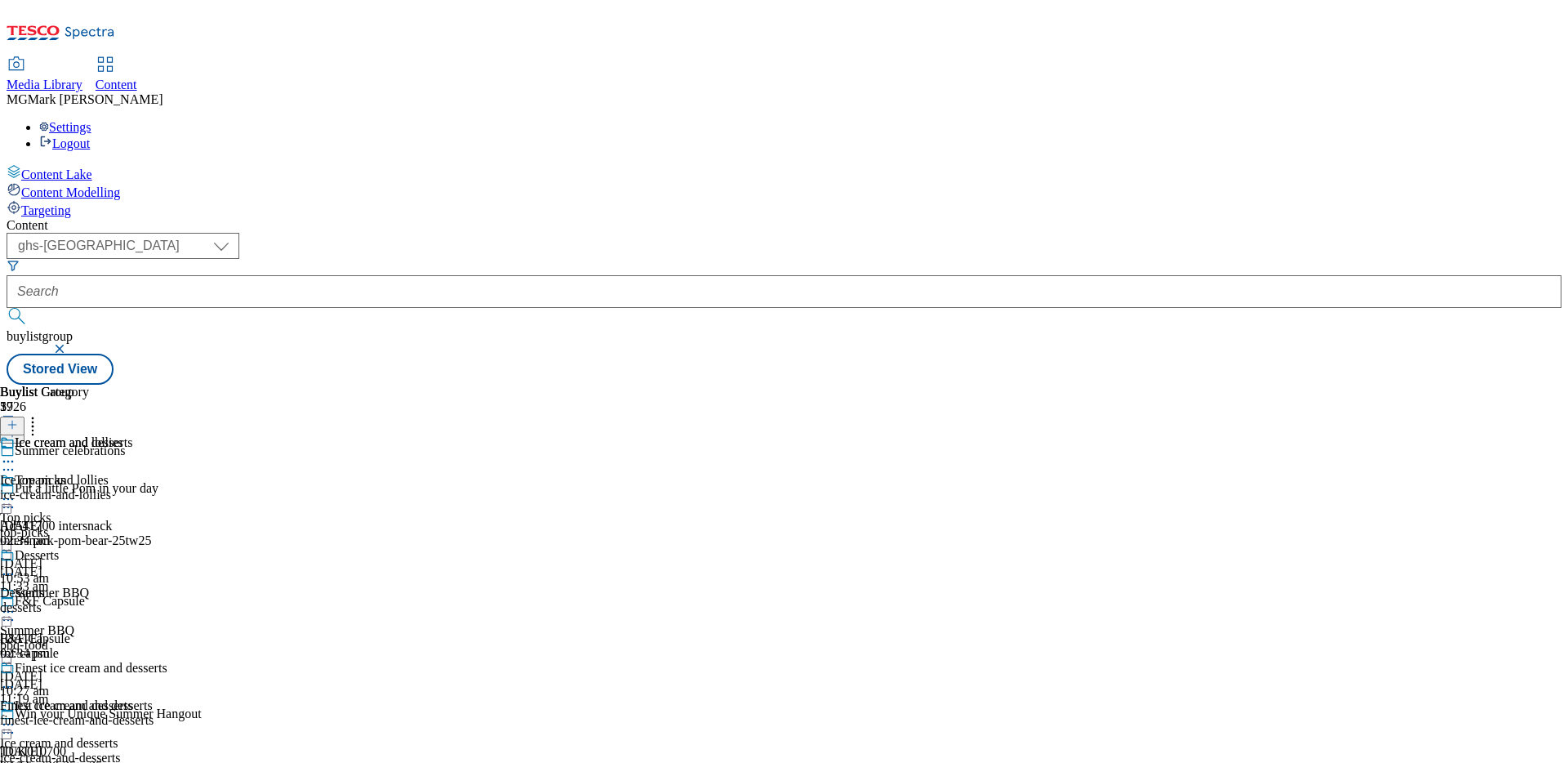
click at [16, 453] on icon at bounding box center [8, 461] width 16 height 16
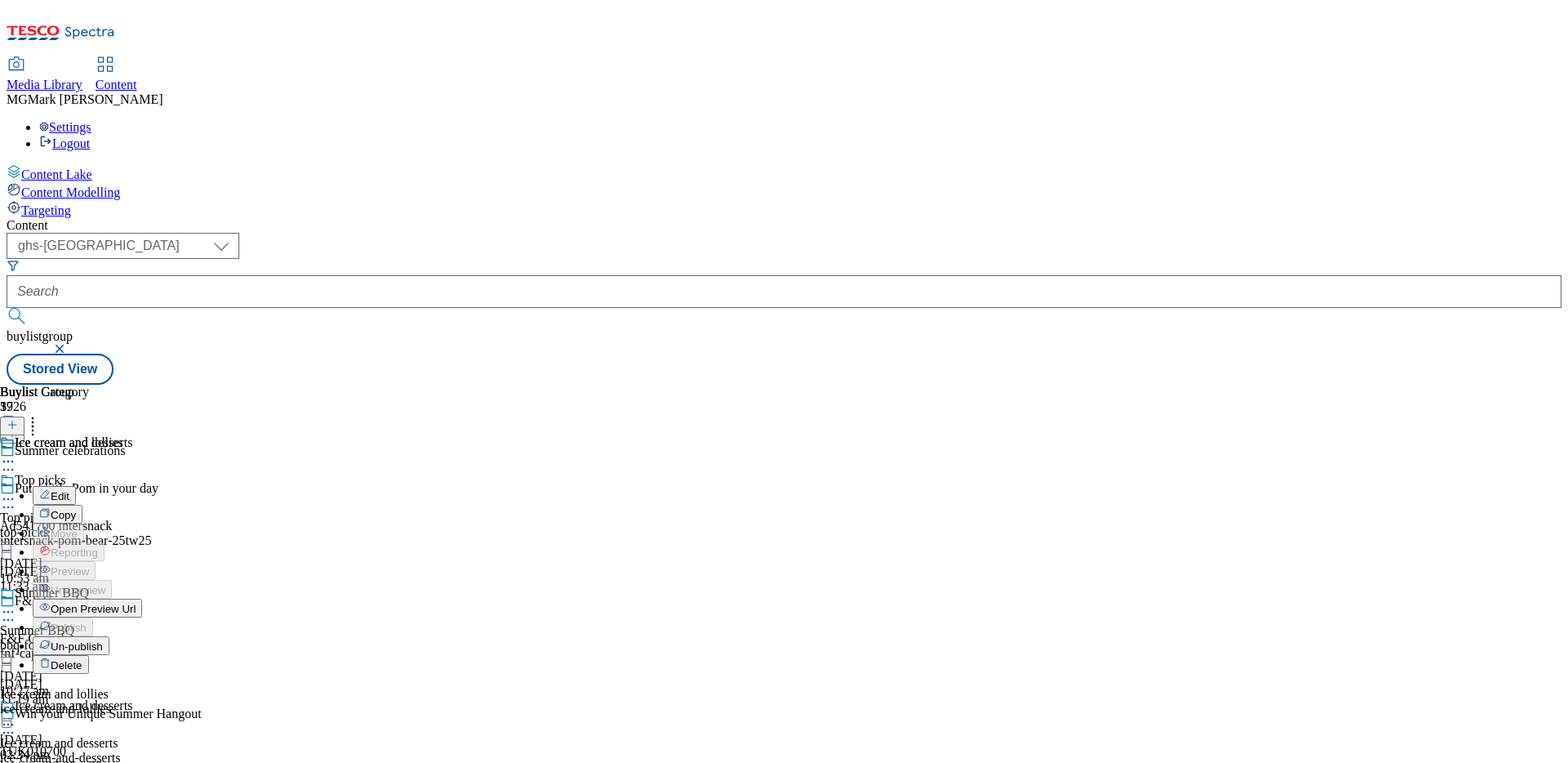
click at [136, 602] on span "Open Preview Url" at bounding box center [93, 608] width 85 height 13
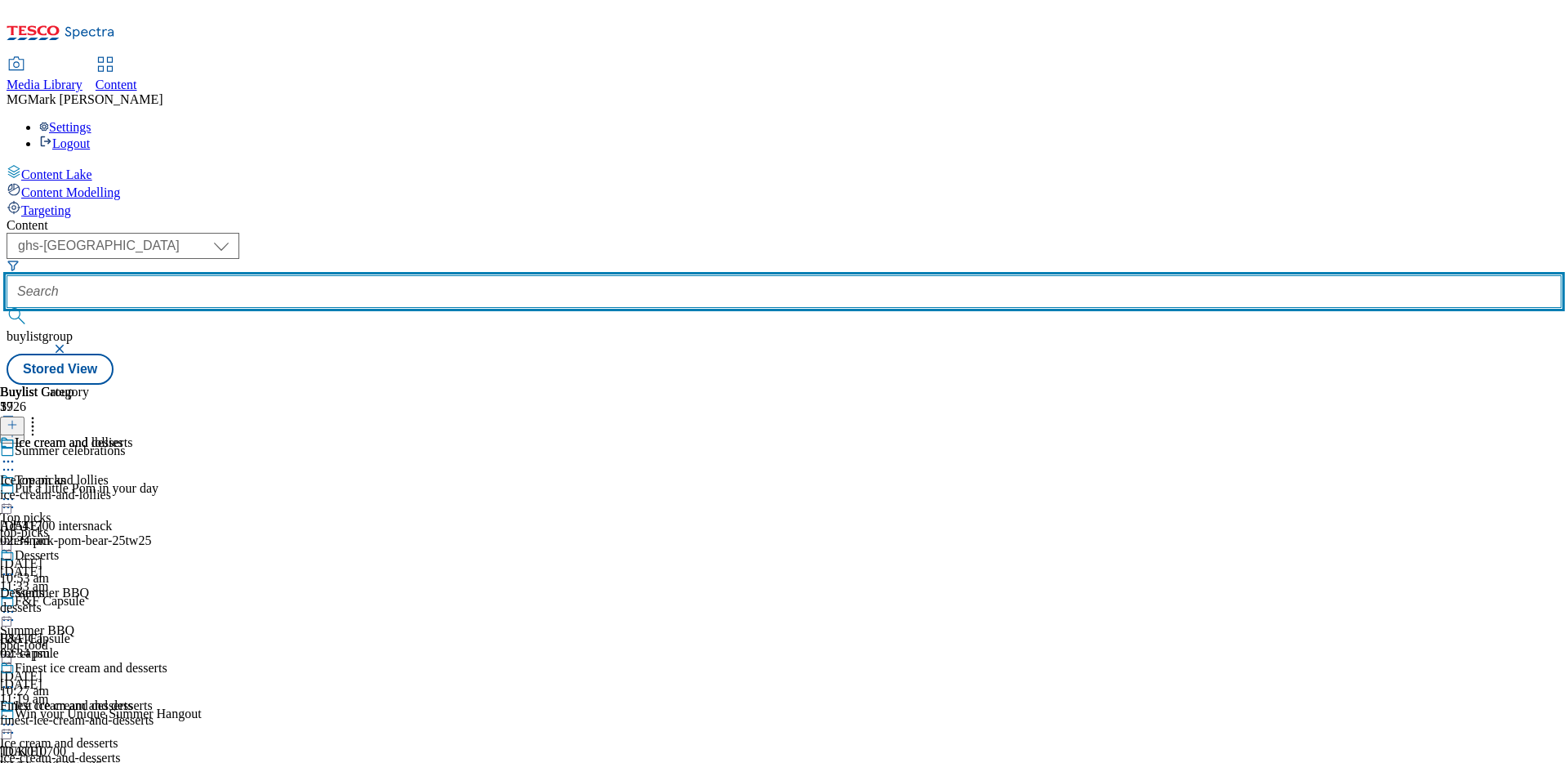
click at [395, 275] on input "text" at bounding box center [784, 291] width 1555 height 32
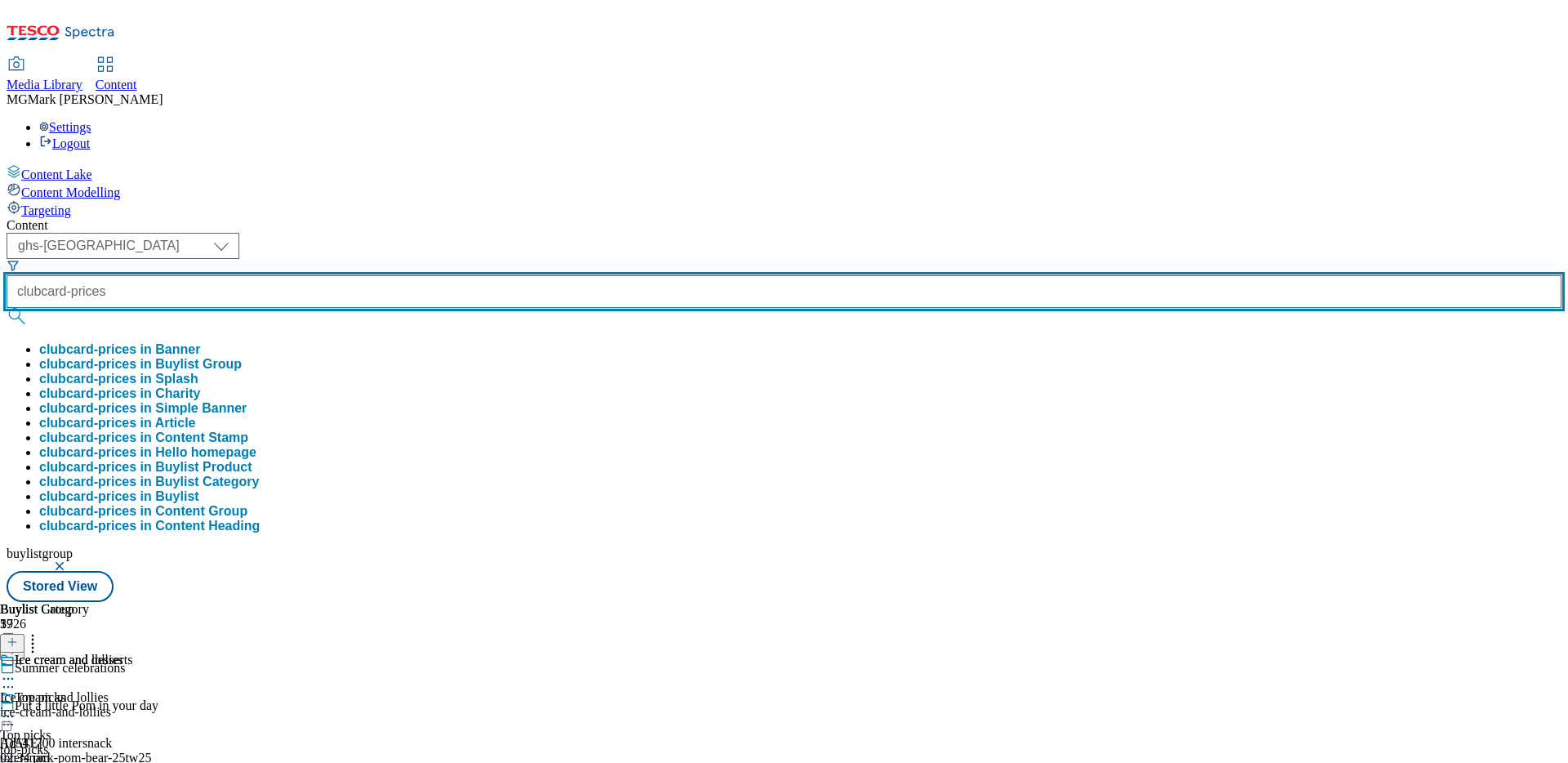
type input "clubcard-prices"
click at [6, 308] on button "submit" at bounding box center [17, 316] width 22 height 16
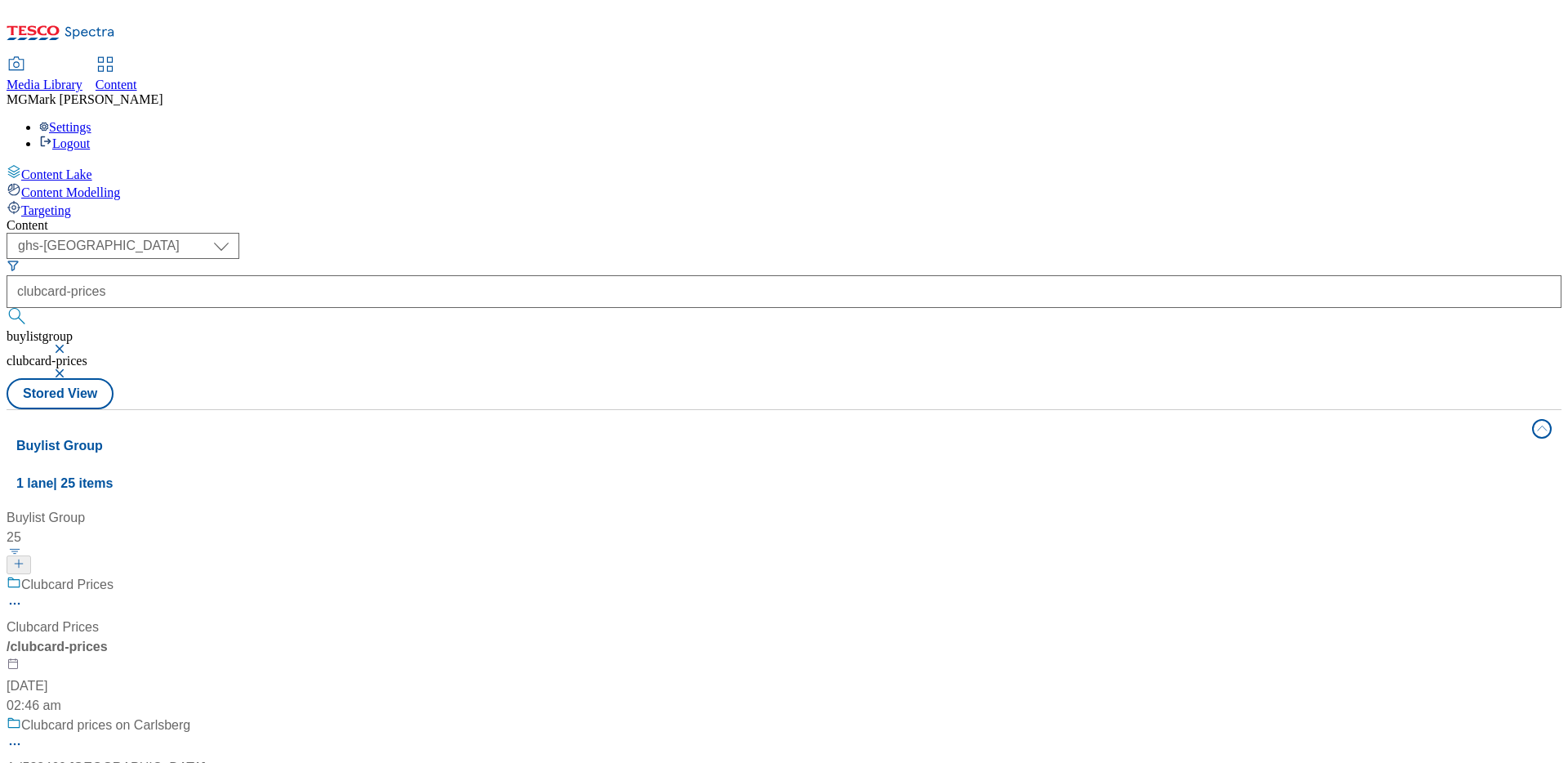
click at [69, 343] on button "button" at bounding box center [61, 348] width 16 height 10
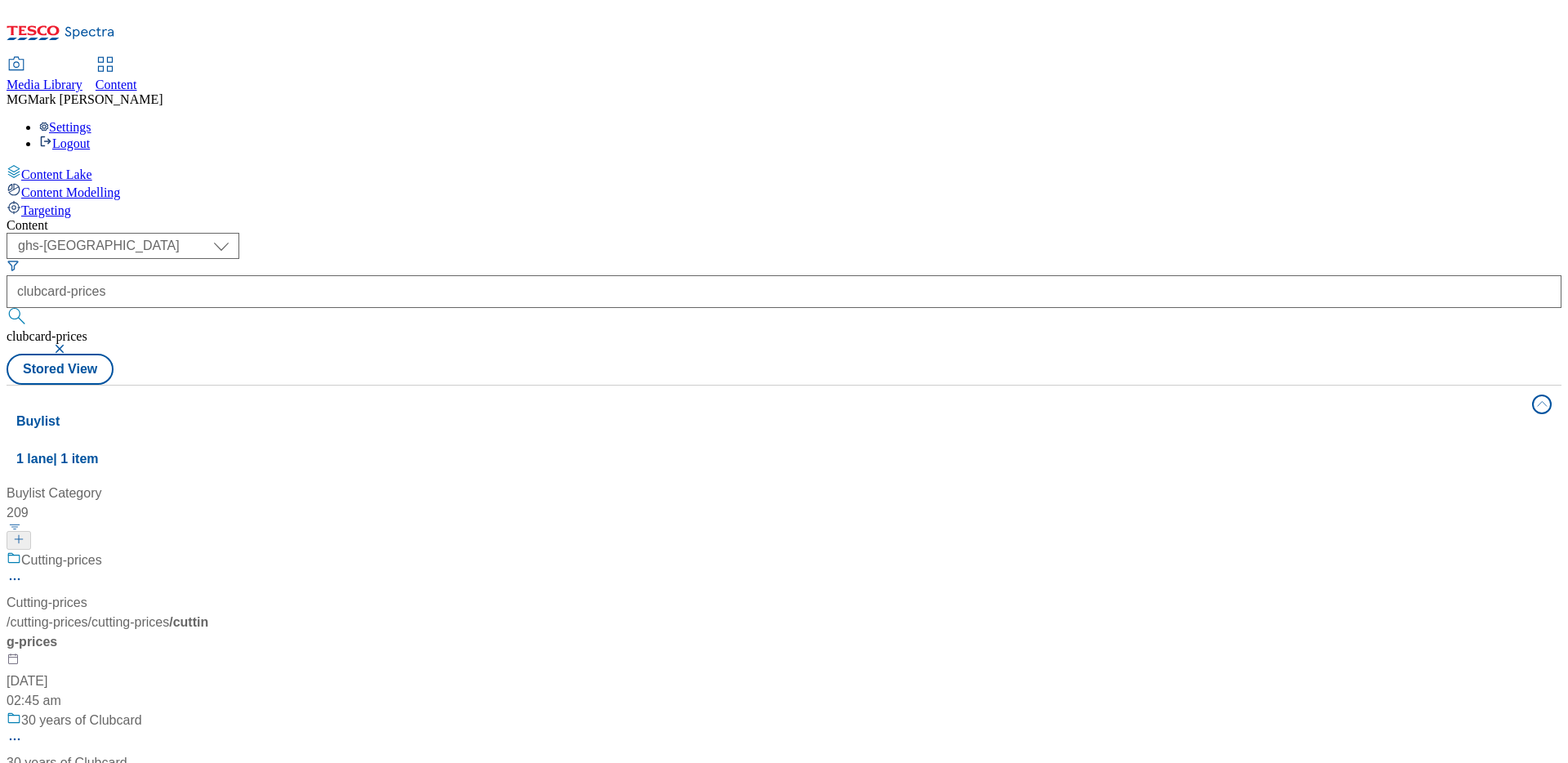
scroll to position [292, 0]
click at [939, 386] on div "Buylist 1 lane | 1 item Buylist Category 209 Cutting-prices Cutting-prices / cu…" at bounding box center [784, 741] width 1555 height 710
click at [950, 412] on div "Buylist 1 lane | 1 item" at bounding box center [769, 439] width 1506 height 57
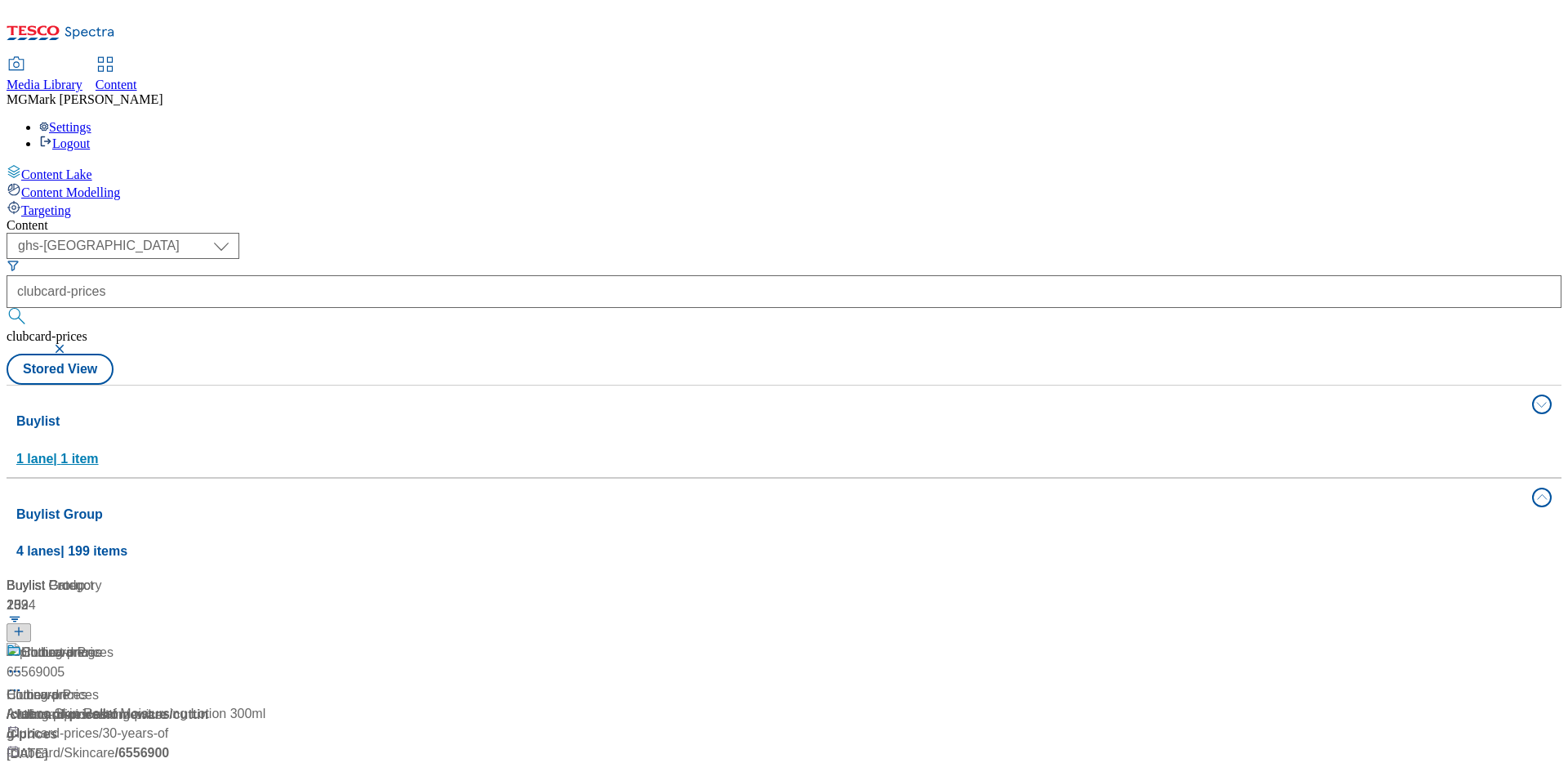
scroll to position [0, 0]
click at [245, 705] on div "/ clubcard-prices" at bounding box center [125, 714] width 238 height 20
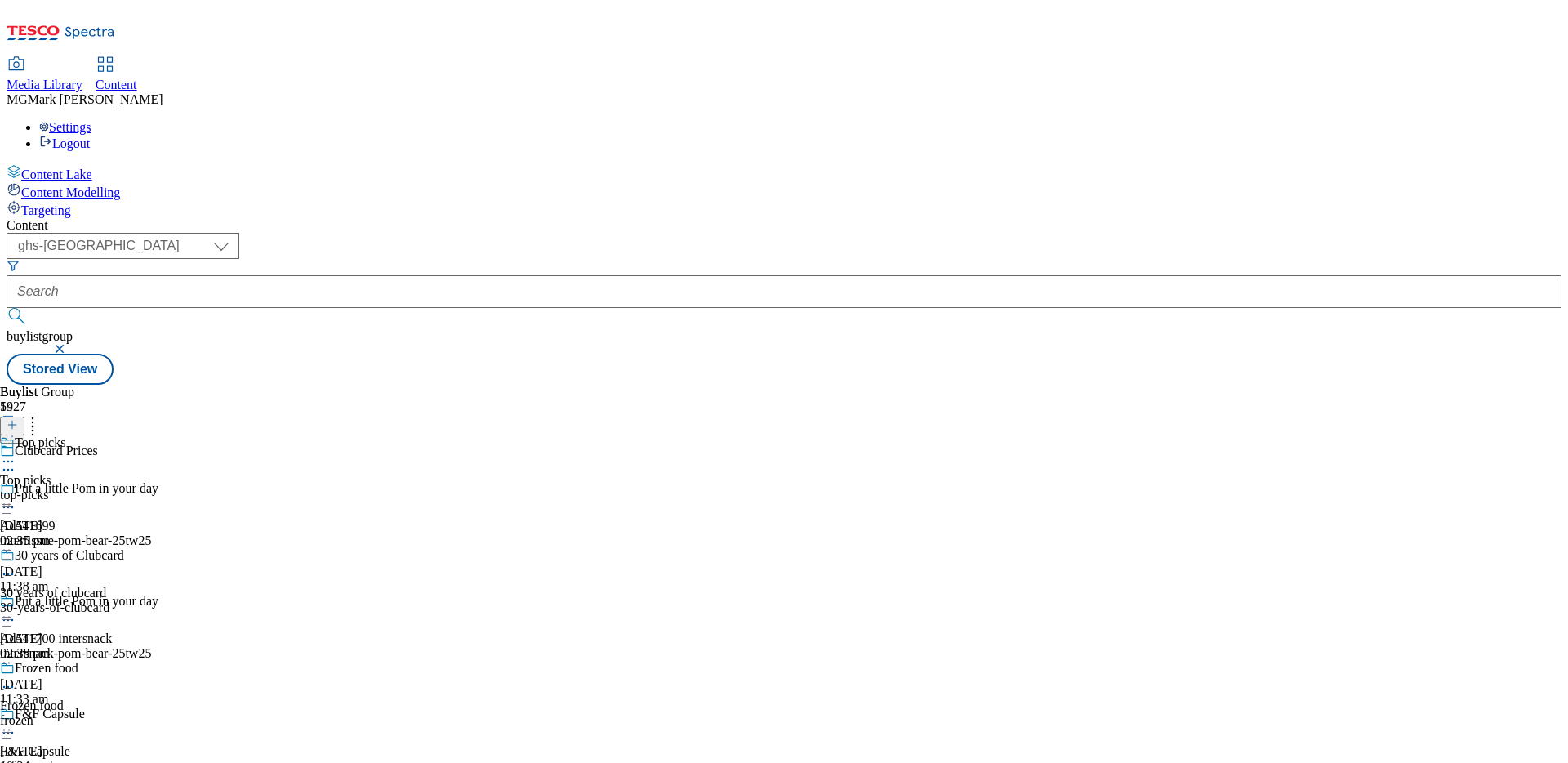
scroll to position [329, 0]
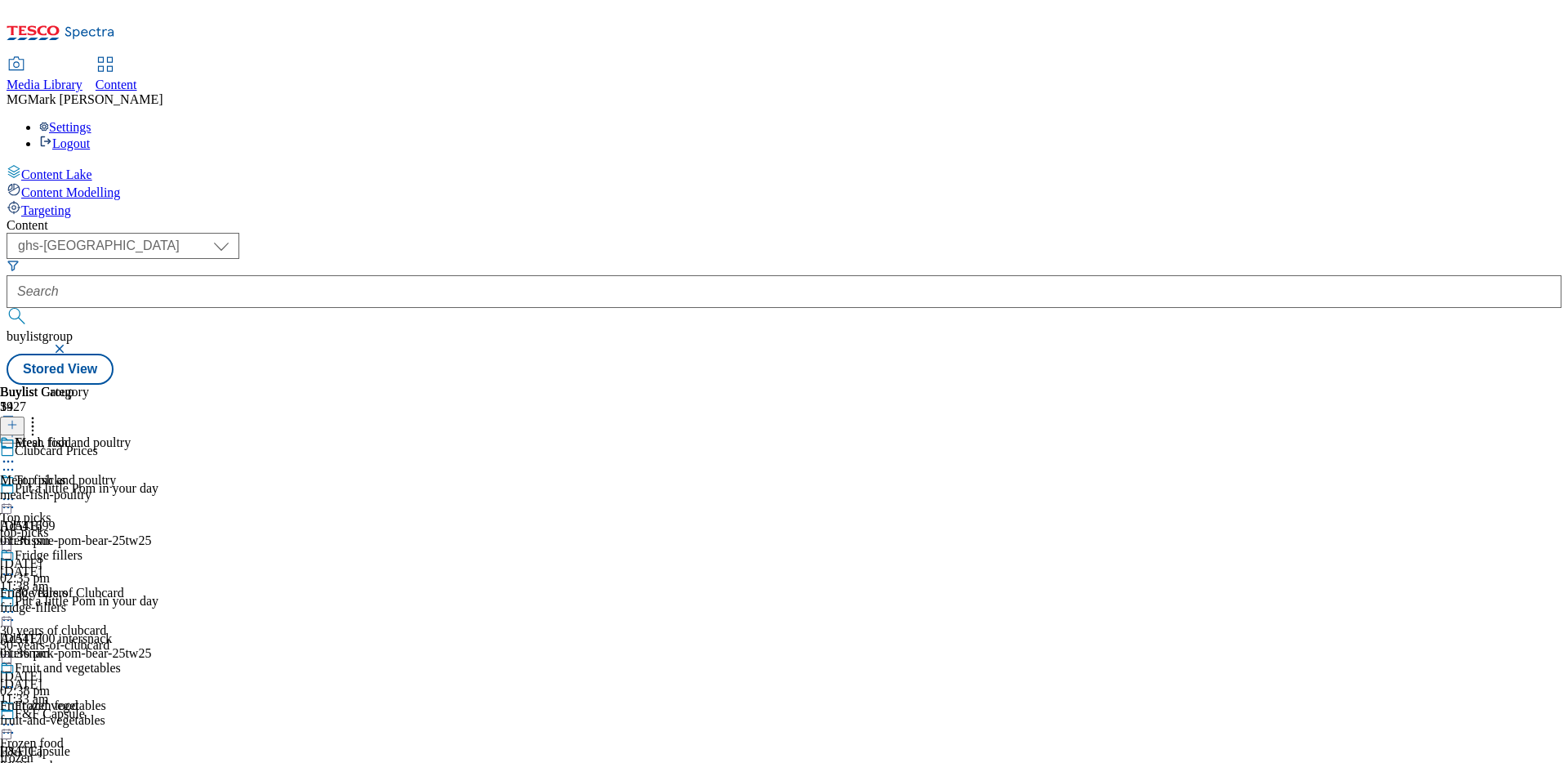
click at [16, 566] on icon at bounding box center [8, 574] width 16 height 16
click at [136, 715] on span "Open Preview Url" at bounding box center [93, 722] width 85 height 13
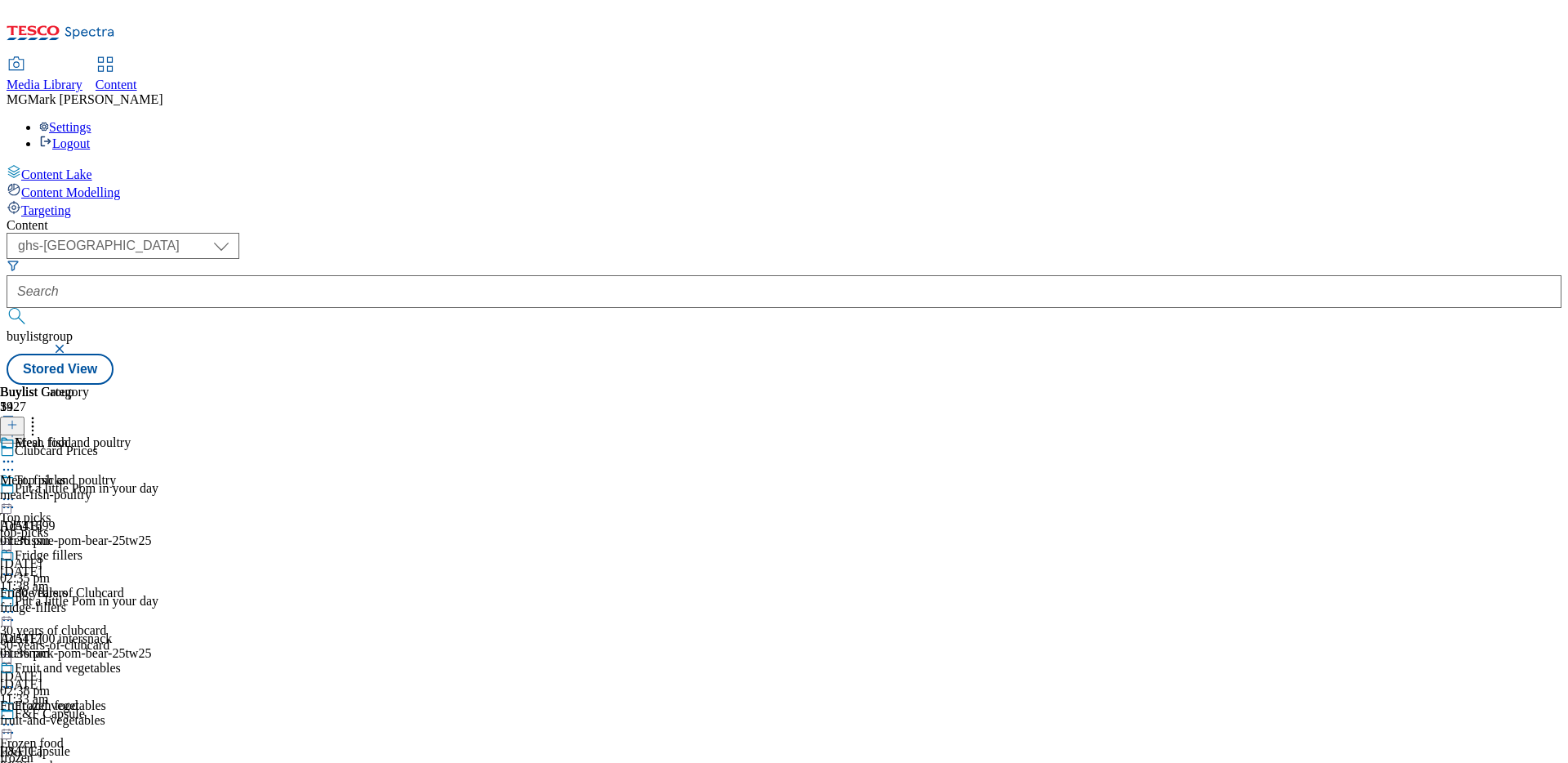
scroll to position [763, 0]
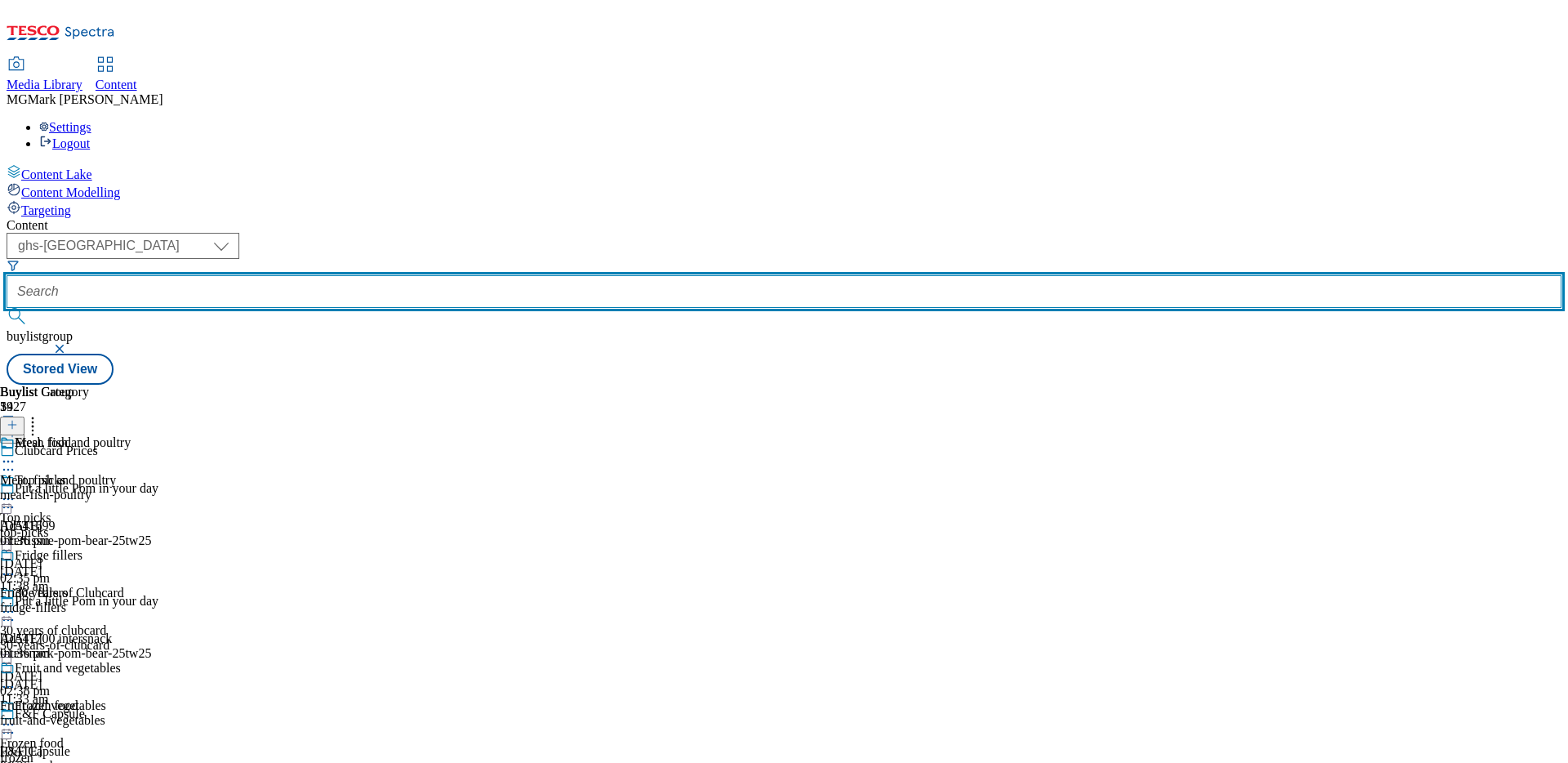
click at [424, 275] on input "text" at bounding box center [784, 291] width 1555 height 32
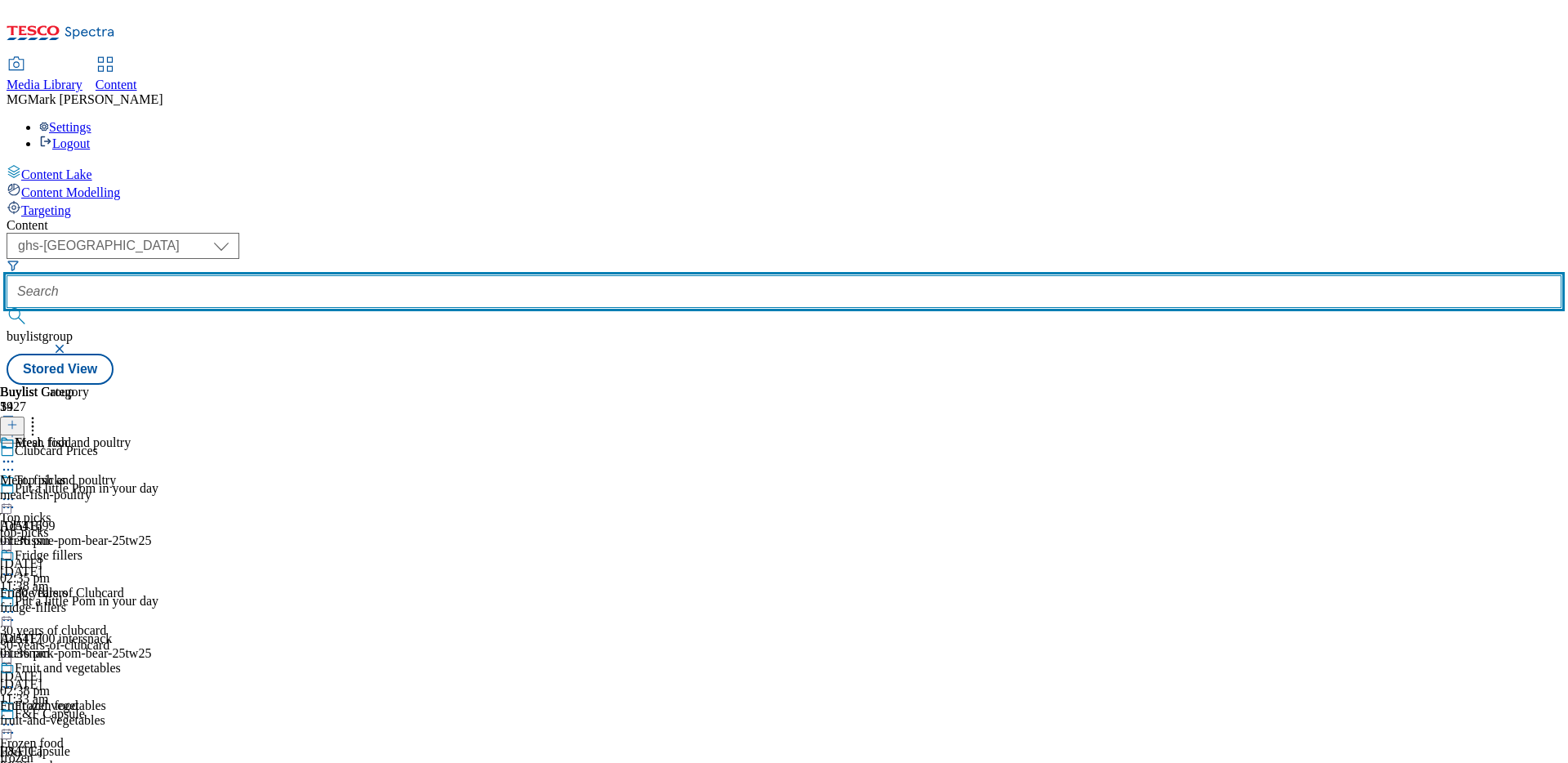
click at [388, 275] on input "text" at bounding box center [784, 291] width 1555 height 32
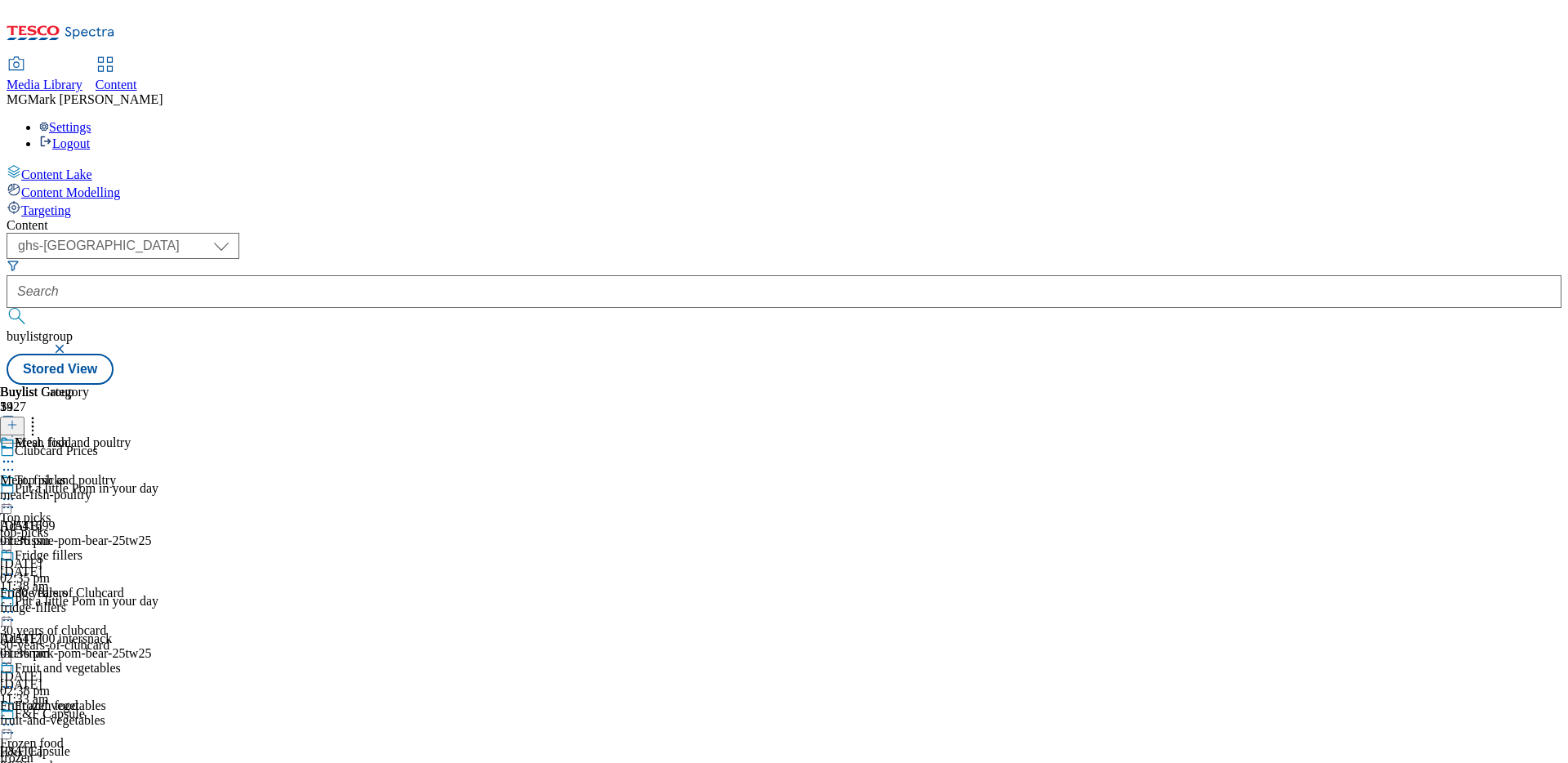
click at [69, 343] on button "button" at bounding box center [61, 348] width 16 height 10
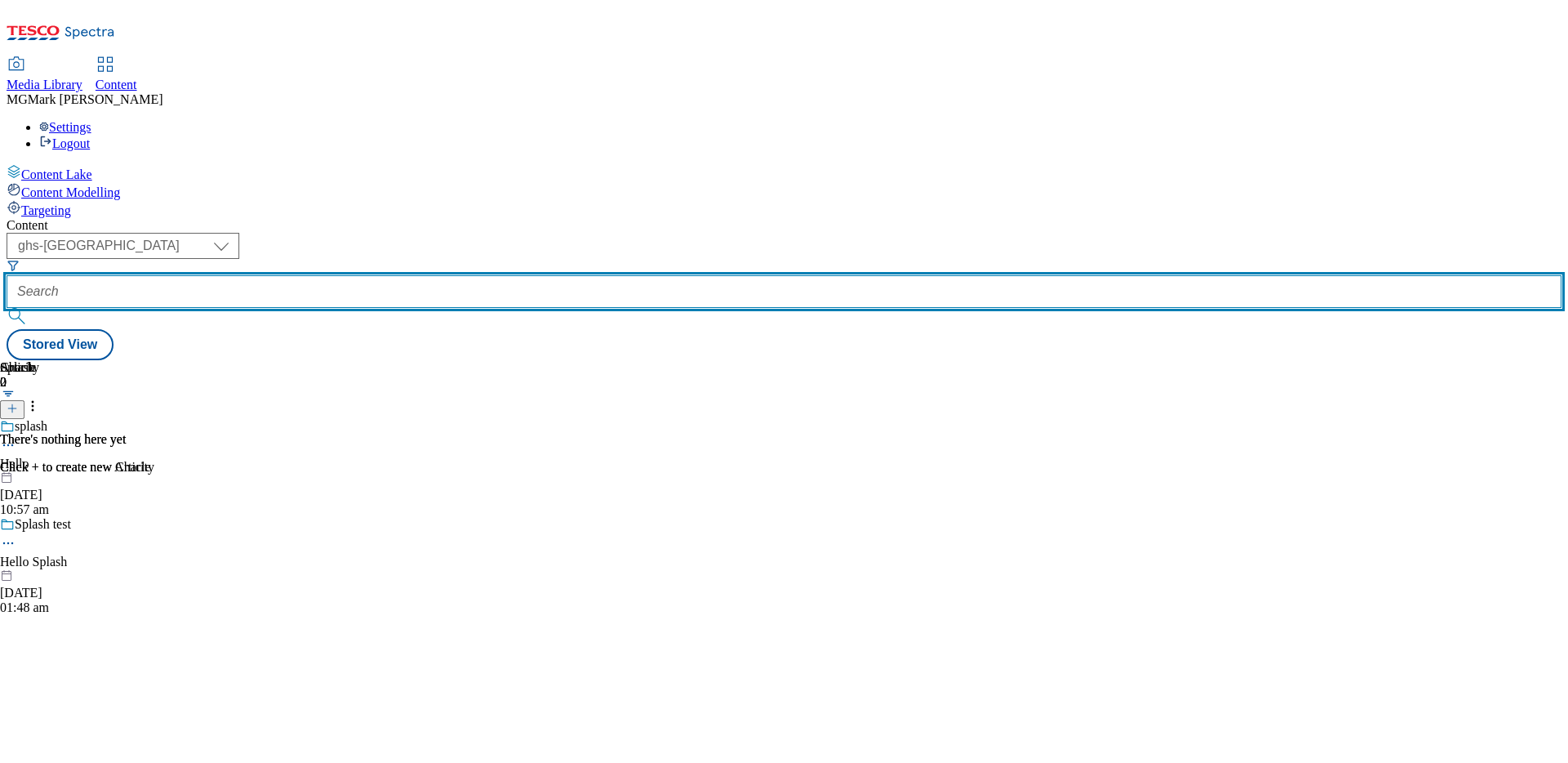
click at [387, 275] on input "text" at bounding box center [784, 291] width 1555 height 32
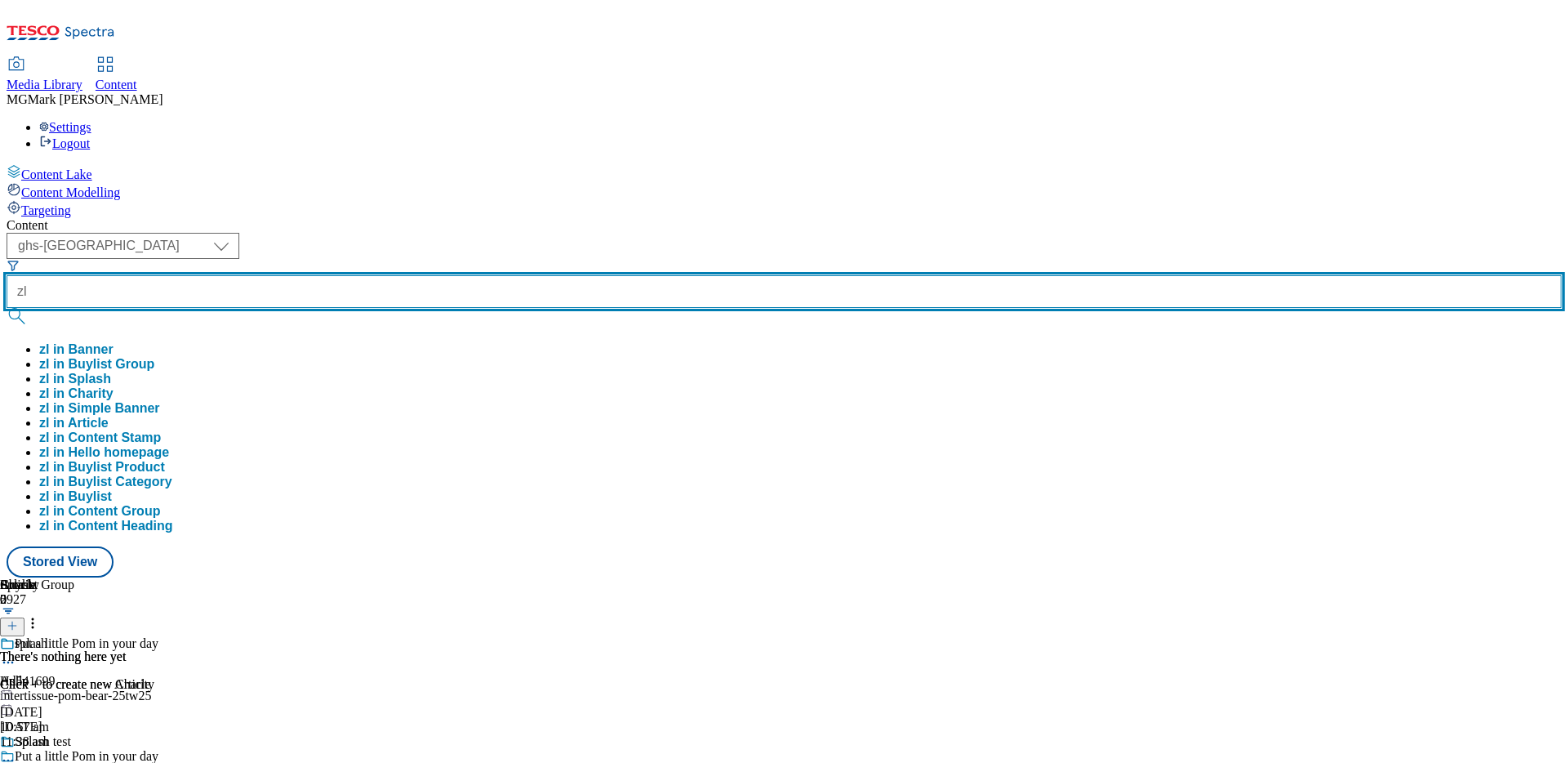
type input "z"
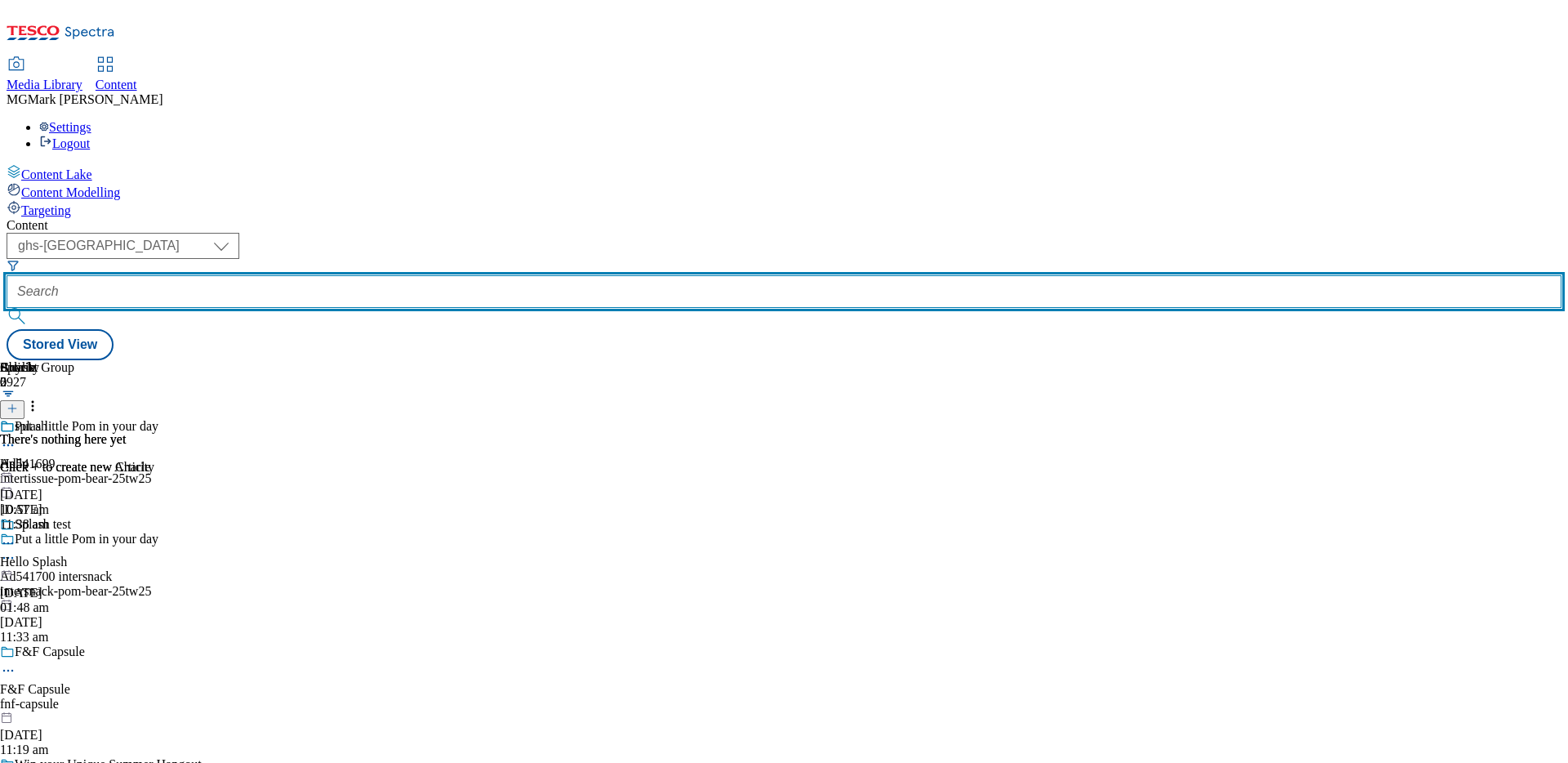
type input "a"
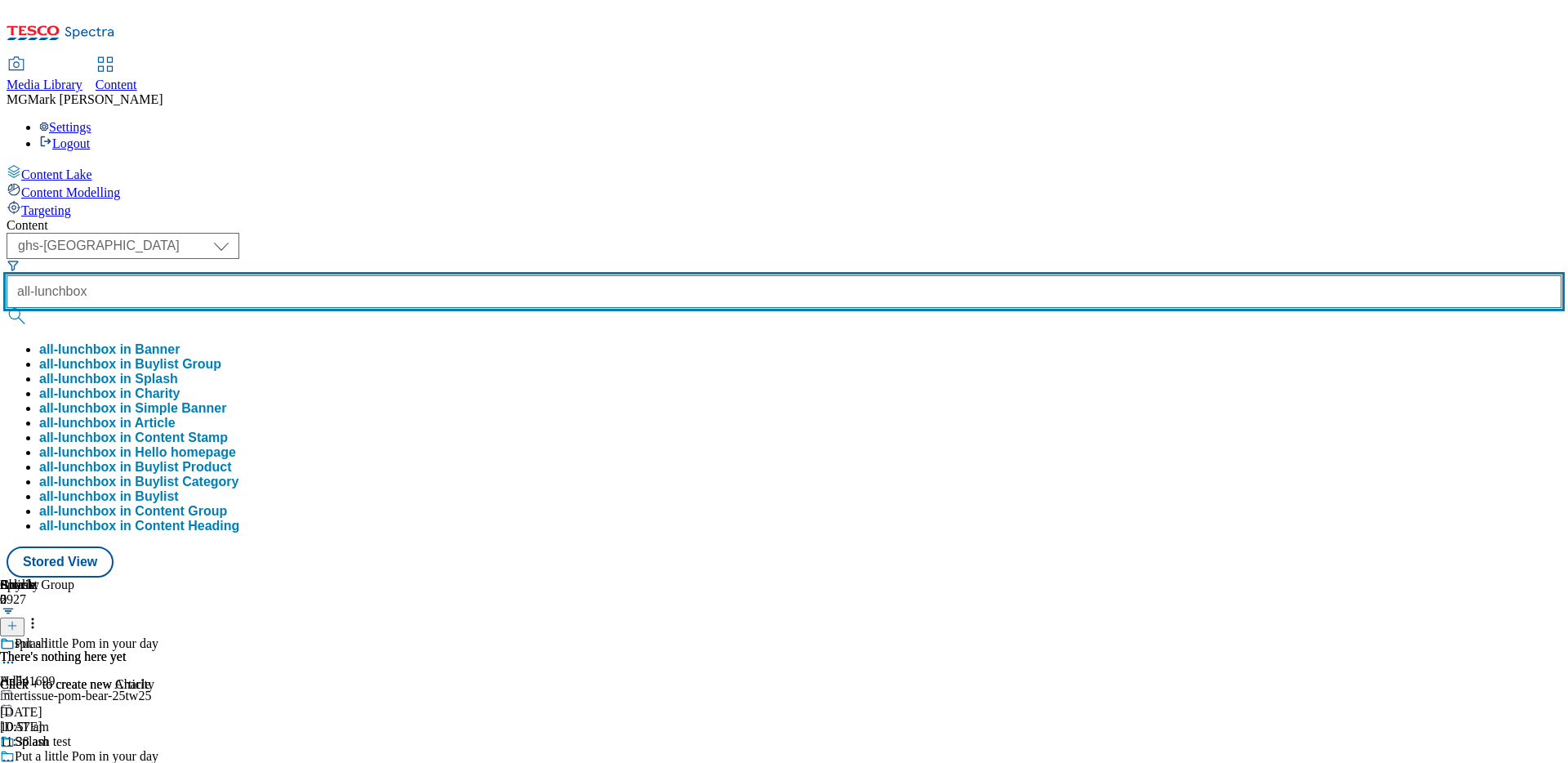
type input "all-lunchbox"
click at [6, 308] on button "submit" at bounding box center [17, 316] width 22 height 16
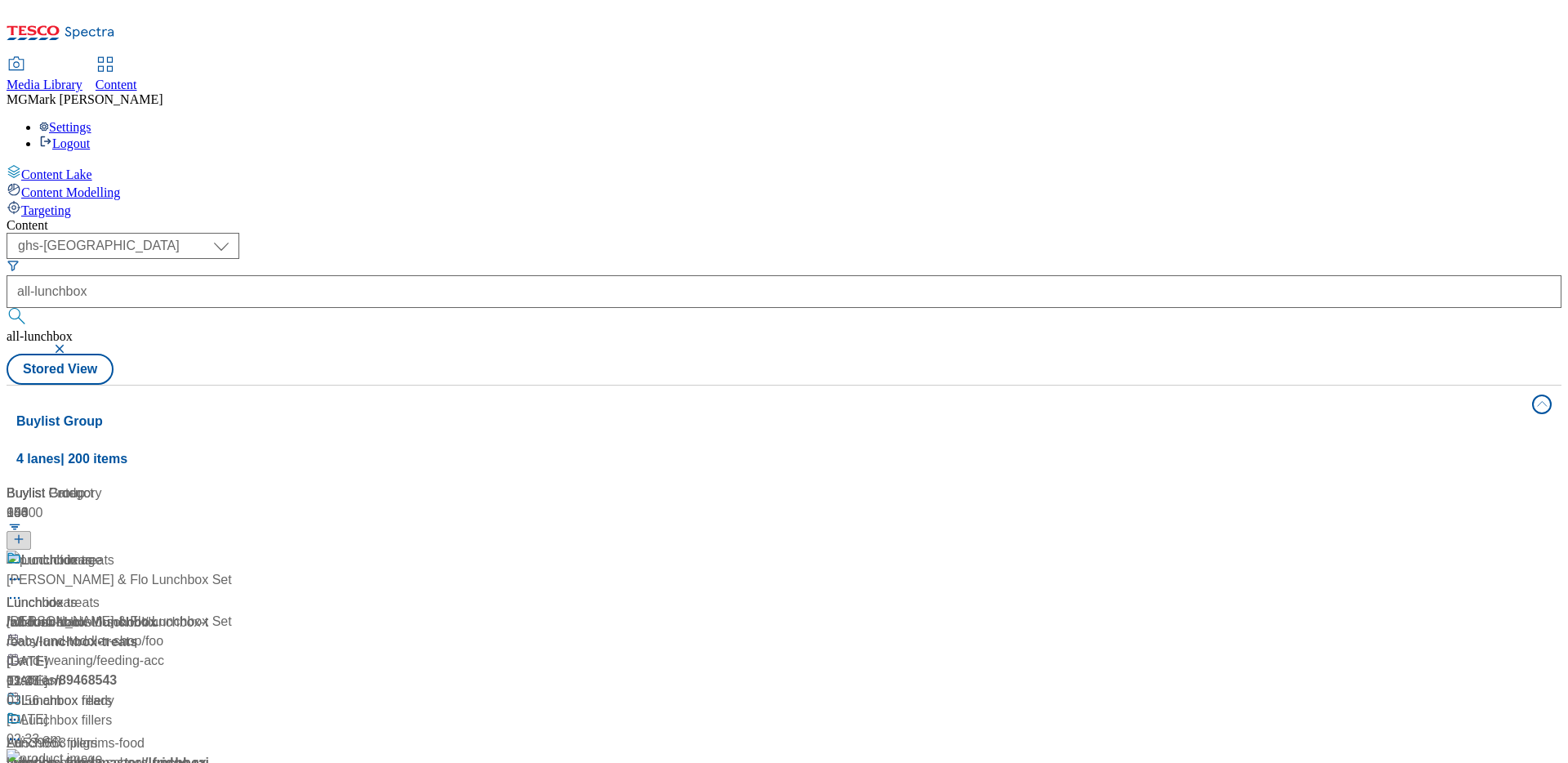
click at [719, 218] on div "Content ( optional ) Dotcom CZ Dotcom SK ghs-roi ghs-[GEOGRAPHIC_DATA] Phones […" at bounding box center [784, 658] width 1555 height 879
click at [210, 612] on div "/ all-lunchbox" at bounding box center [108, 622] width 204 height 20
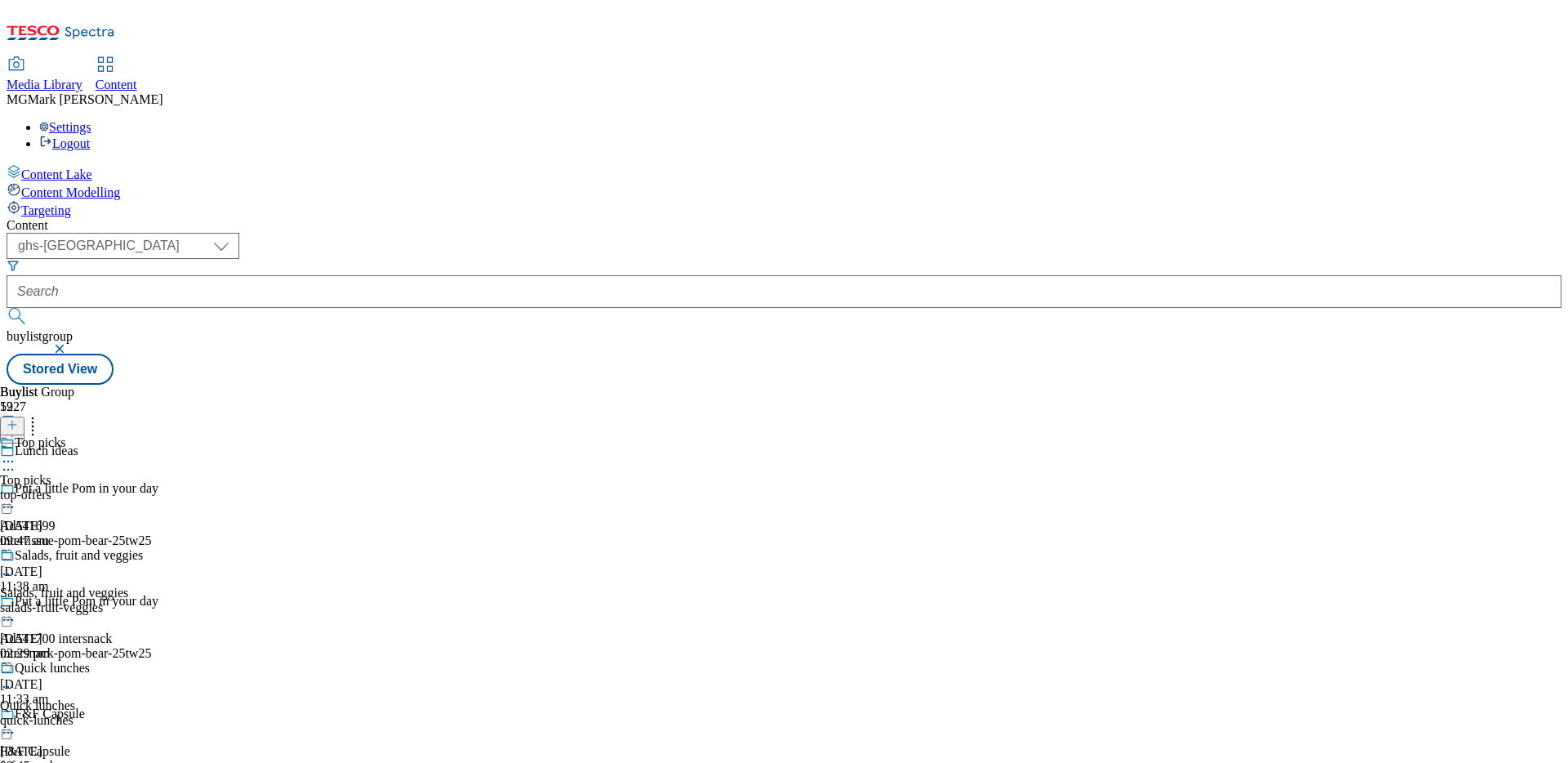
click at [157, 435] on div "Top picks Top picks top-offers [DATE] 09:47 am" at bounding box center [78, 491] width 157 height 112
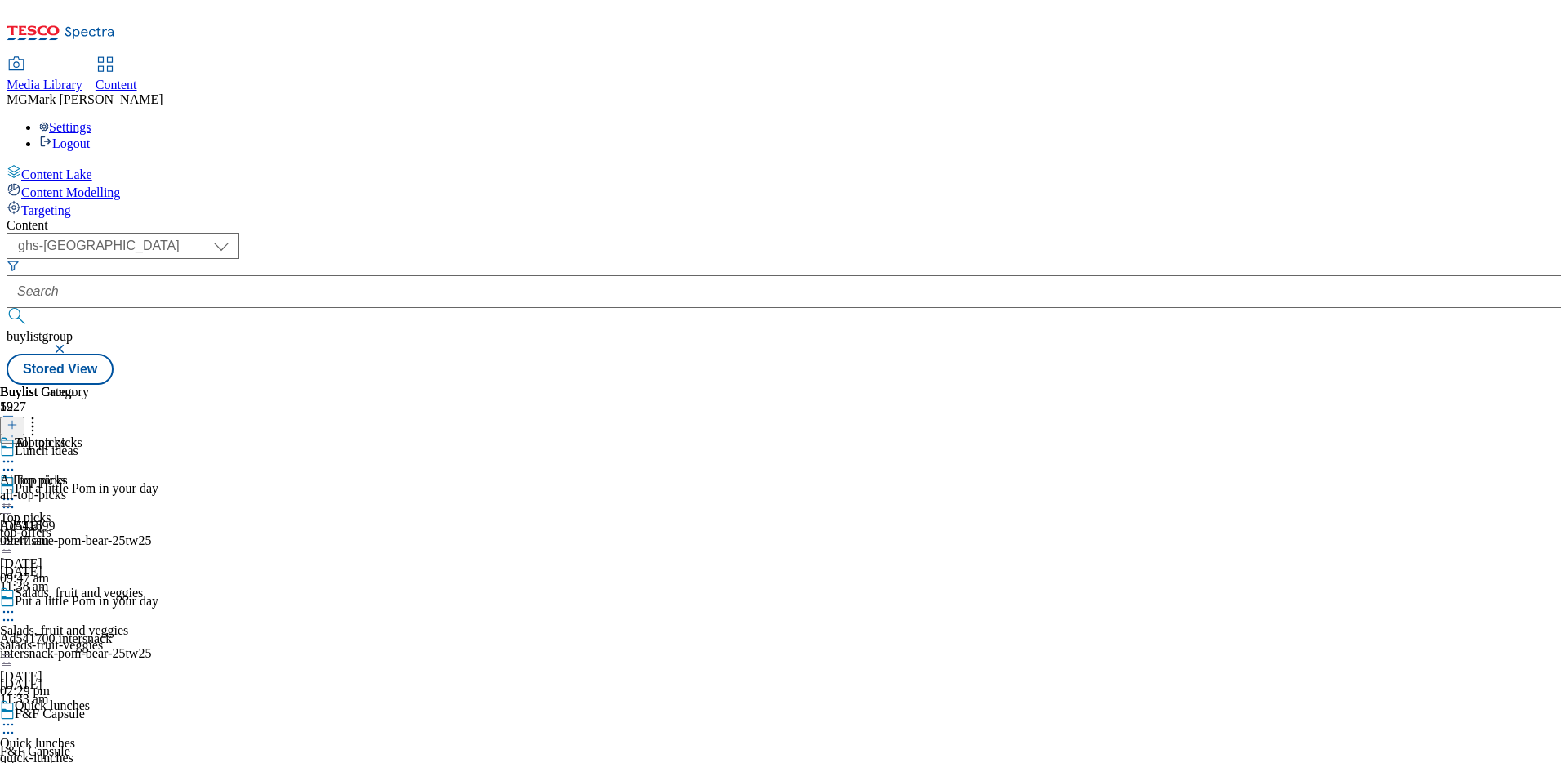
click at [16, 491] on icon at bounding box center [8, 499] width 16 height 16
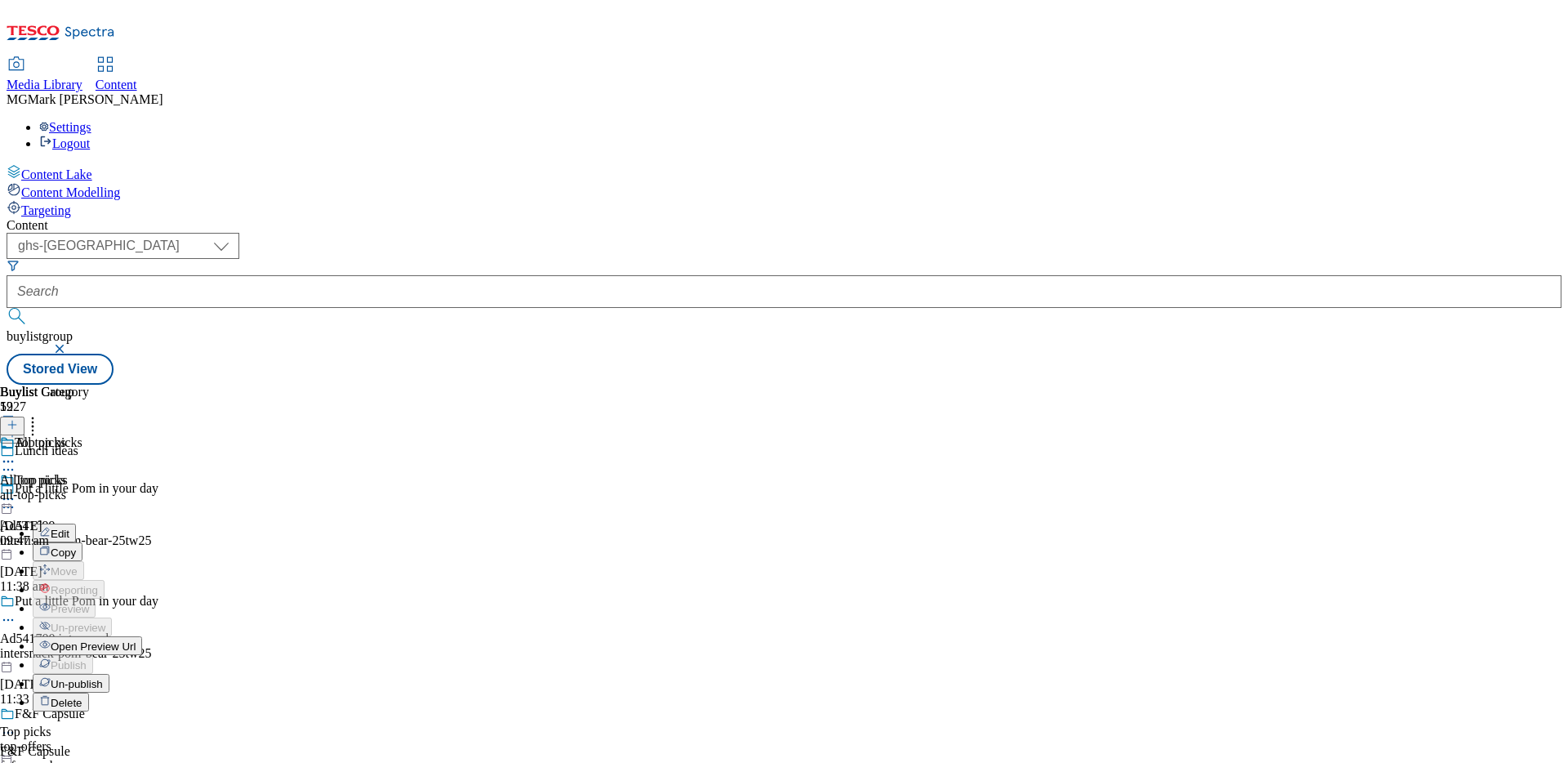
click at [157, 636] on li "Open Preview Url" at bounding box center [94, 645] width 125 height 19
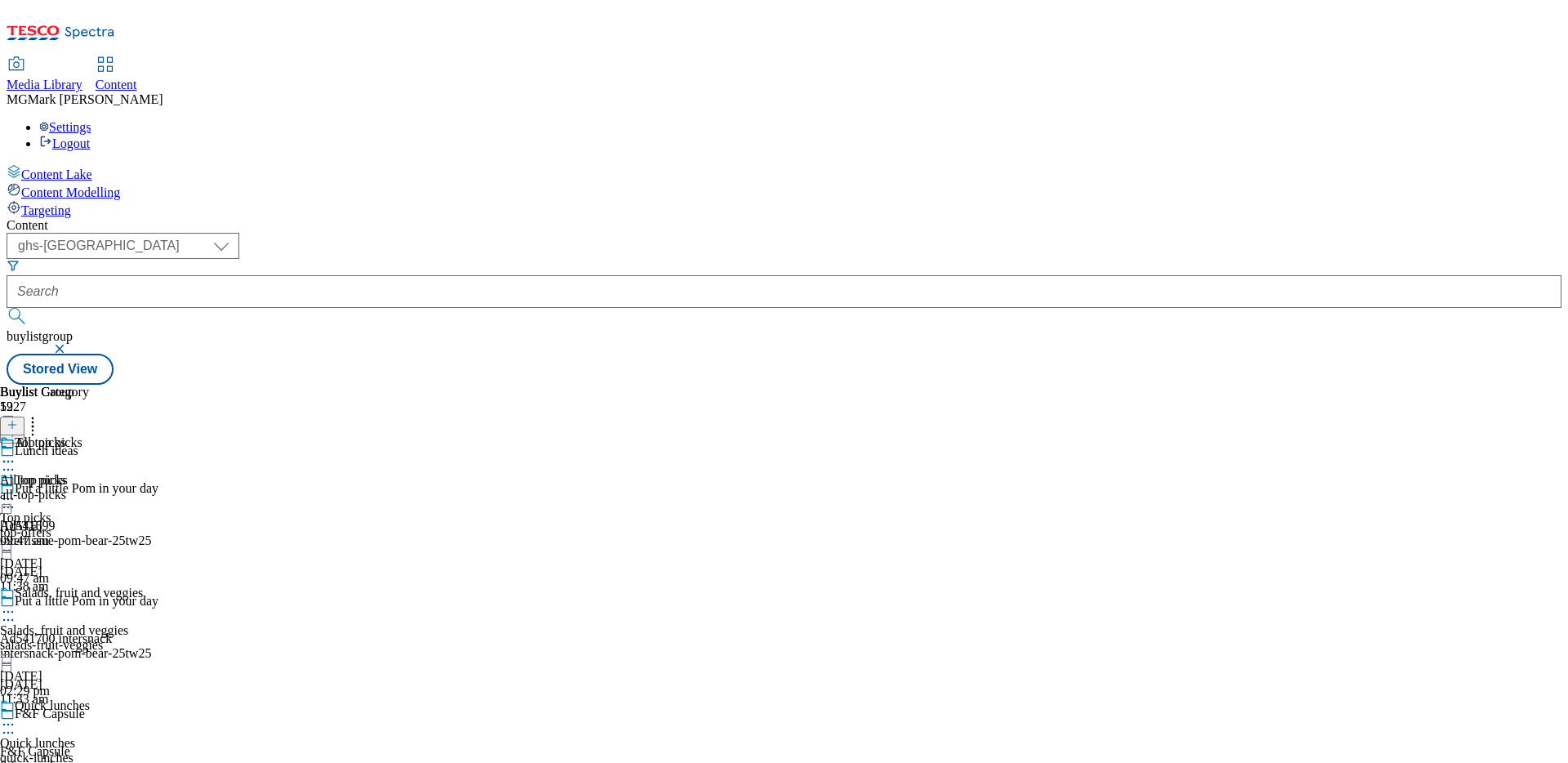
click at [16, 491] on icon at bounding box center [8, 499] width 16 height 16
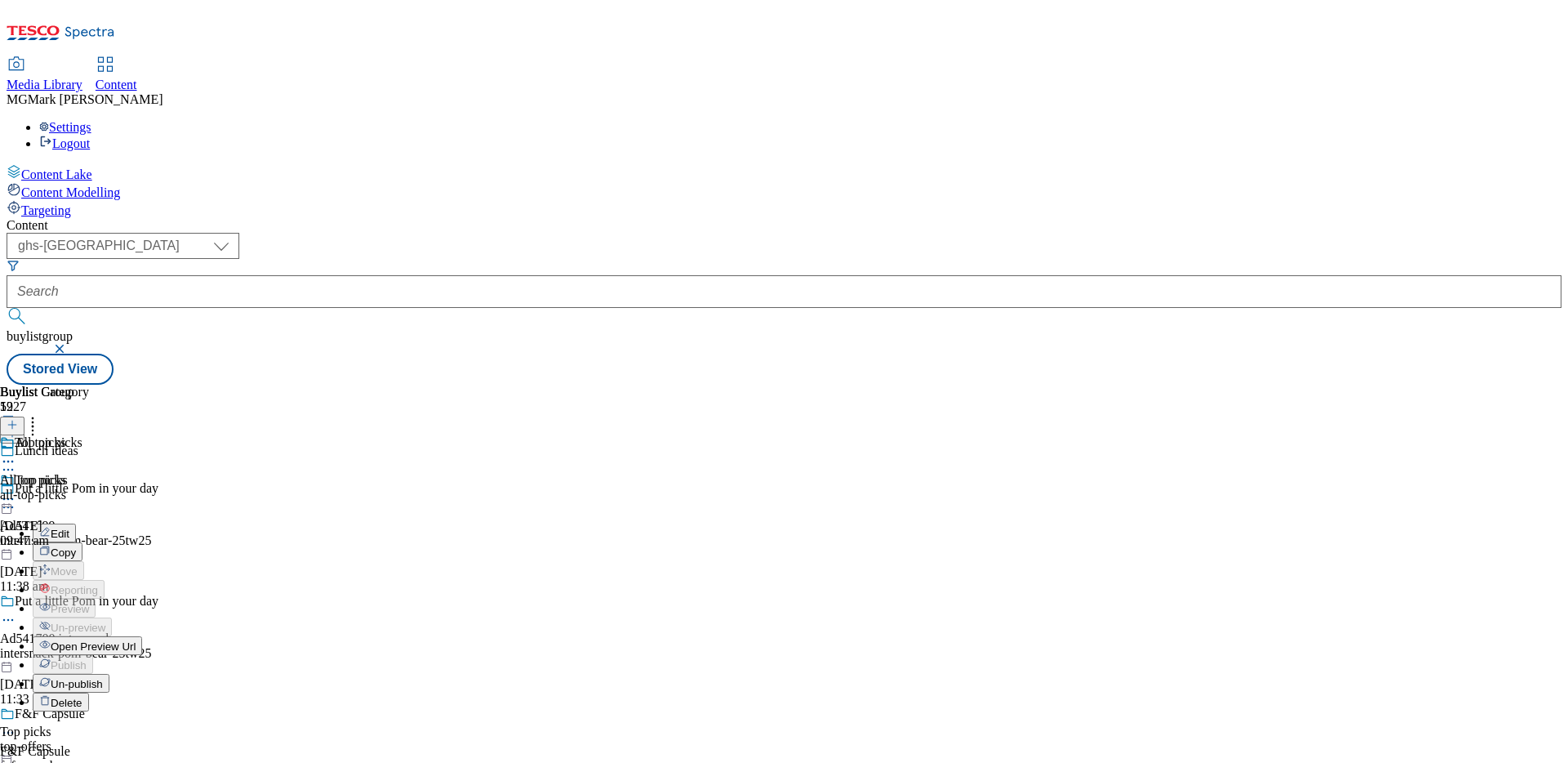
click at [136, 640] on span "Open Preview Url" at bounding box center [93, 646] width 85 height 13
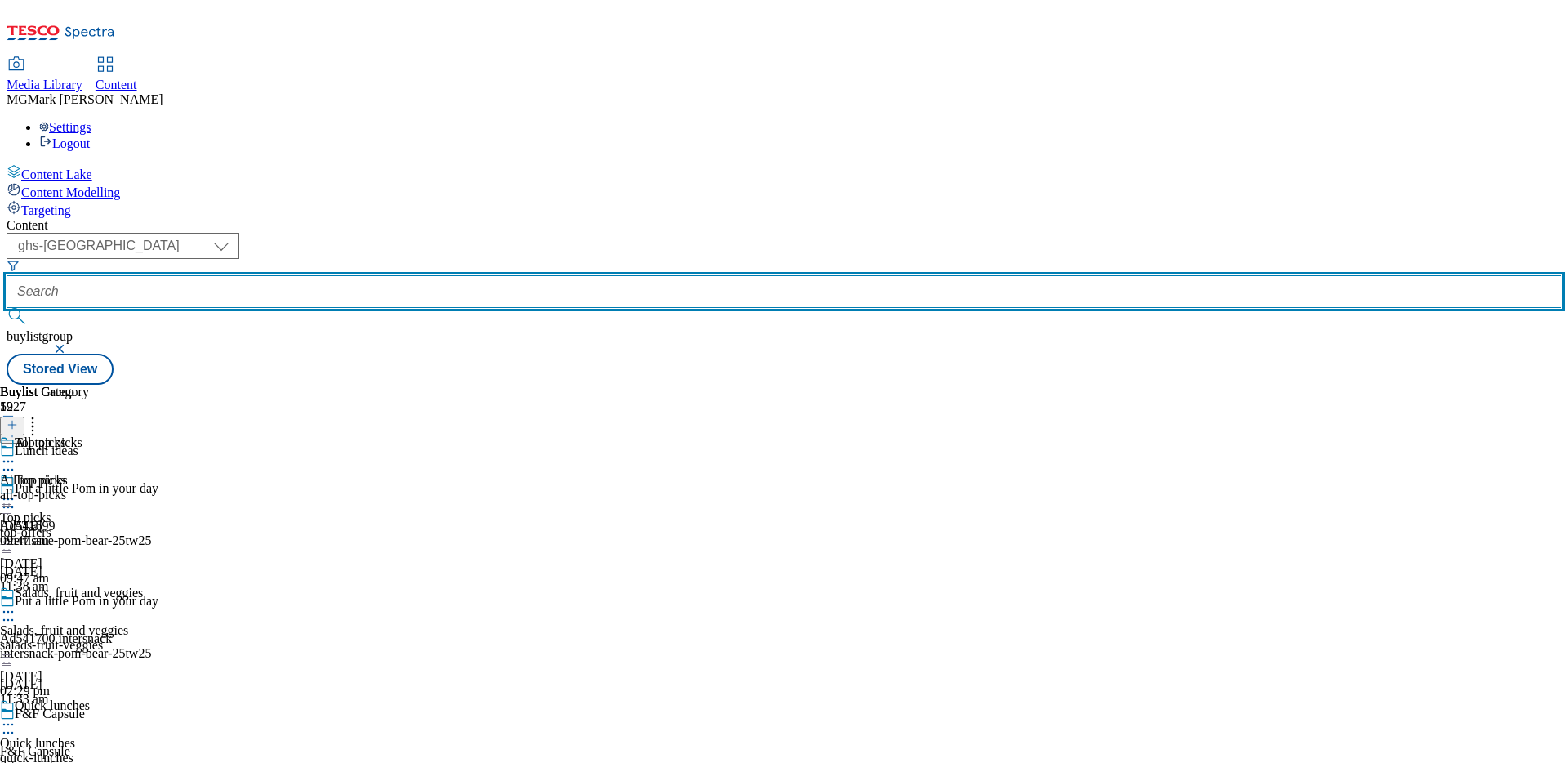
click at [470, 275] on input "text" at bounding box center [784, 291] width 1555 height 32
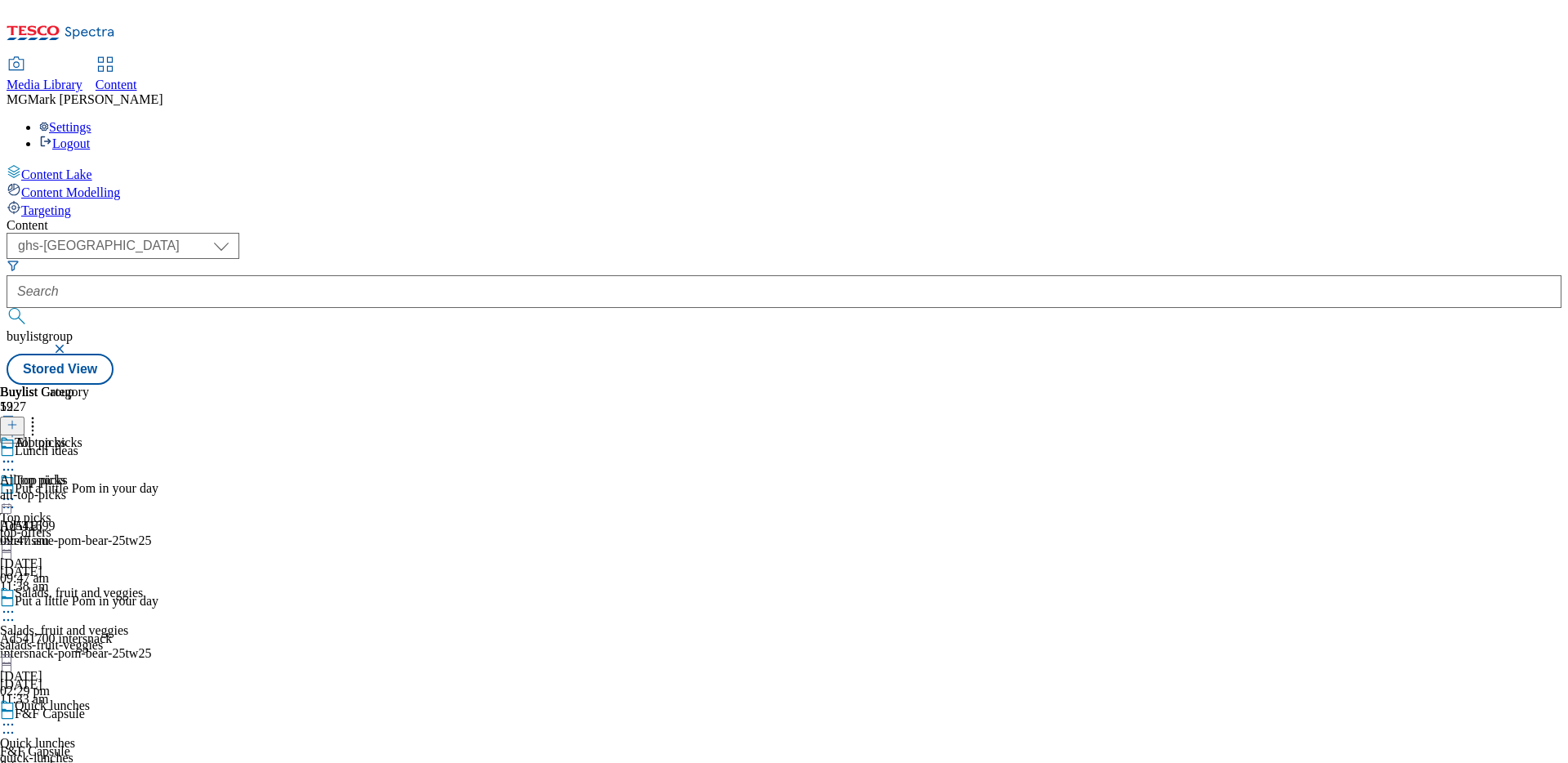
click at [69, 343] on button "button" at bounding box center [61, 348] width 16 height 10
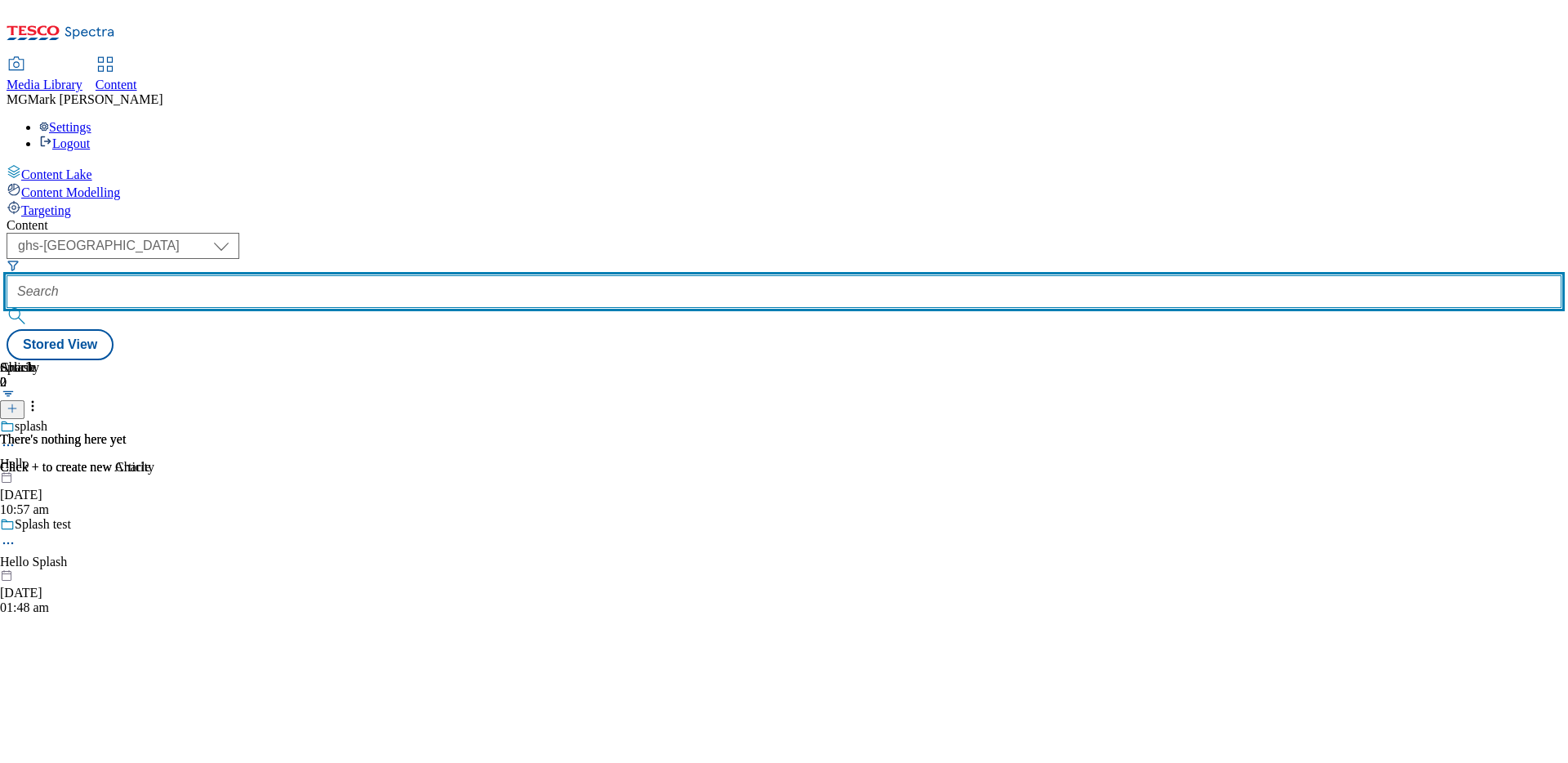
click at [407, 275] on input "text" at bounding box center [784, 291] width 1555 height 32
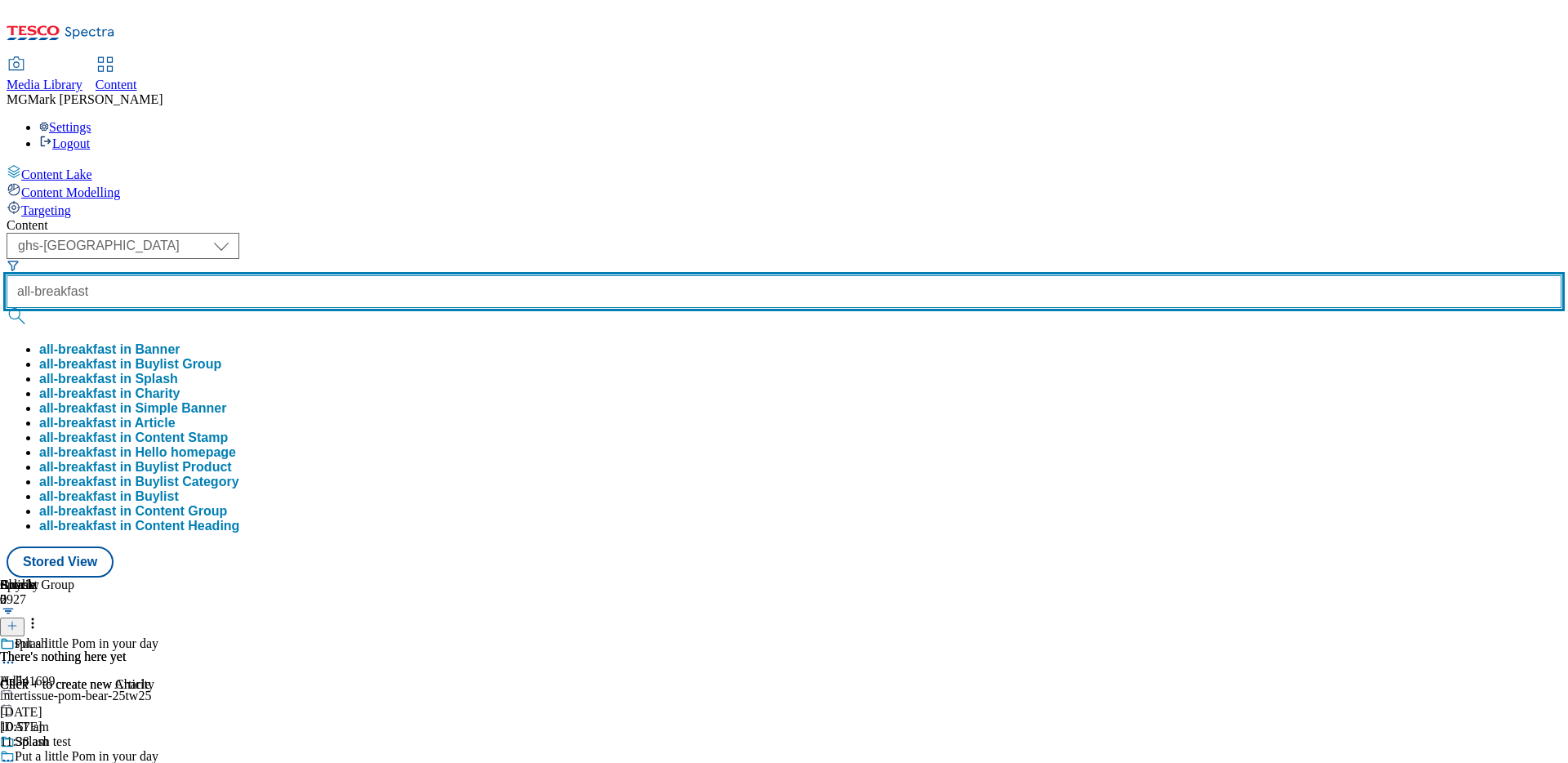
type input "all-breakfast"
click at [6, 308] on button "submit" at bounding box center [17, 316] width 22 height 16
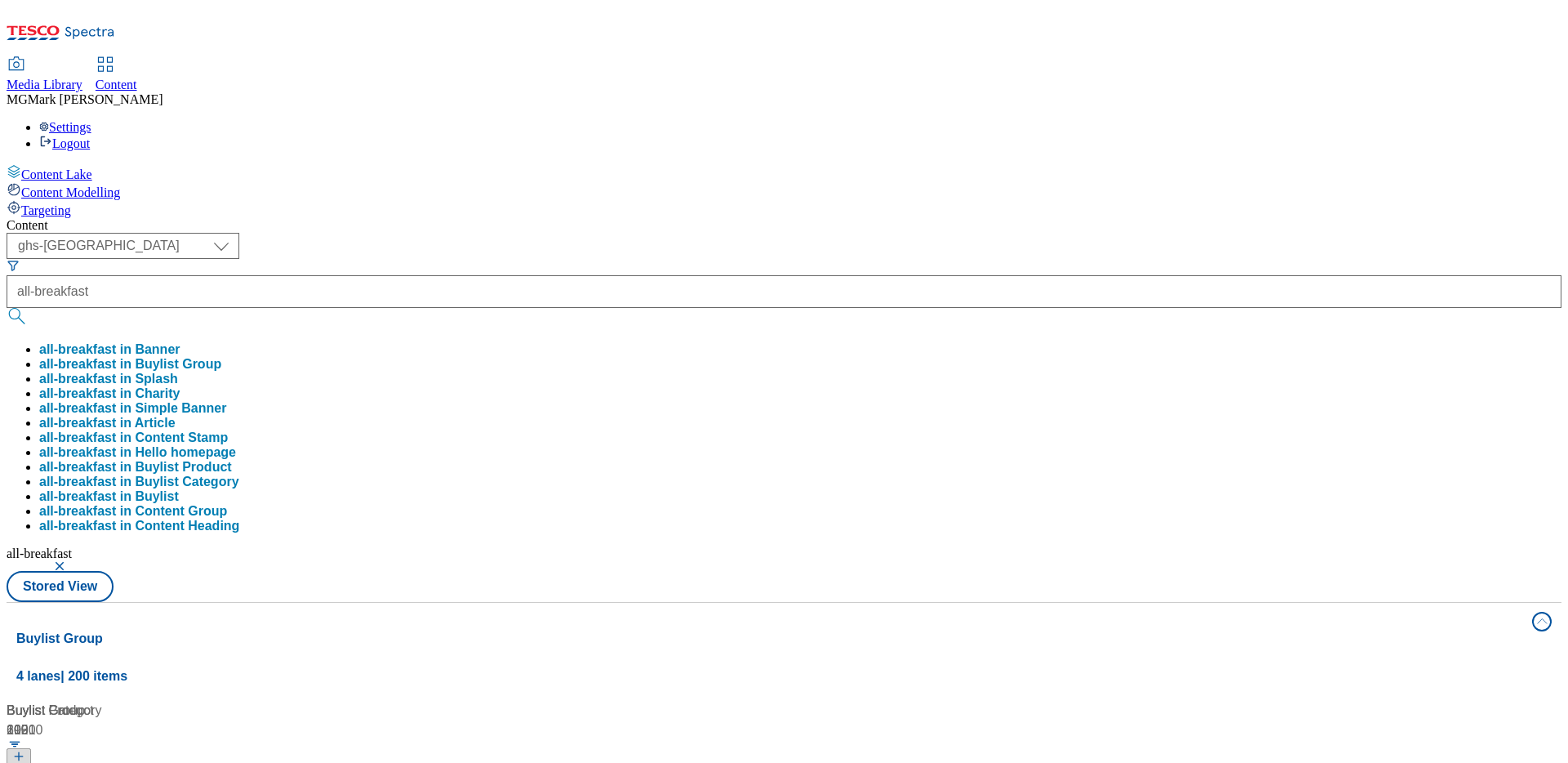
click at [710, 218] on div "Content ( optional ) Dotcom CZ Dotcom SK ghs-roi ghs-uk Phones [GEOGRAPHIC_DATA…" at bounding box center [784, 766] width 1555 height 1096
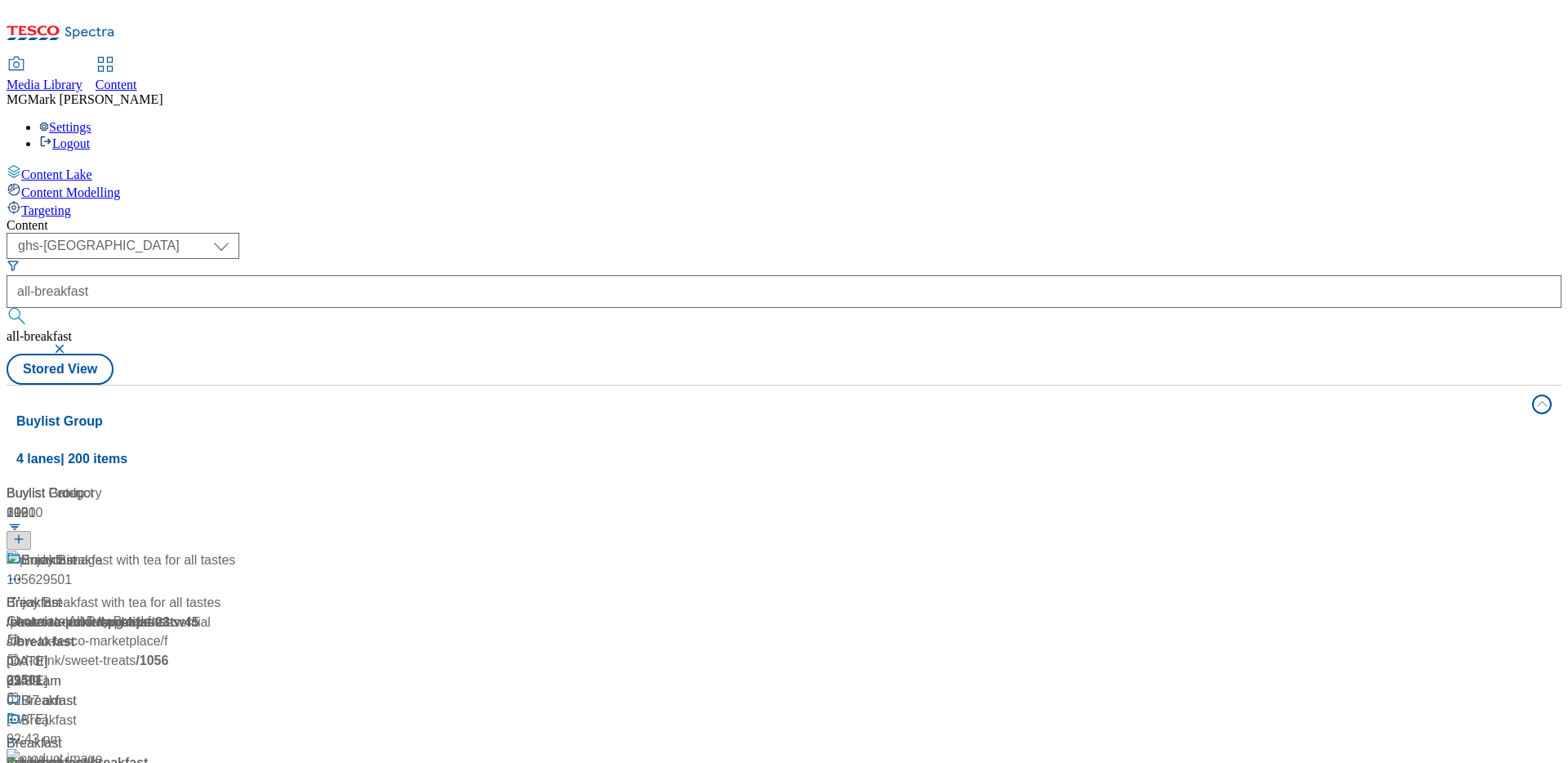
scroll to position [205, 0]
click at [236, 753] on div "/ all-breakfast" at bounding box center [120, 763] width 228 height 20
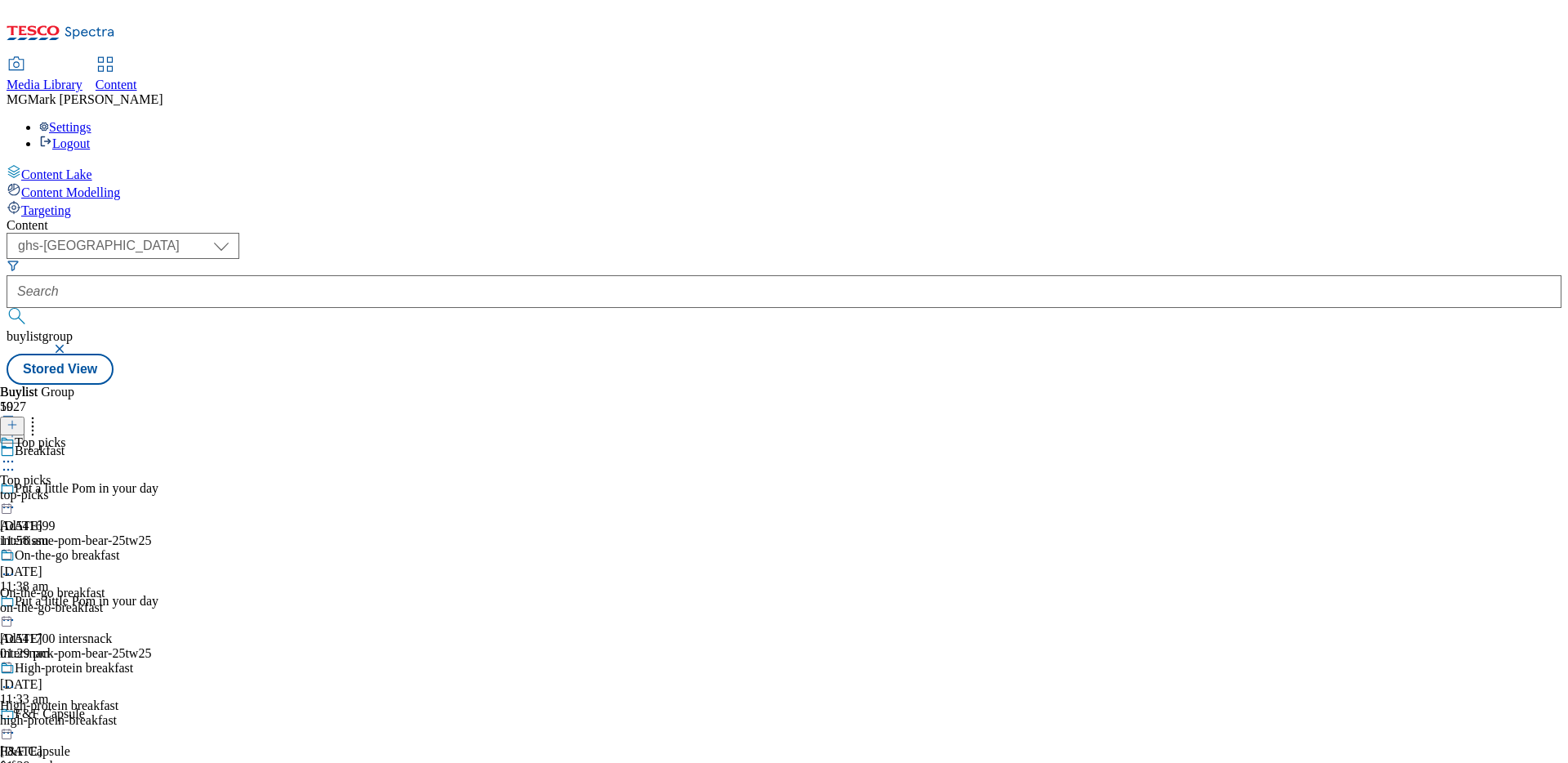
click at [16, 453] on icon at bounding box center [8, 461] width 16 height 16
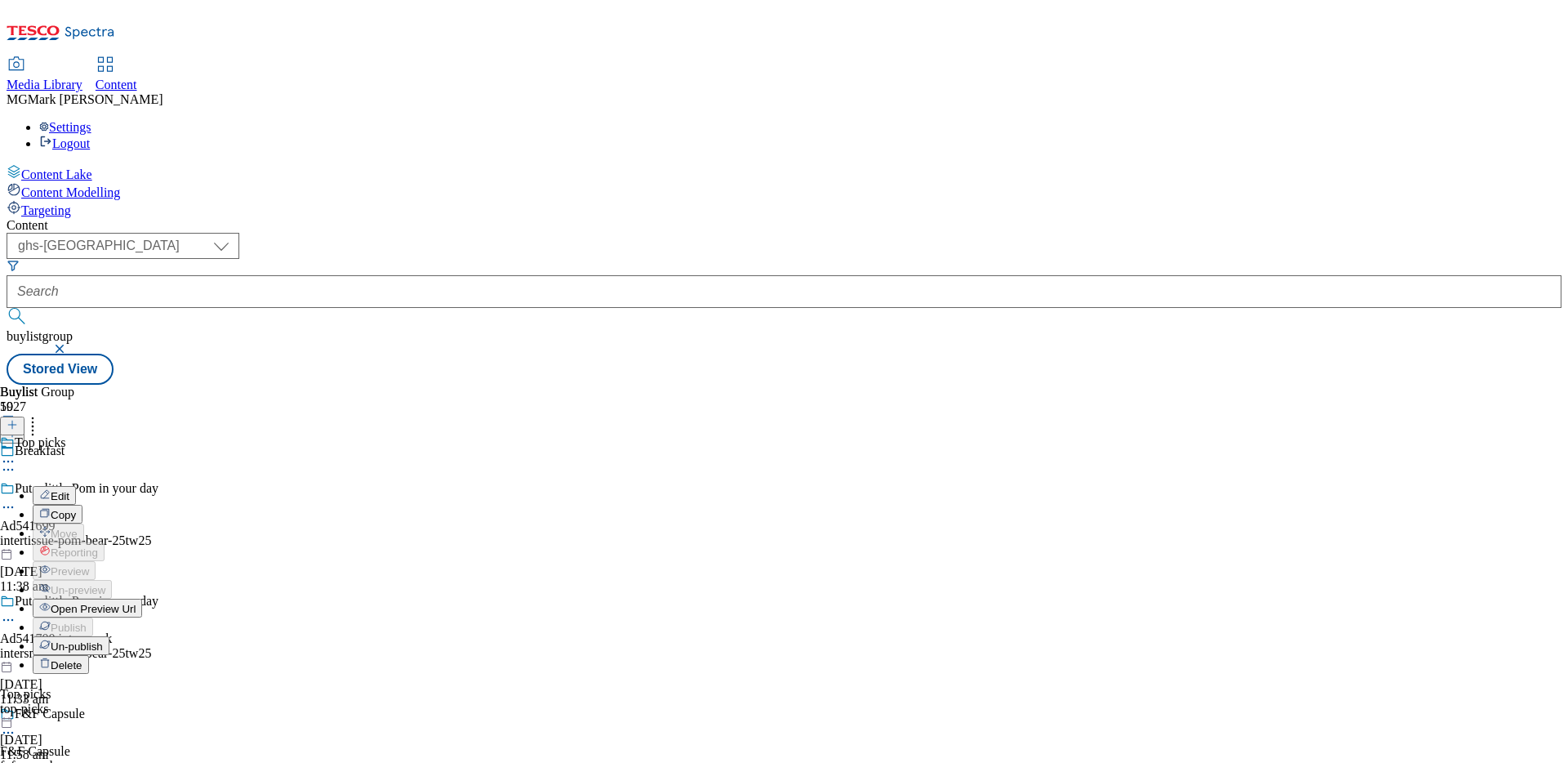
click at [136, 602] on span "Open Preview Url" at bounding box center [93, 608] width 85 height 13
